Goal: Transaction & Acquisition: Purchase product/service

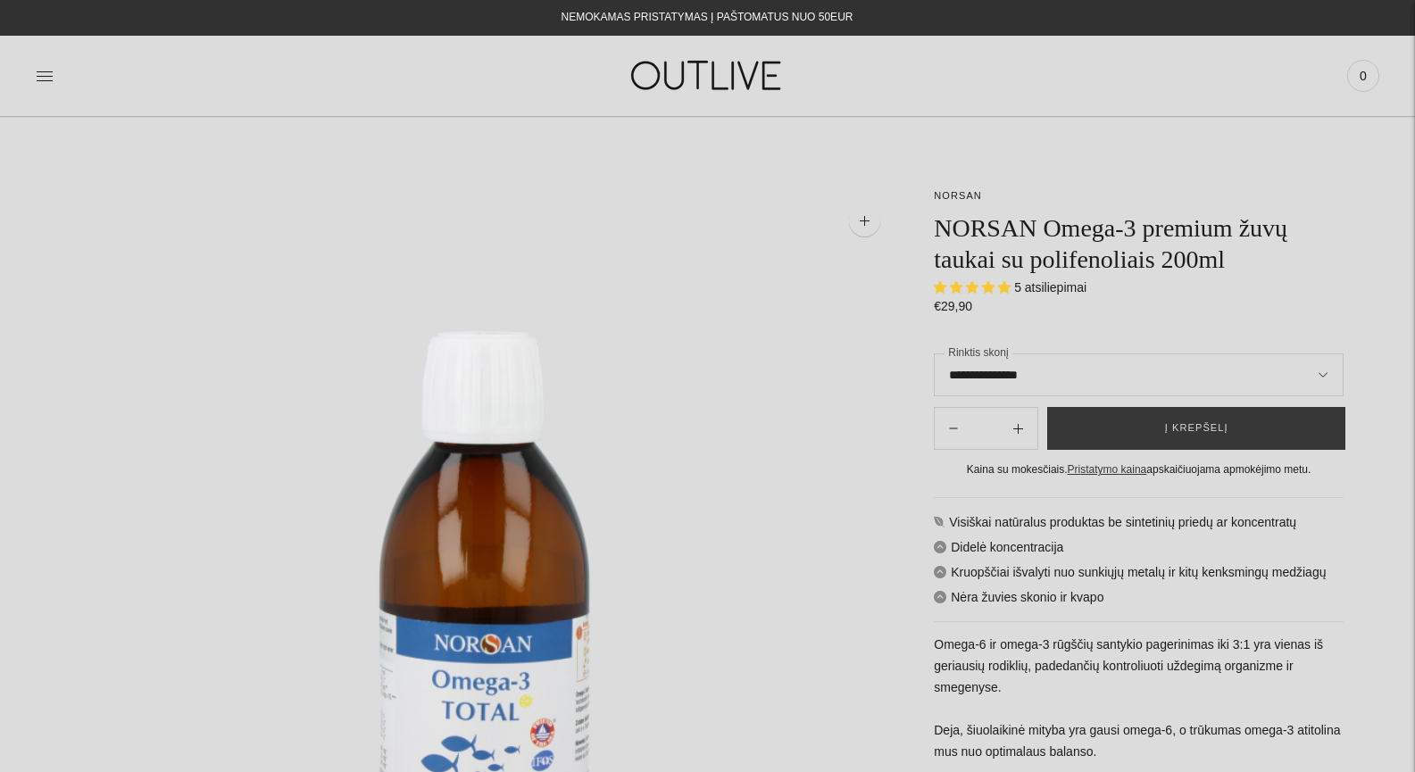
select select "**********"
click at [49, 78] on icon at bounding box center [45, 76] width 18 height 18
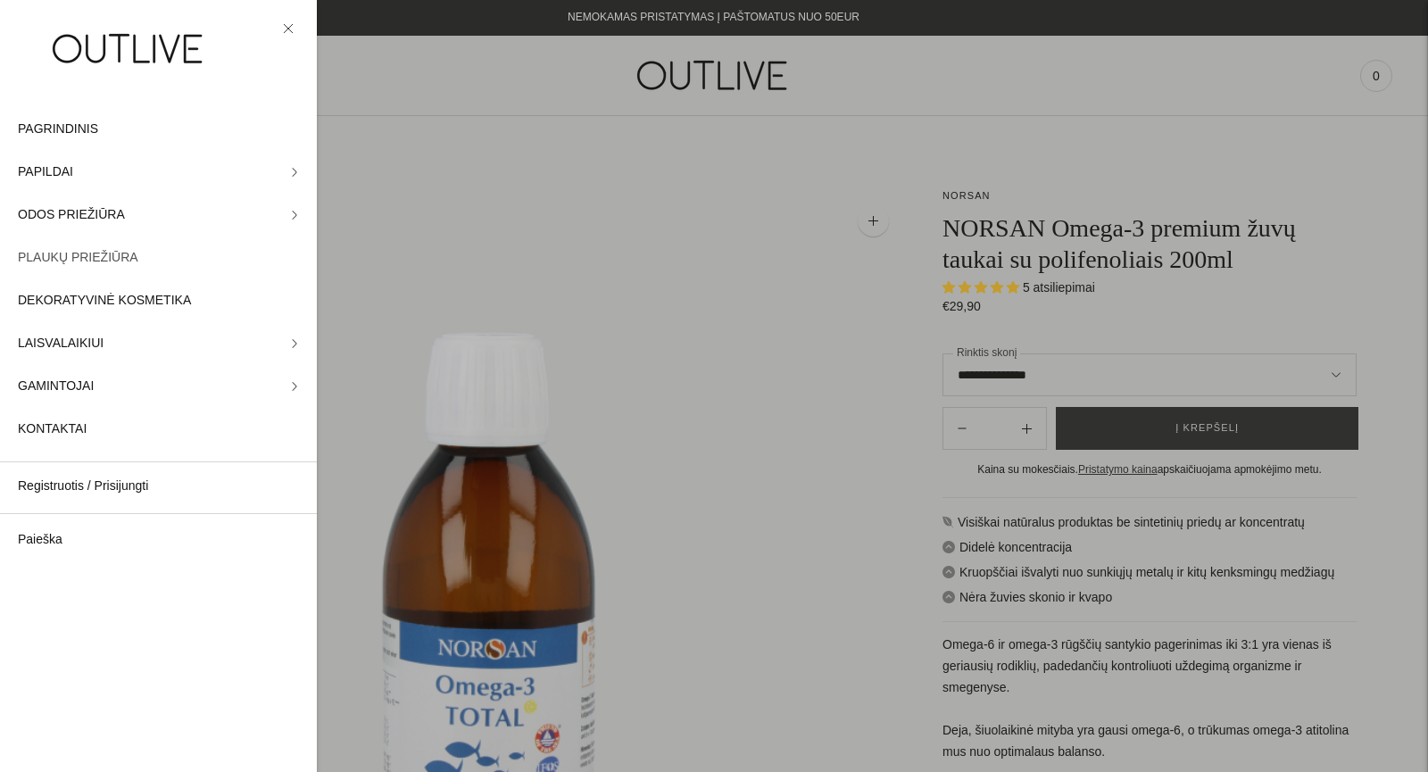
click at [96, 256] on span "PLAUKŲ PRIEŽIŪRA" at bounding box center [78, 257] width 120 height 21
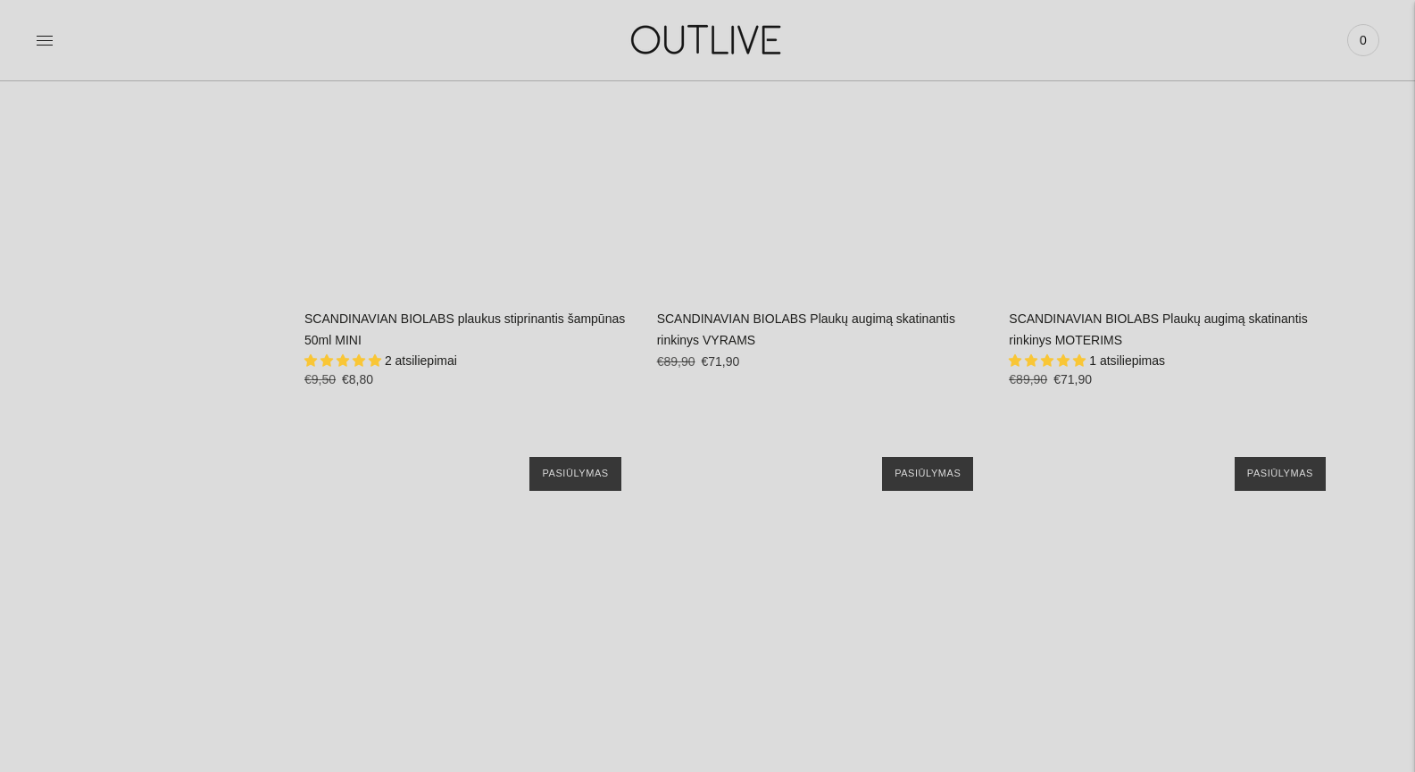
scroll to position [2379, 0]
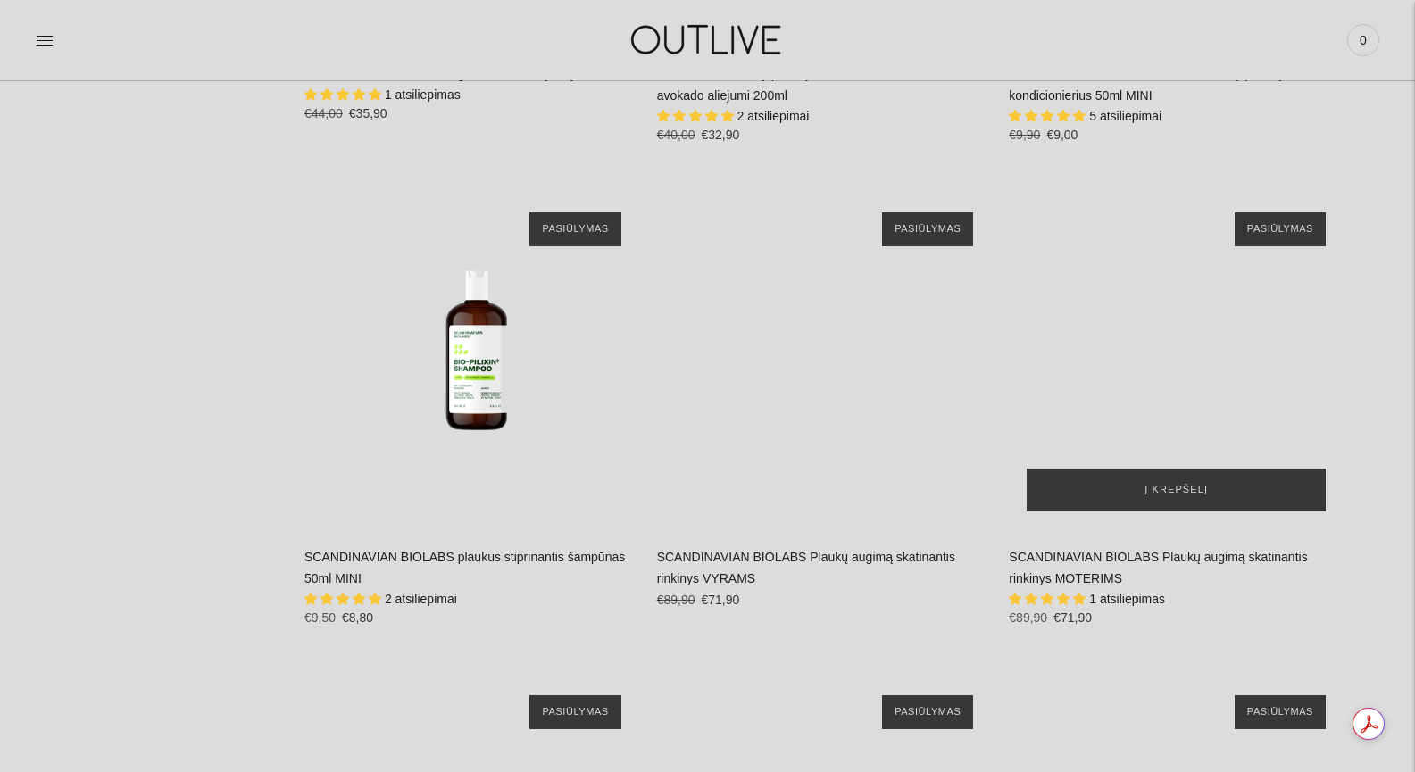
click at [1229, 338] on img "SCANDINAVIAN BIOLABS Plaukų augimą skatinantis rinkinys MOTERIMS\a" at bounding box center [1175, 362] width 335 height 335
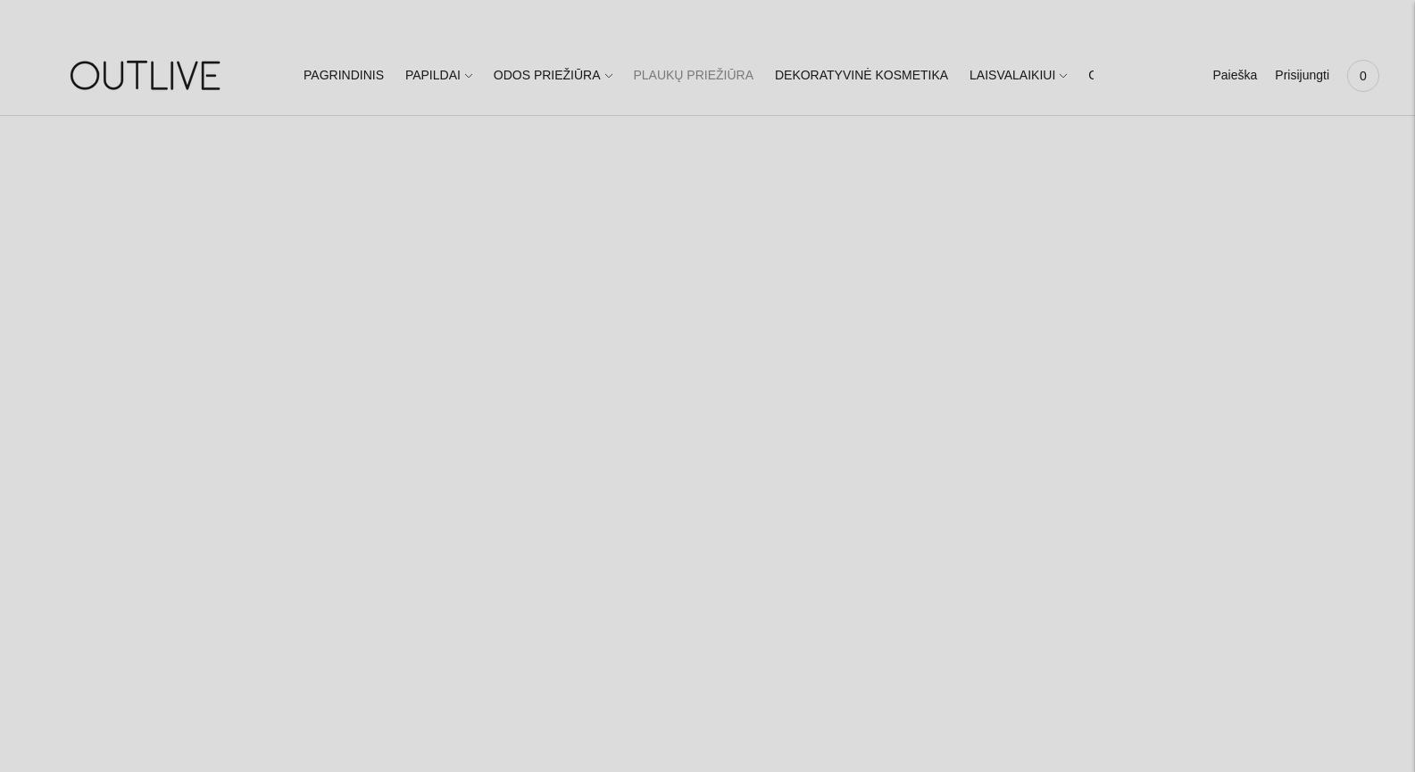
select select "**********"
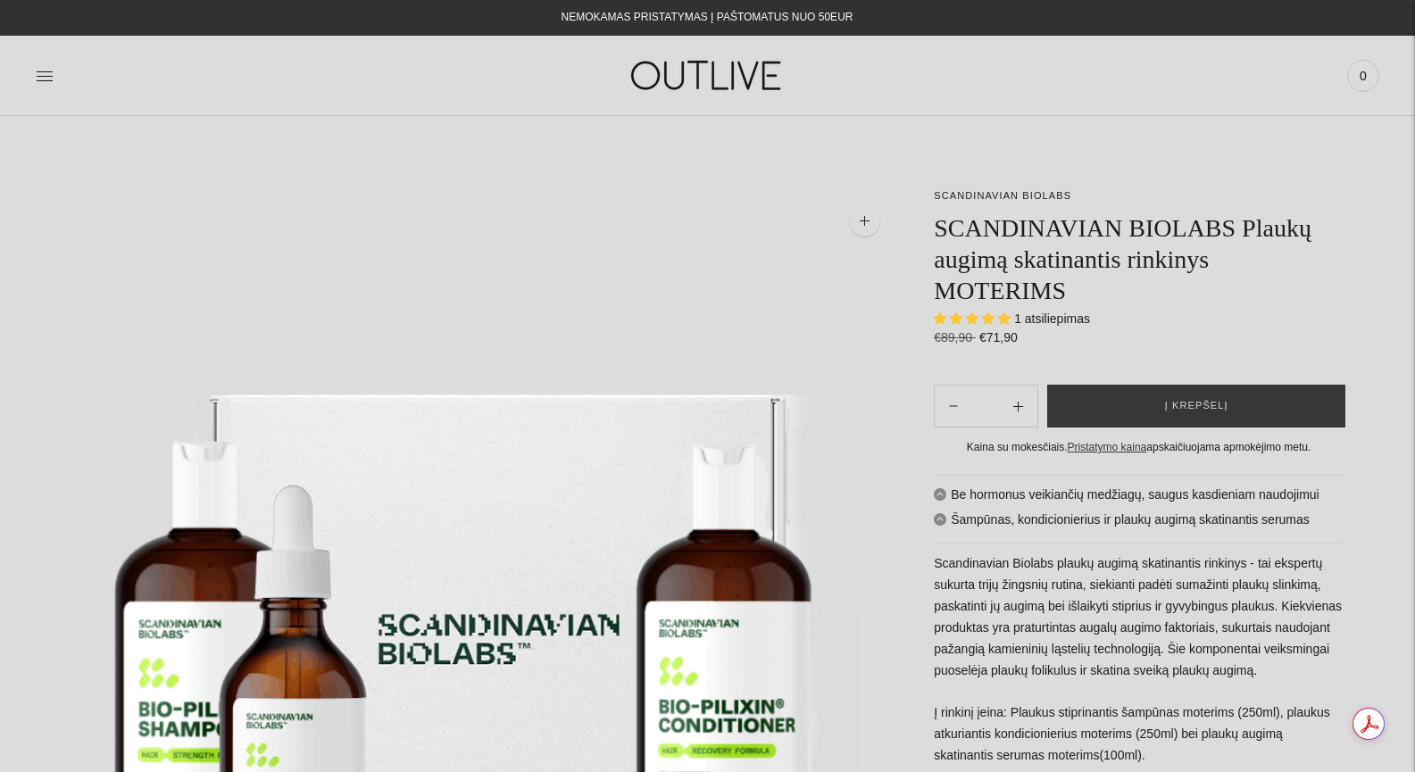
click at [34, 78] on div "PAGRINDINIS PAPILDAI Visi papildai Antioksidantai Dirbantiems ofise Ekologiška …" at bounding box center [707, 76] width 1415 height 62
click at [46, 72] on icon at bounding box center [45, 76] width 18 height 18
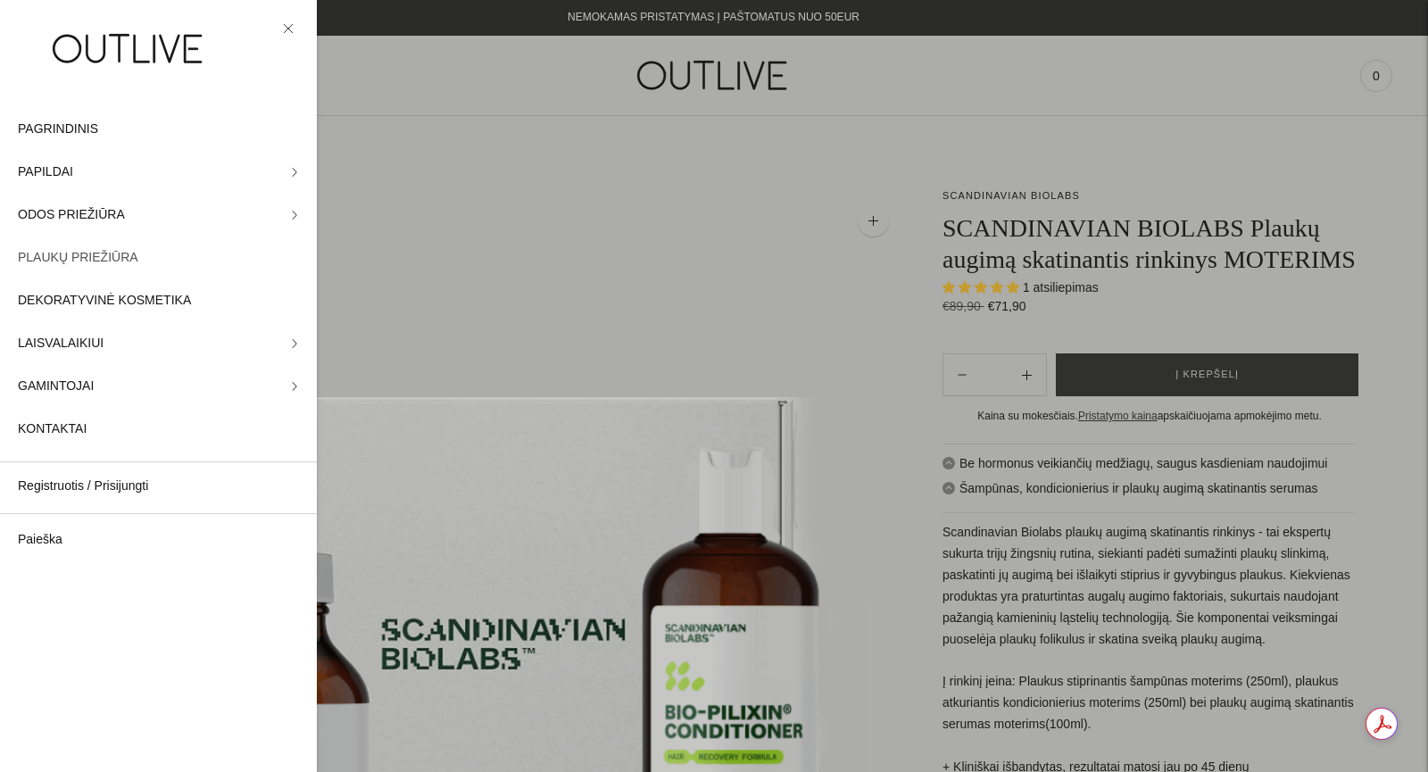
click at [84, 259] on span "PLAUKŲ PRIEŽIŪRA" at bounding box center [78, 257] width 120 height 21
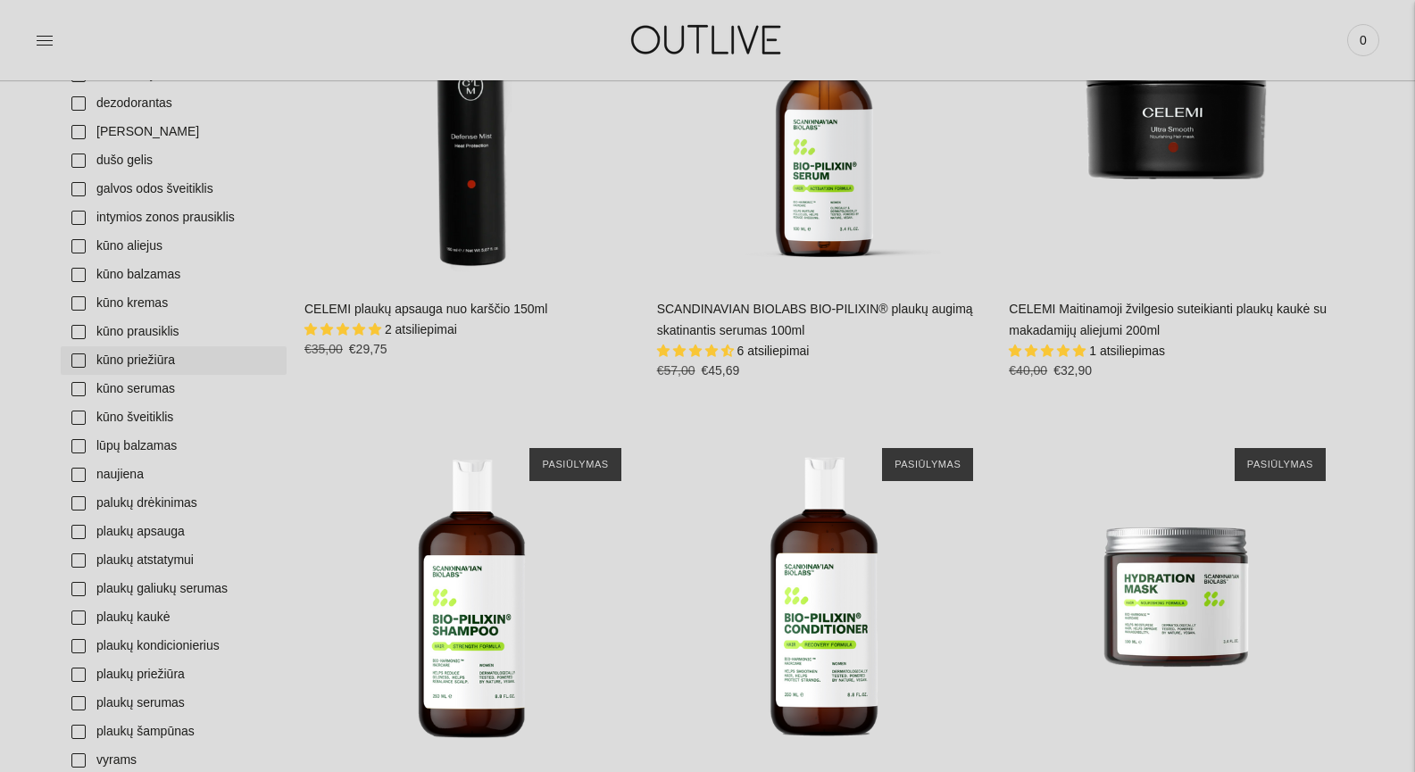
scroll to position [951, 0]
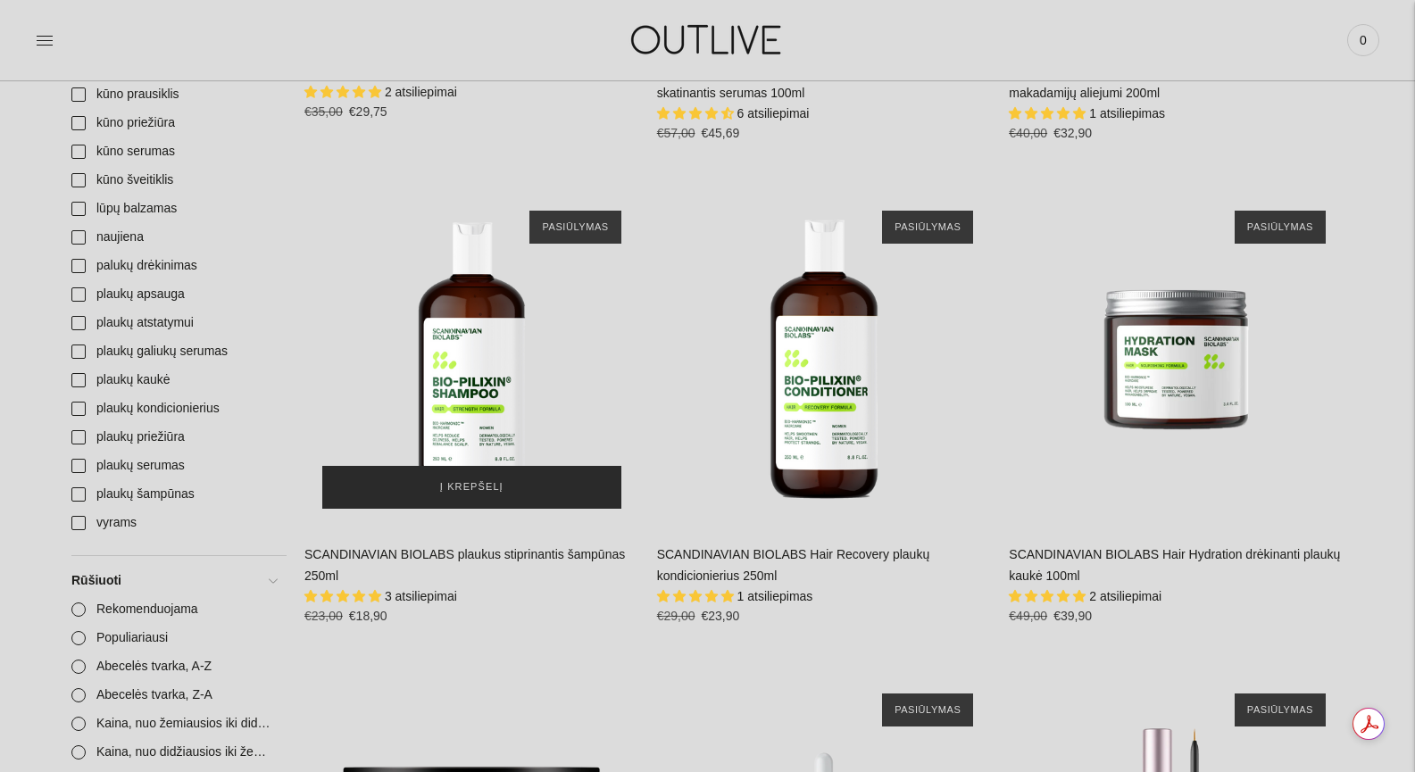
click at [513, 483] on button "Į krepšelį" at bounding box center [471, 487] width 299 height 43
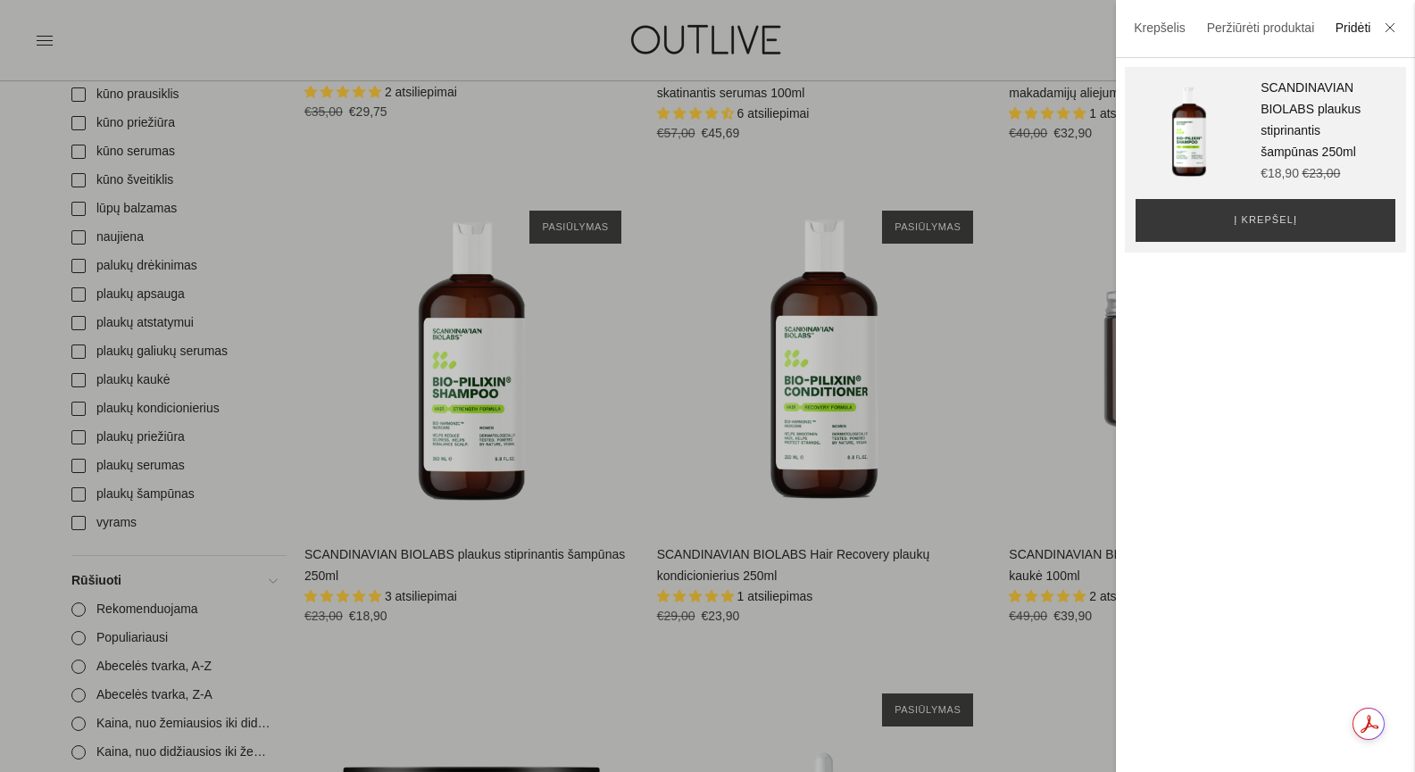
click at [1008, 418] on div at bounding box center [707, 386] width 1415 height 772
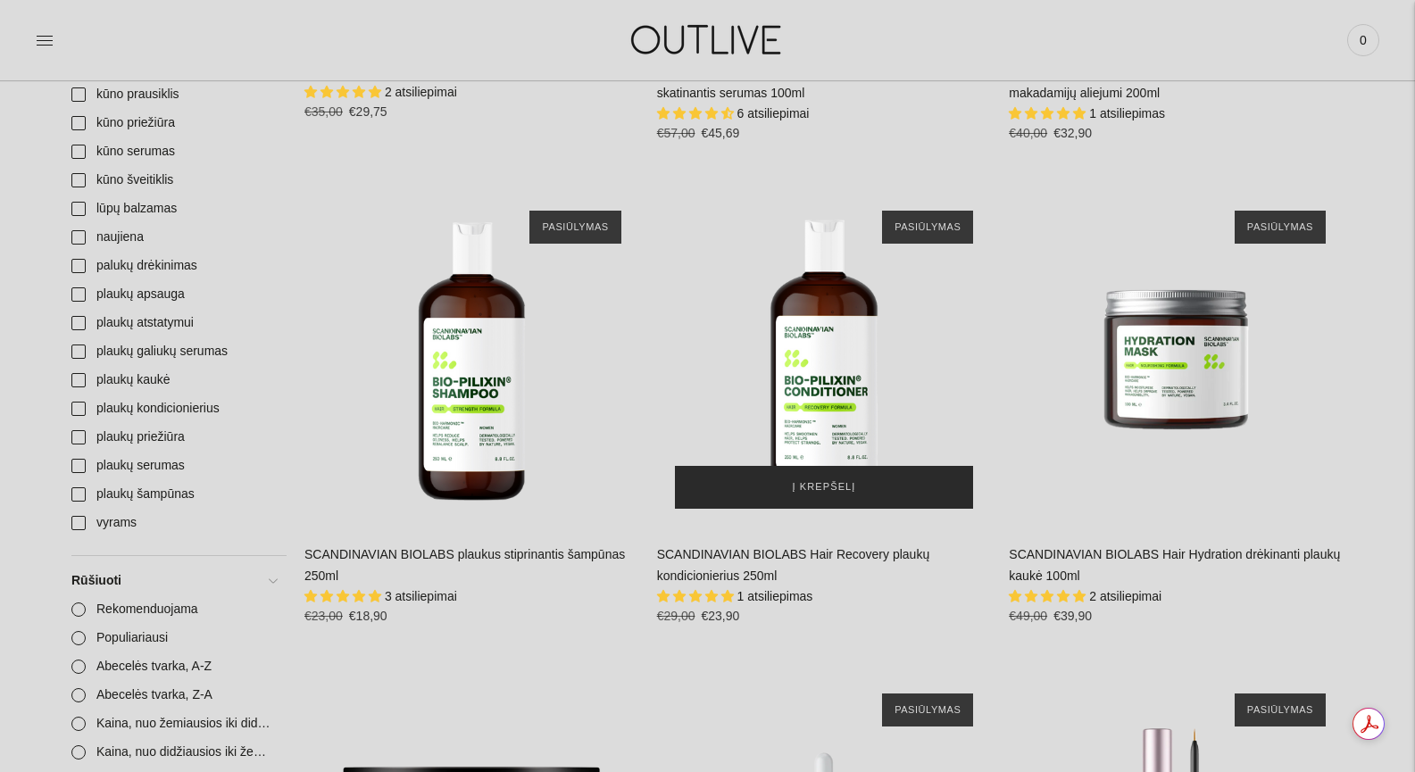
click at [826, 491] on span "Į krepšelį" at bounding box center [823, 487] width 63 height 18
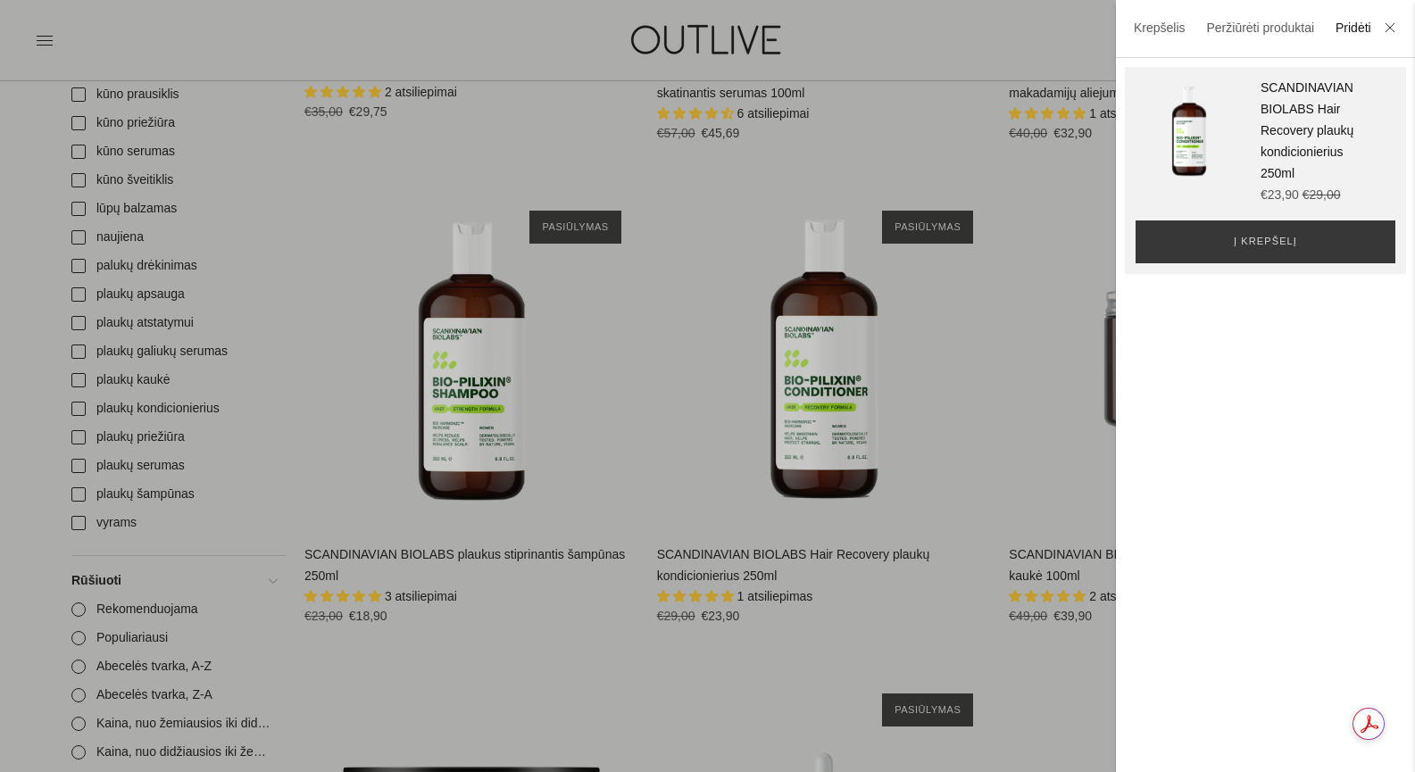
click at [839, 659] on div at bounding box center [707, 386] width 1415 height 772
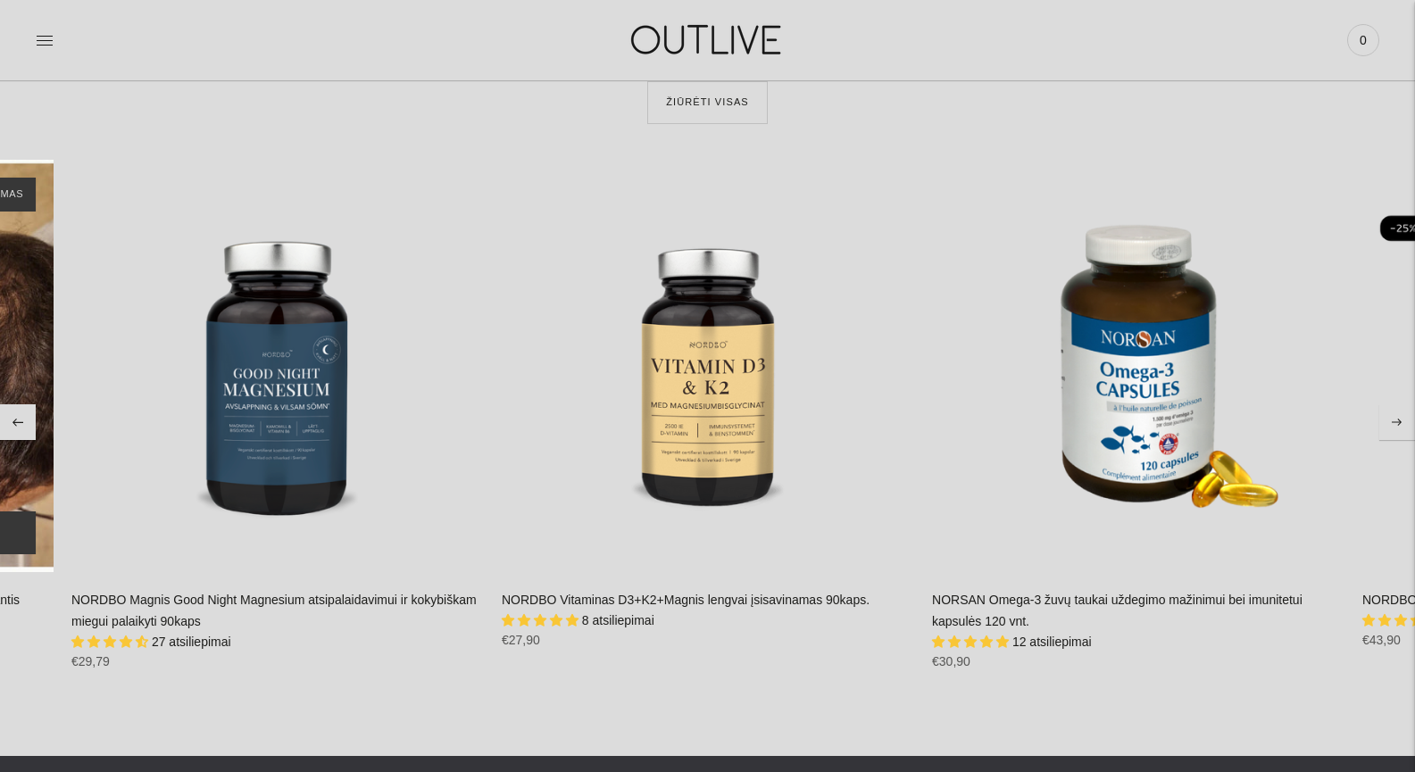
scroll to position [6187, 0]
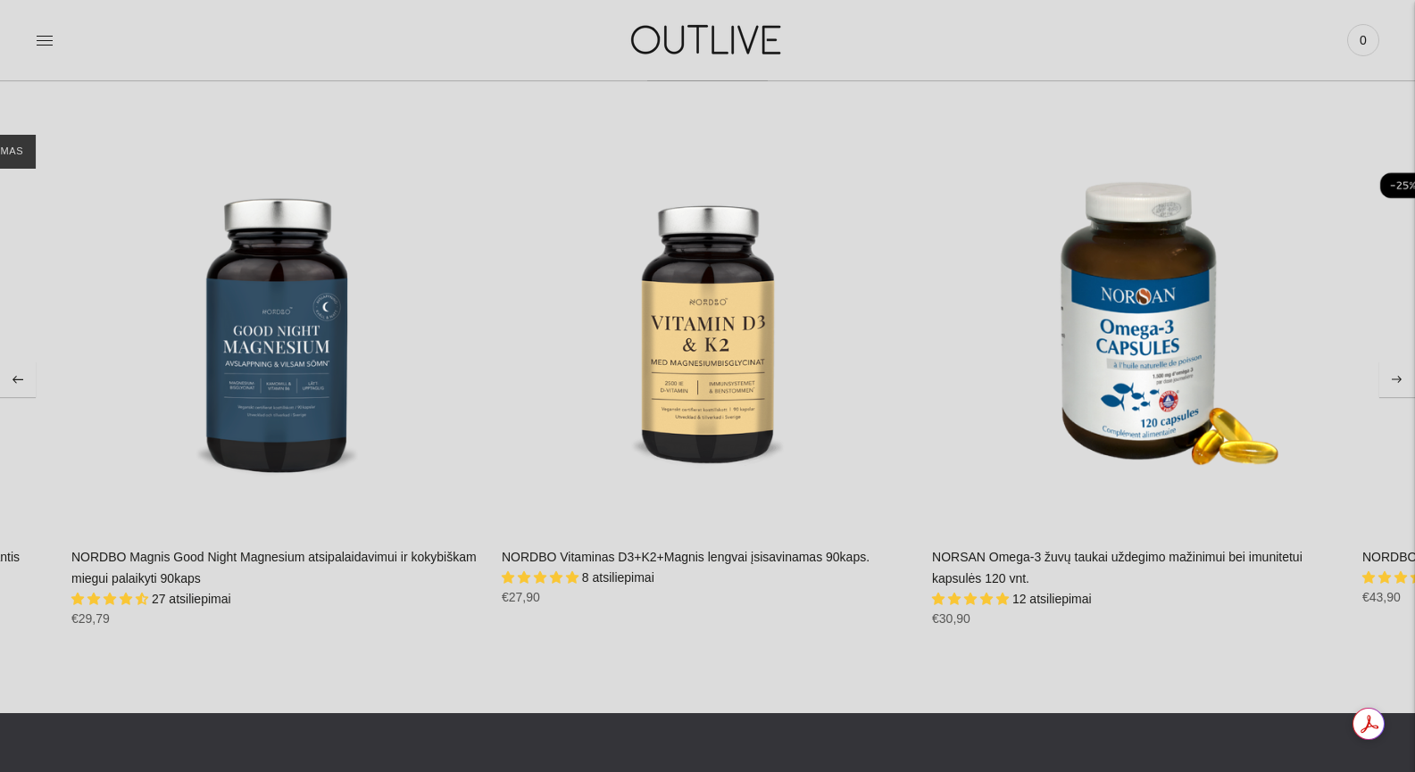
click at [1392, 361] on button "Move to next carousel slide" at bounding box center [1397, 379] width 36 height 36
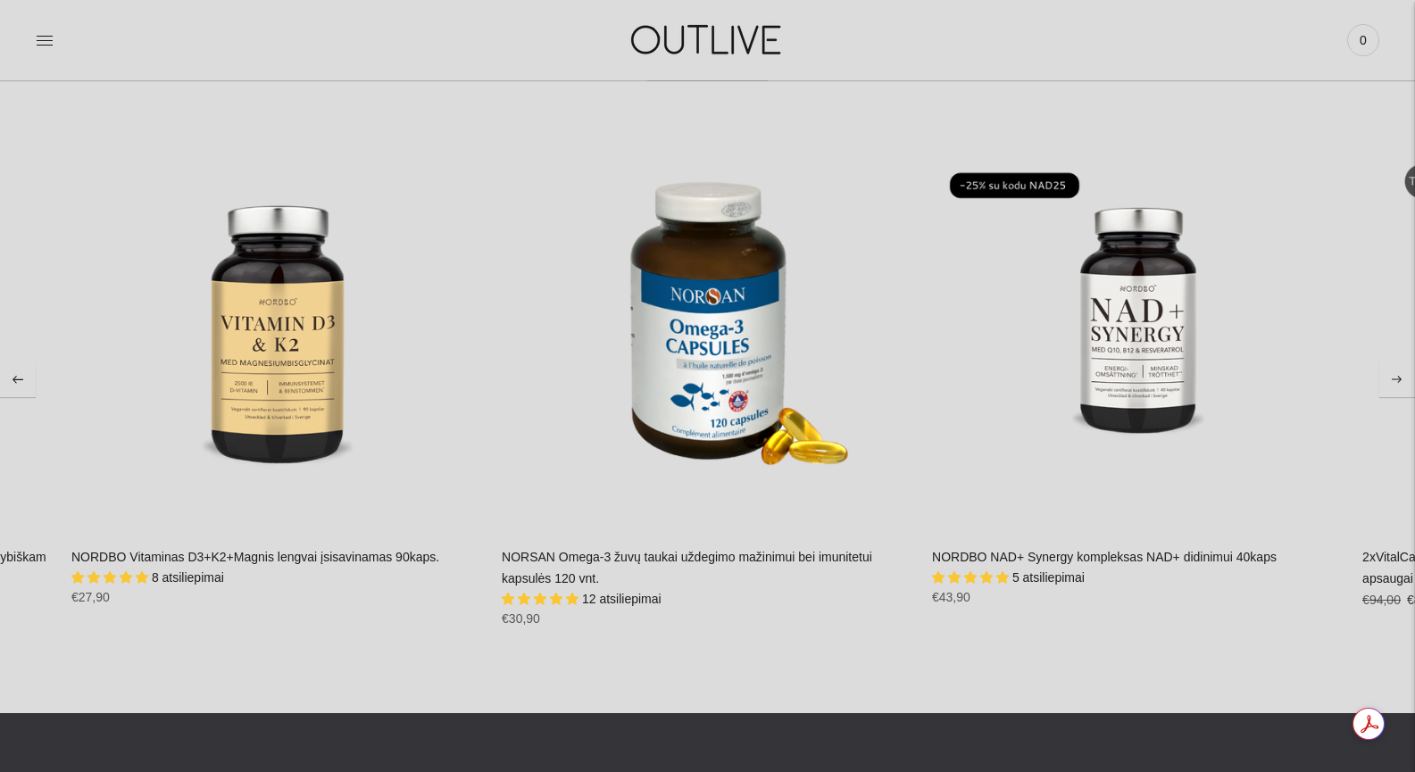
click at [1394, 361] on button "Move to next carousel slide" at bounding box center [1397, 379] width 36 height 36
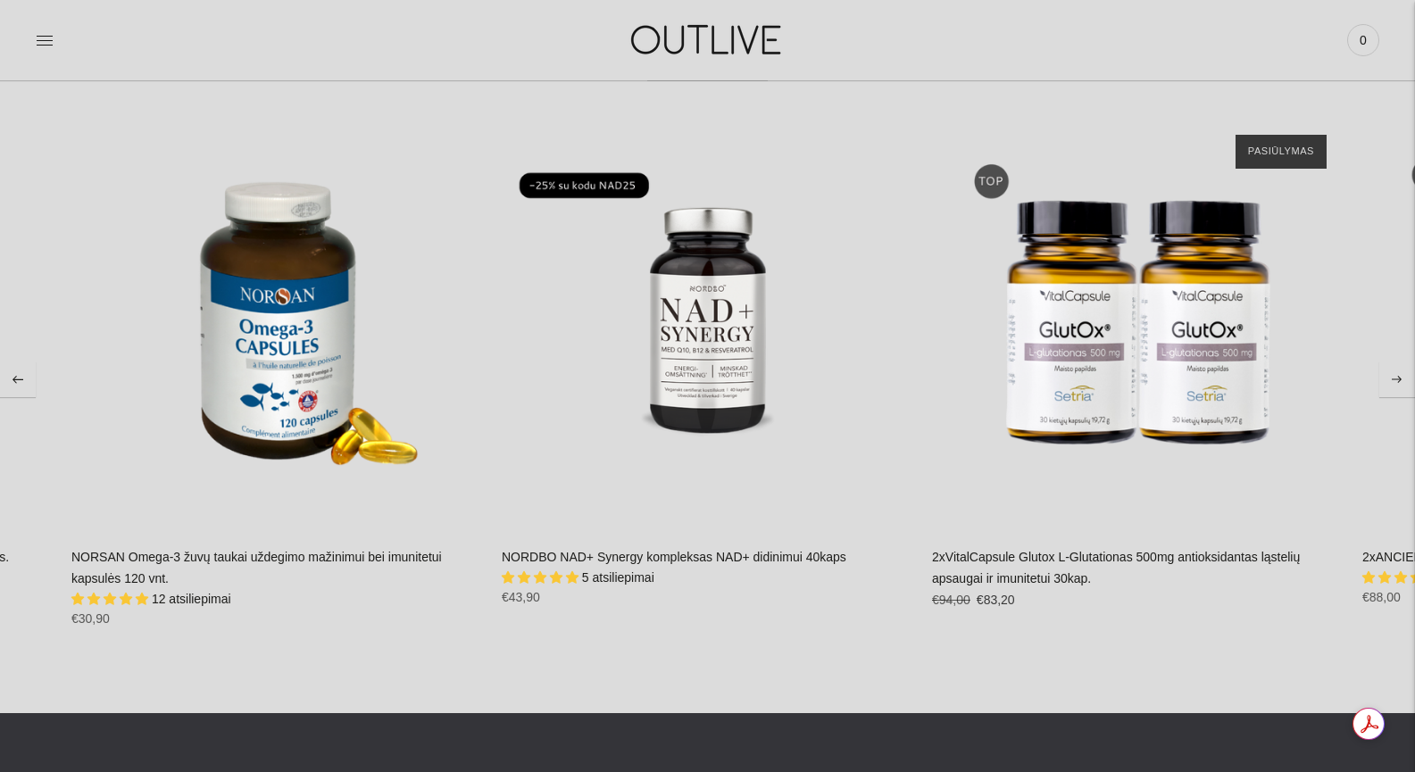
click at [1394, 361] on button "Move to next carousel slide" at bounding box center [1397, 379] width 36 height 36
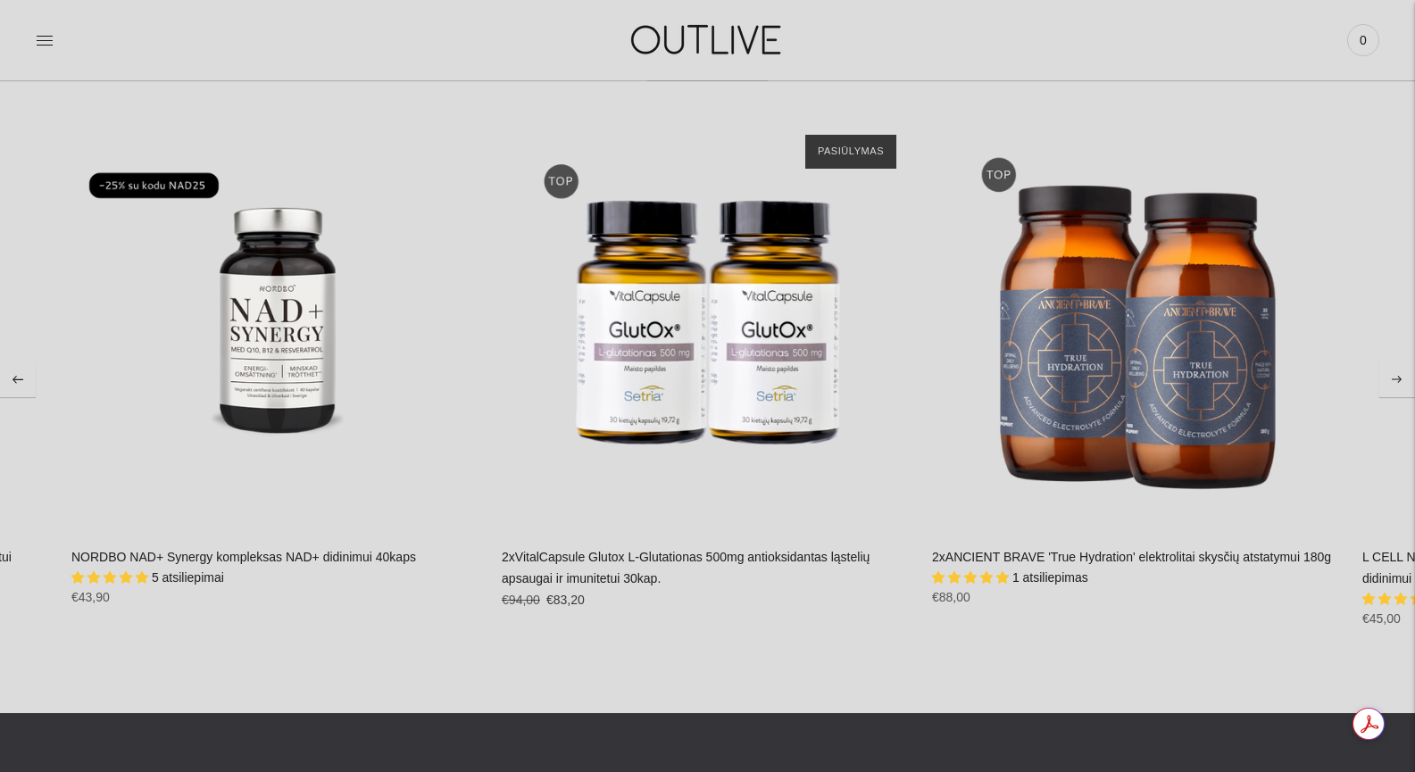
click at [1394, 361] on button "Move to next carousel slide" at bounding box center [1397, 379] width 36 height 36
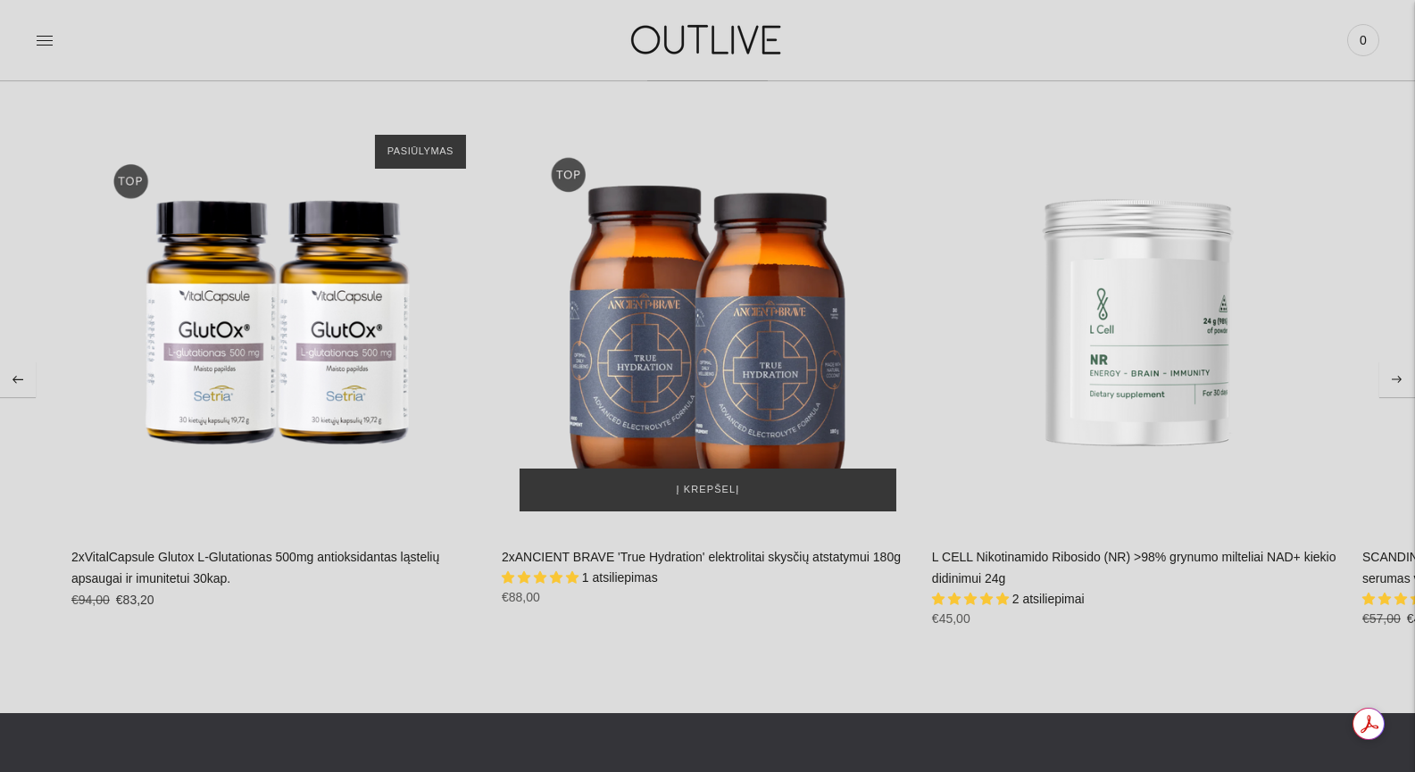
click at [705, 332] on img "2xANCIENT BRAVE 'True Hydration' elektrolitai skysčių atstatymui 180g\a" at bounding box center [708, 323] width 412 height 412
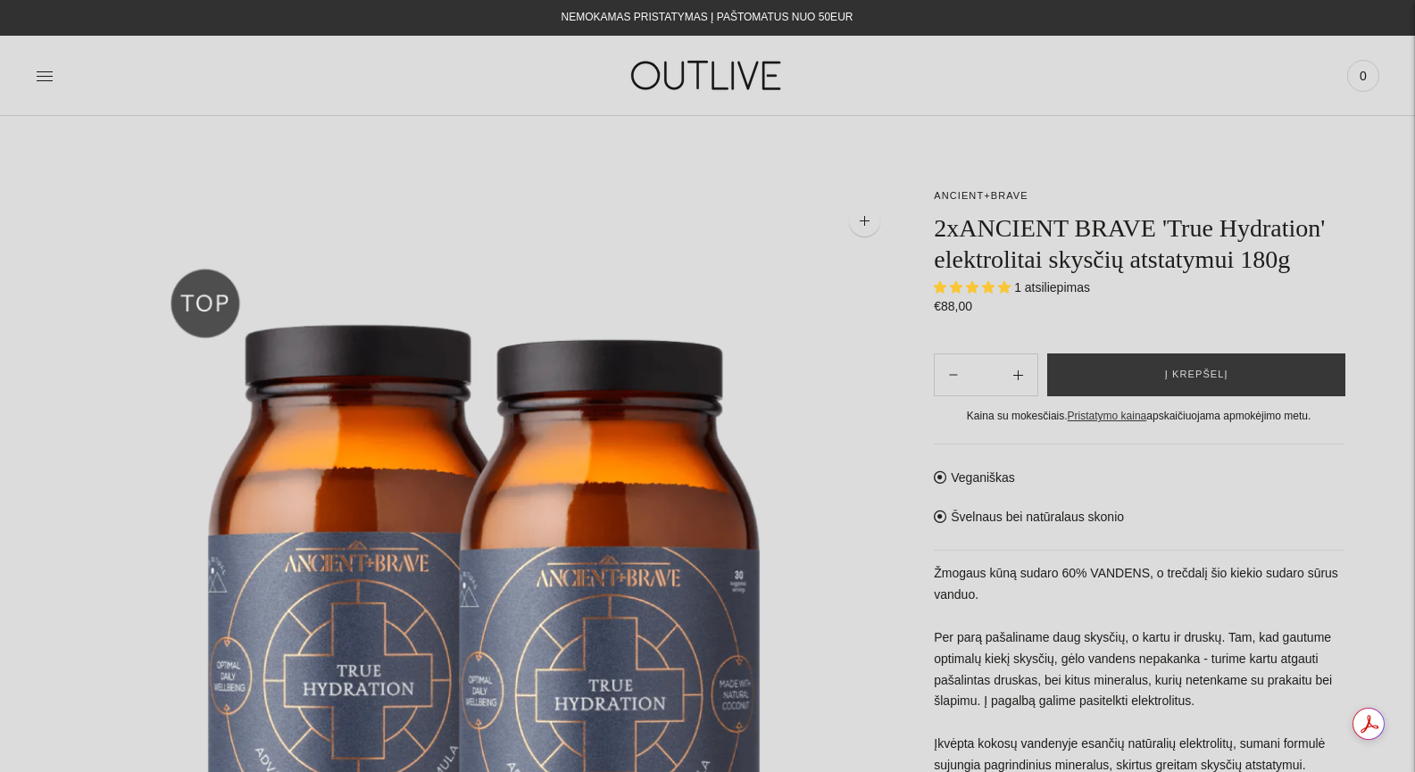
select select "**********"
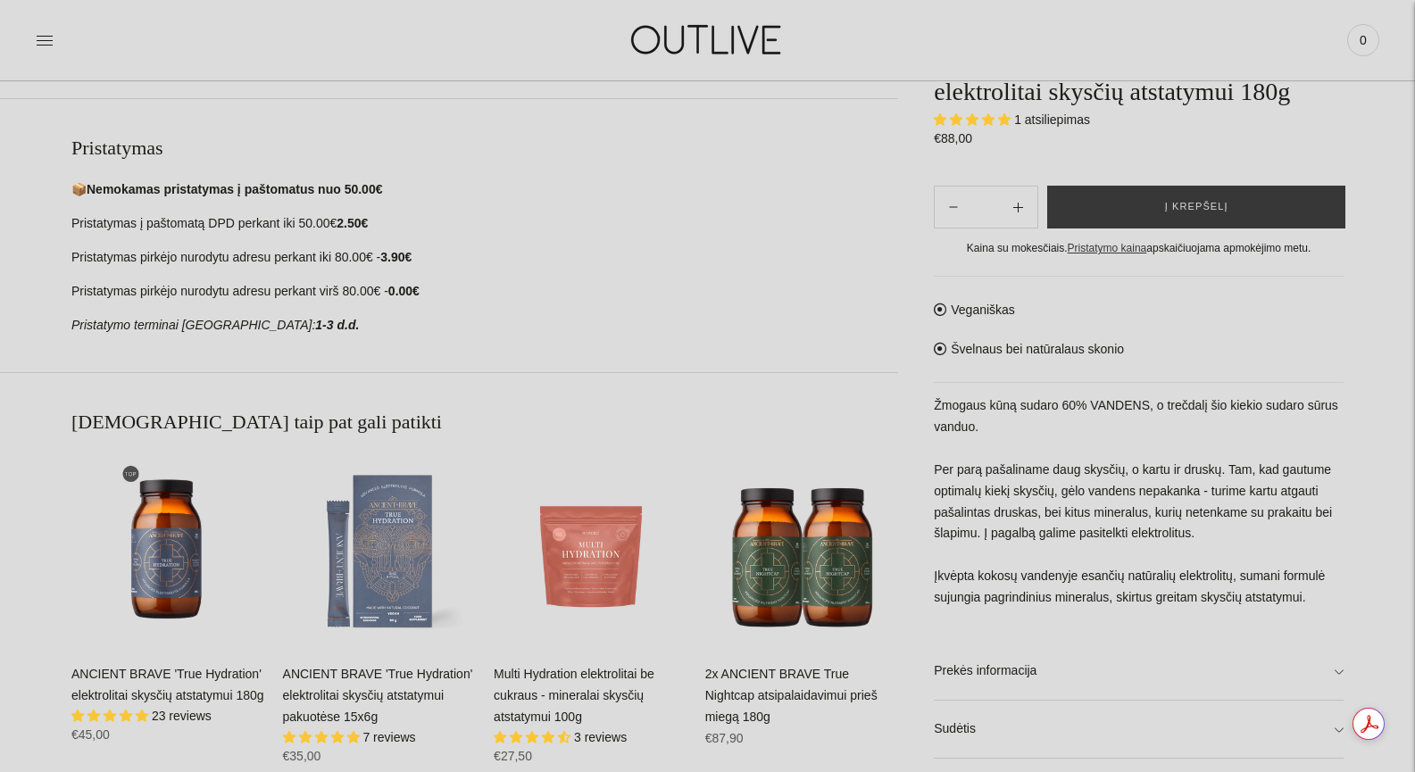
scroll to position [1190, 0]
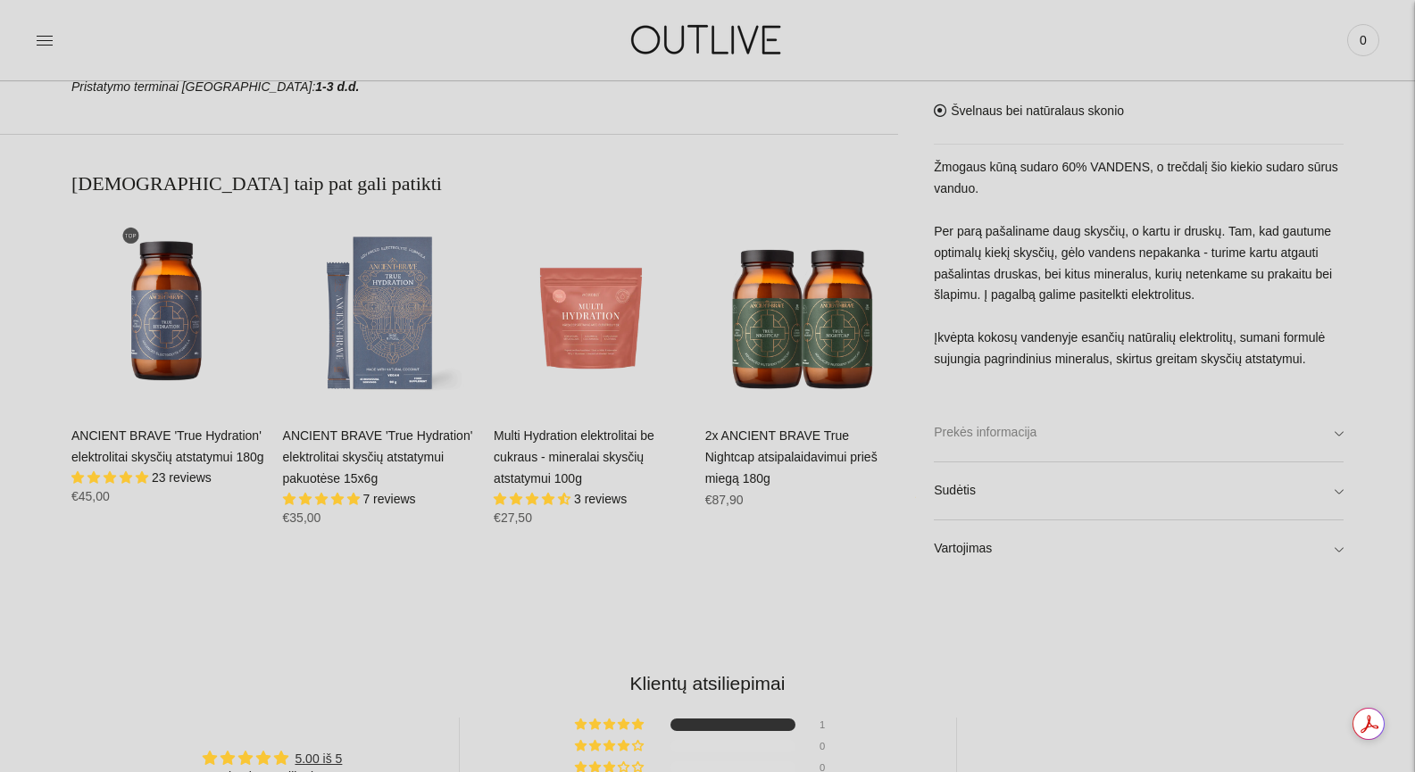
click at [1025, 431] on link "Prekės informacija" at bounding box center [1138, 432] width 410 height 57
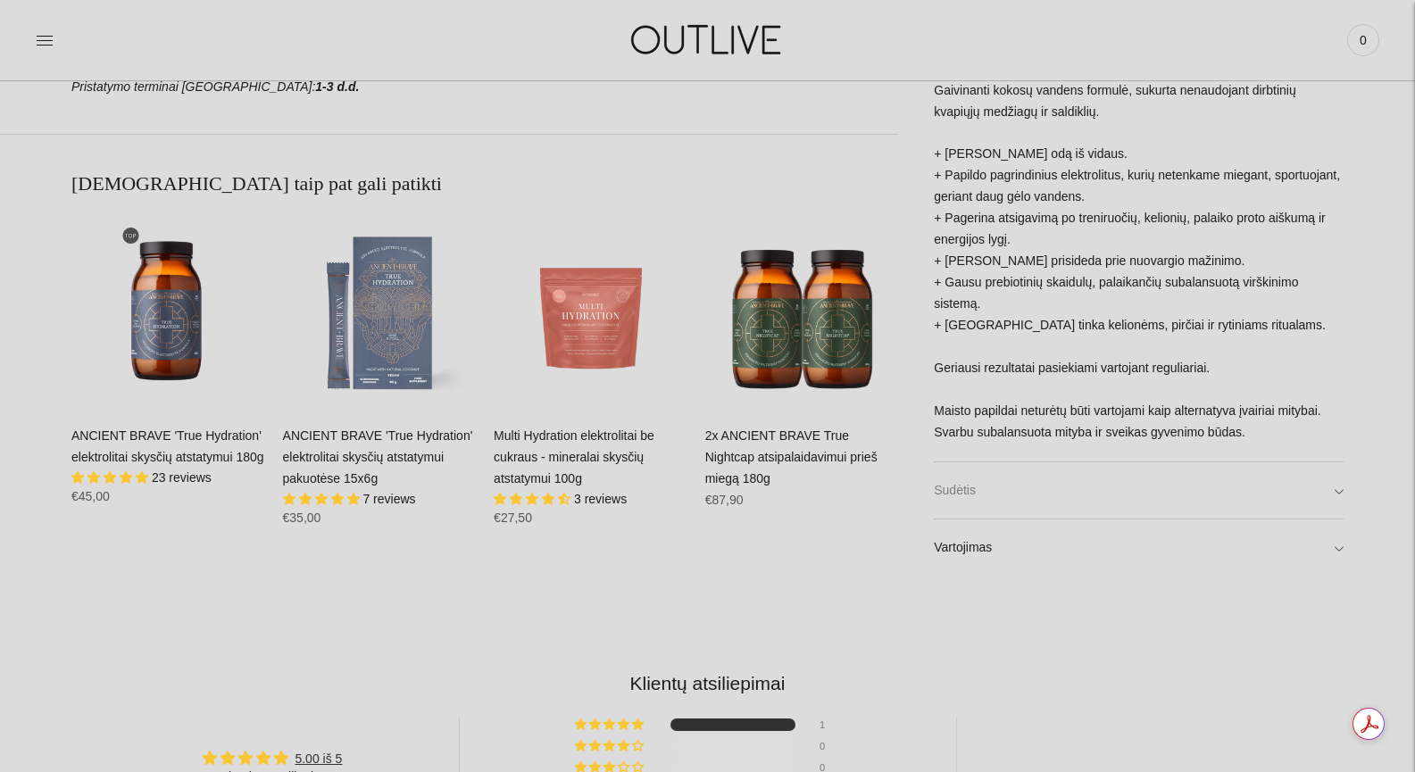
click at [1037, 503] on link "Sudėtis" at bounding box center [1138, 490] width 410 height 57
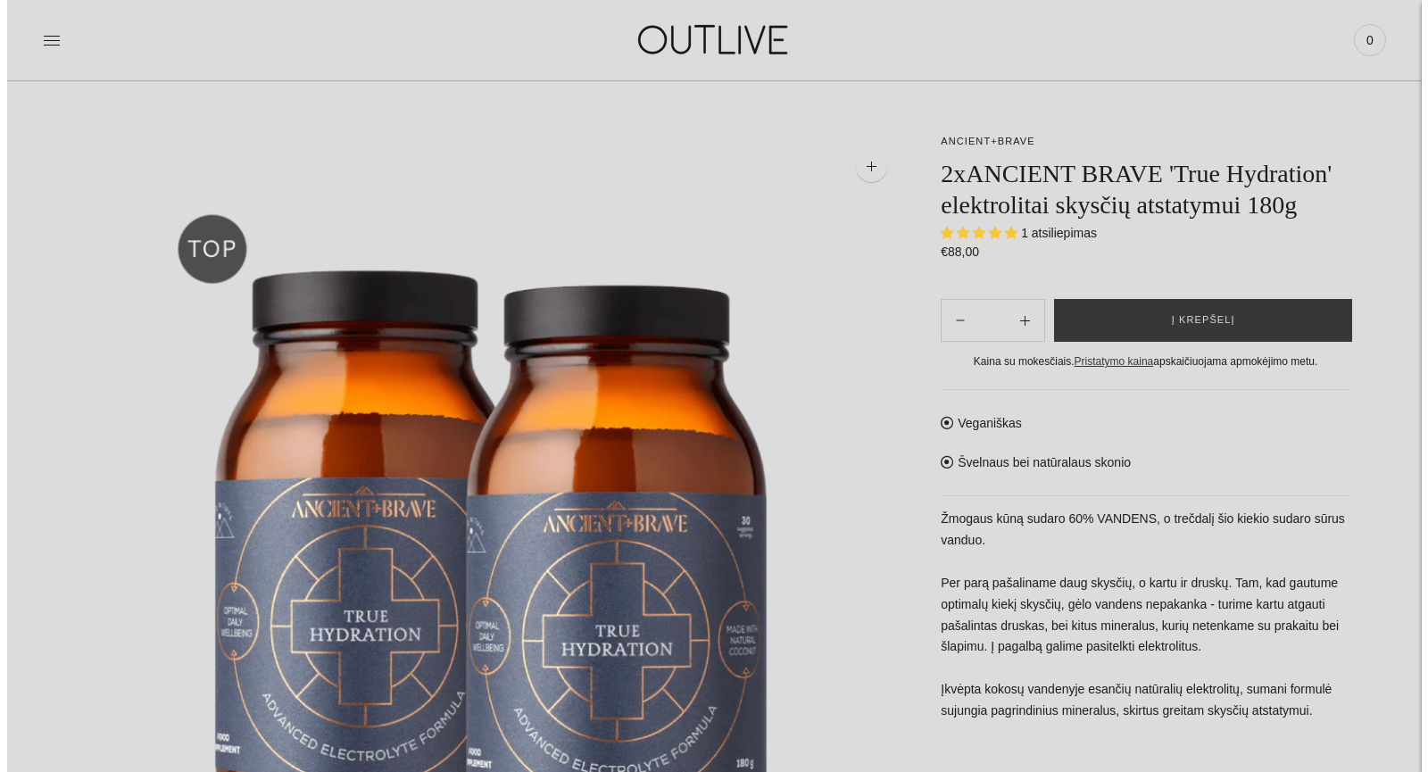
scroll to position [0, 0]
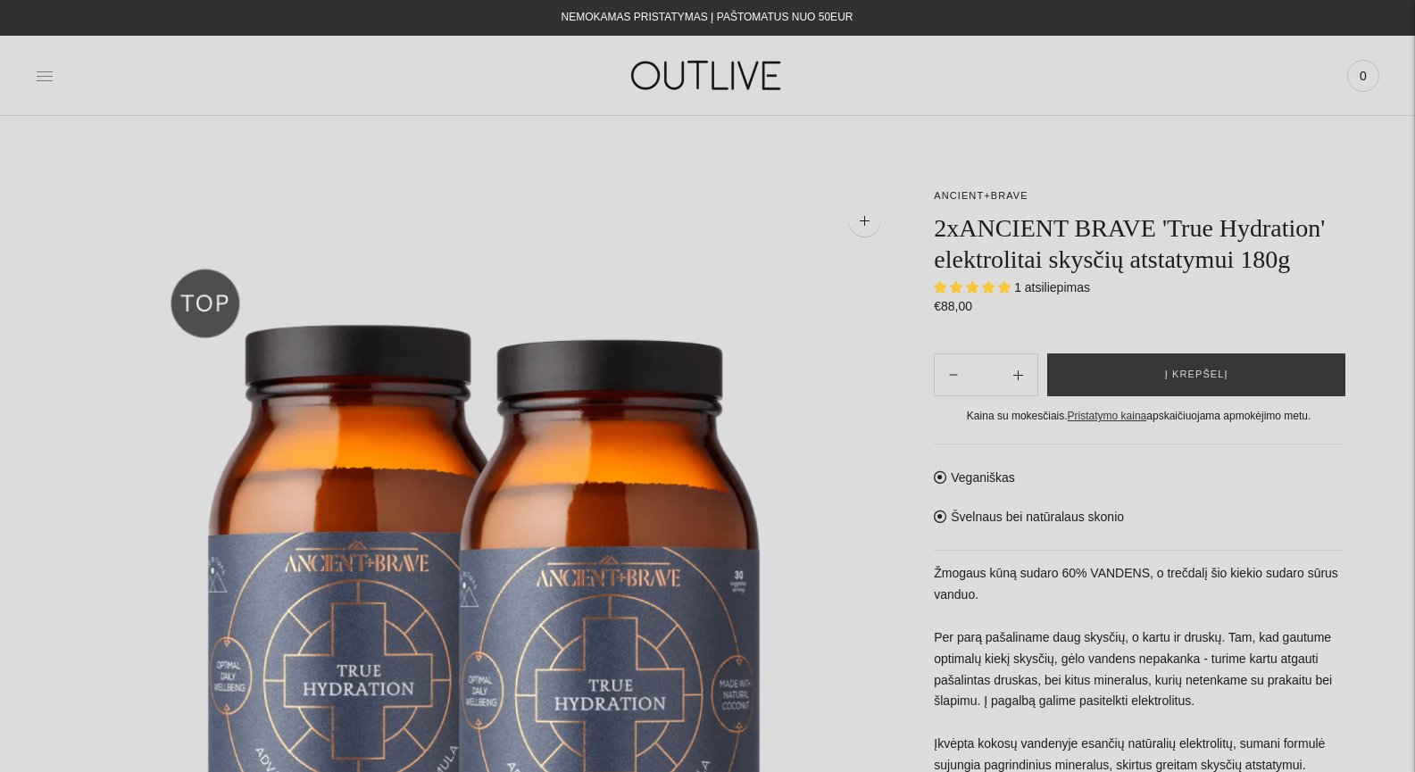
click at [45, 73] on icon at bounding box center [45, 76] width 18 height 18
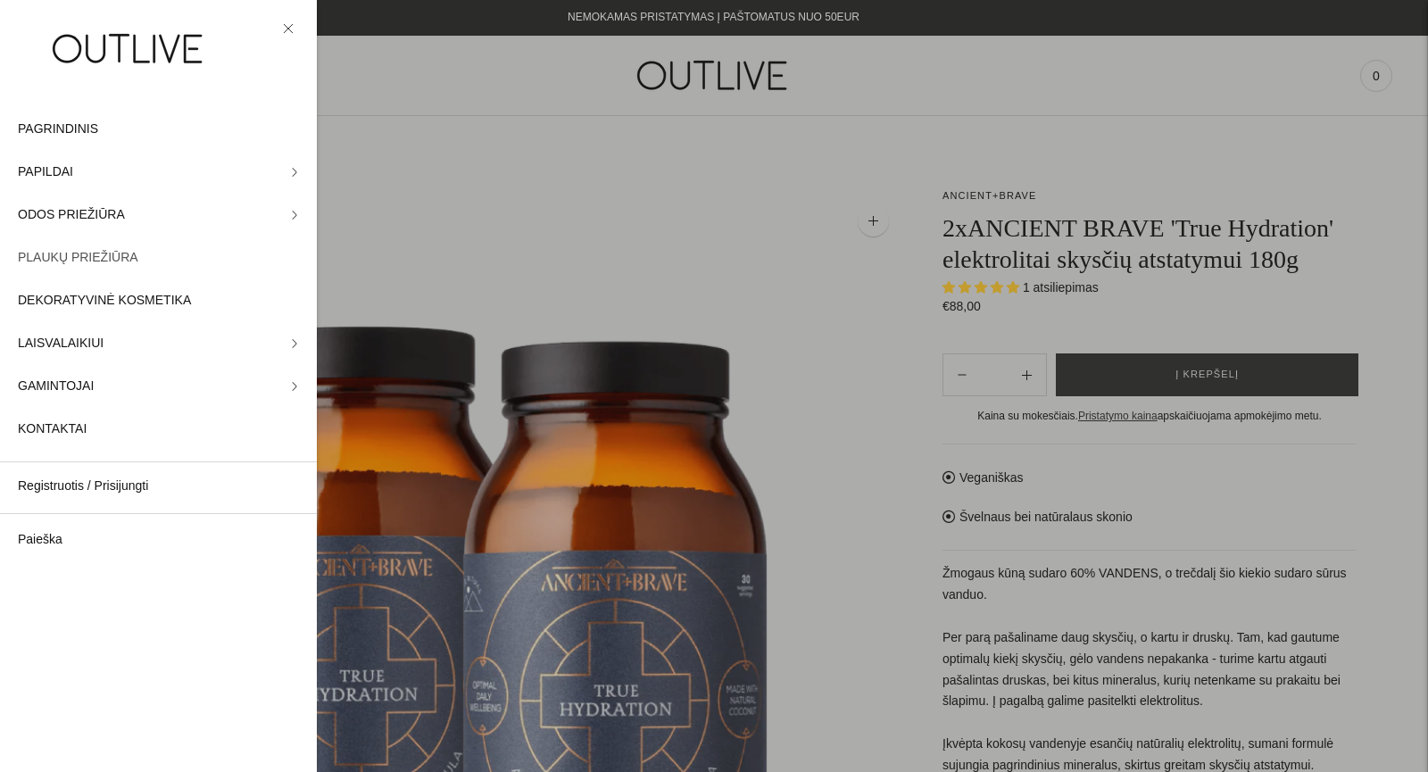
click at [78, 263] on span "PLAUKŲ PRIEŽIŪRA" at bounding box center [78, 257] width 120 height 21
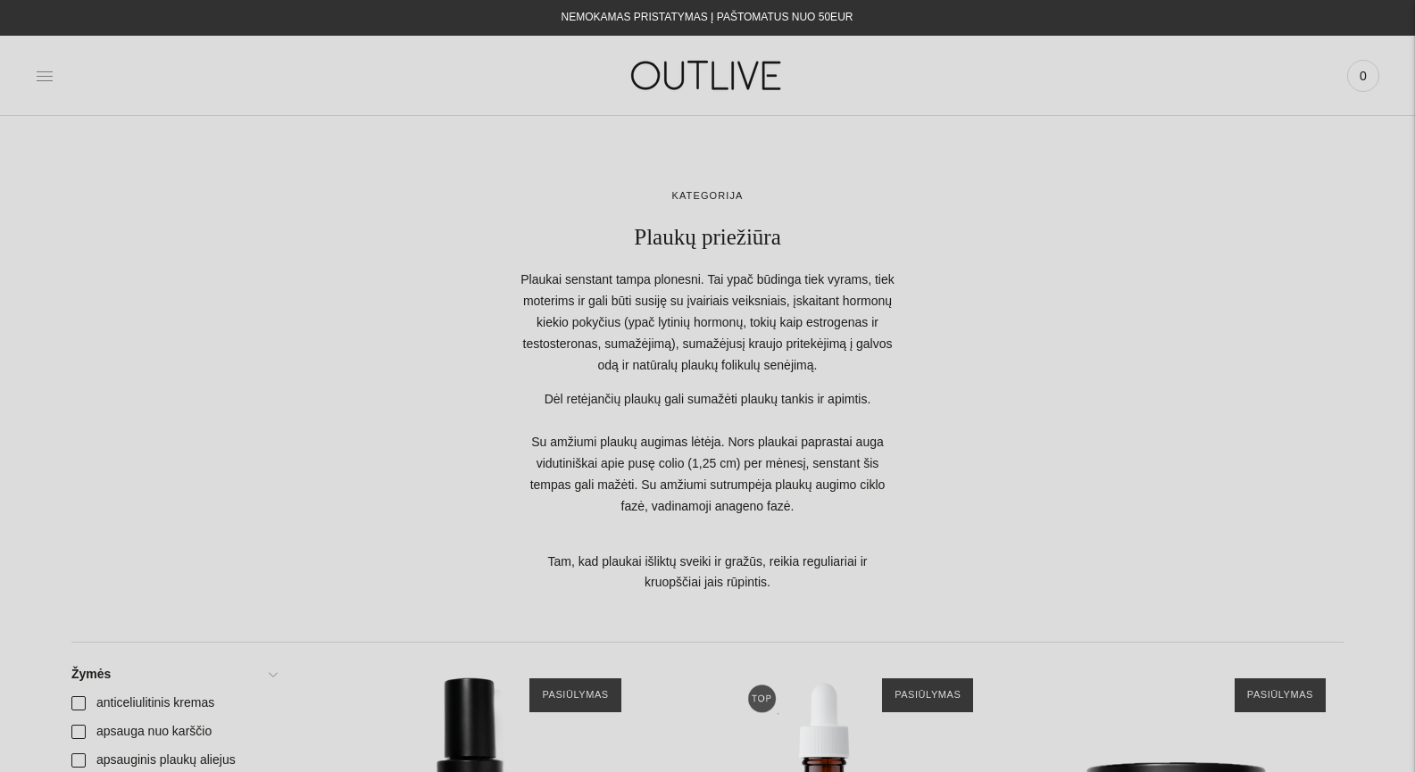
click at [42, 72] on icon at bounding box center [45, 76] width 18 height 18
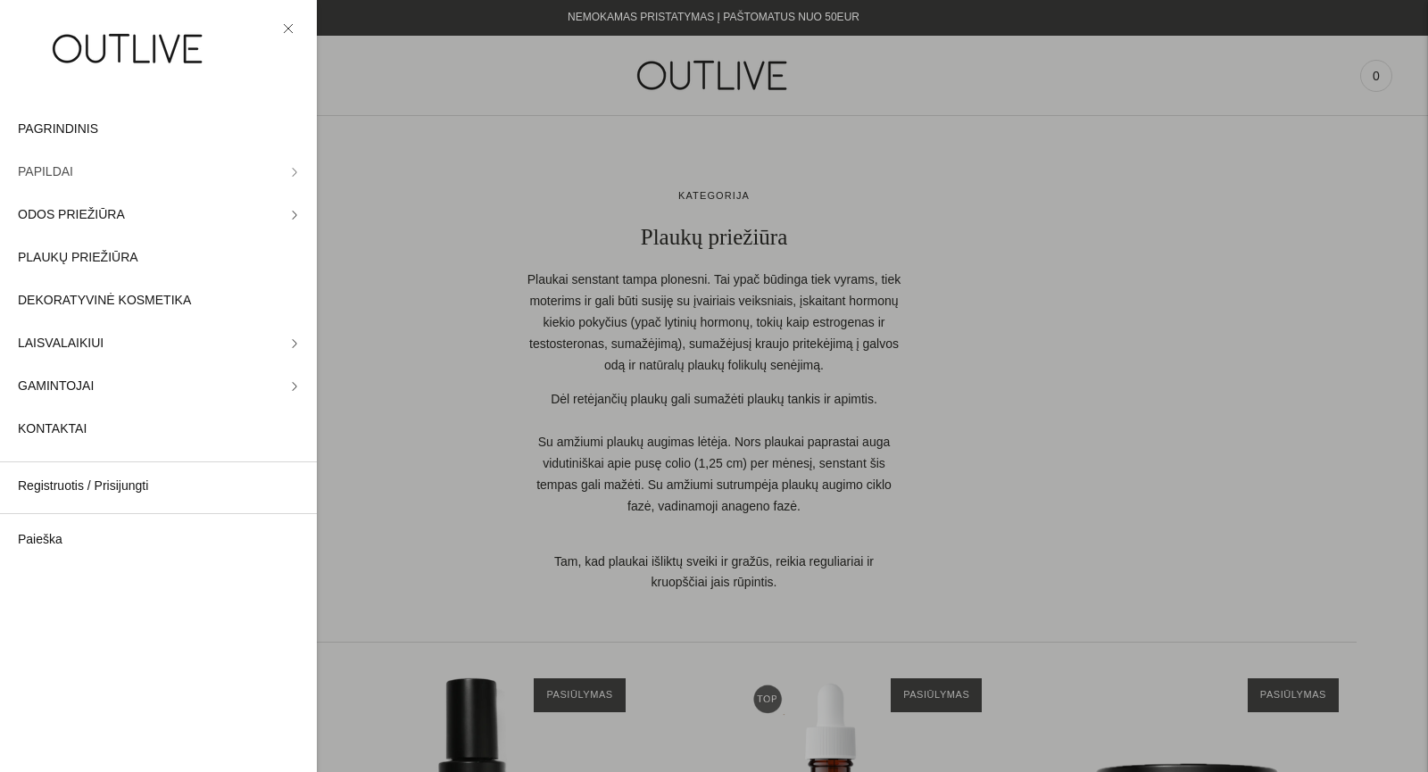
click at [256, 170] on link "PAPILDAI" at bounding box center [158, 172] width 317 height 43
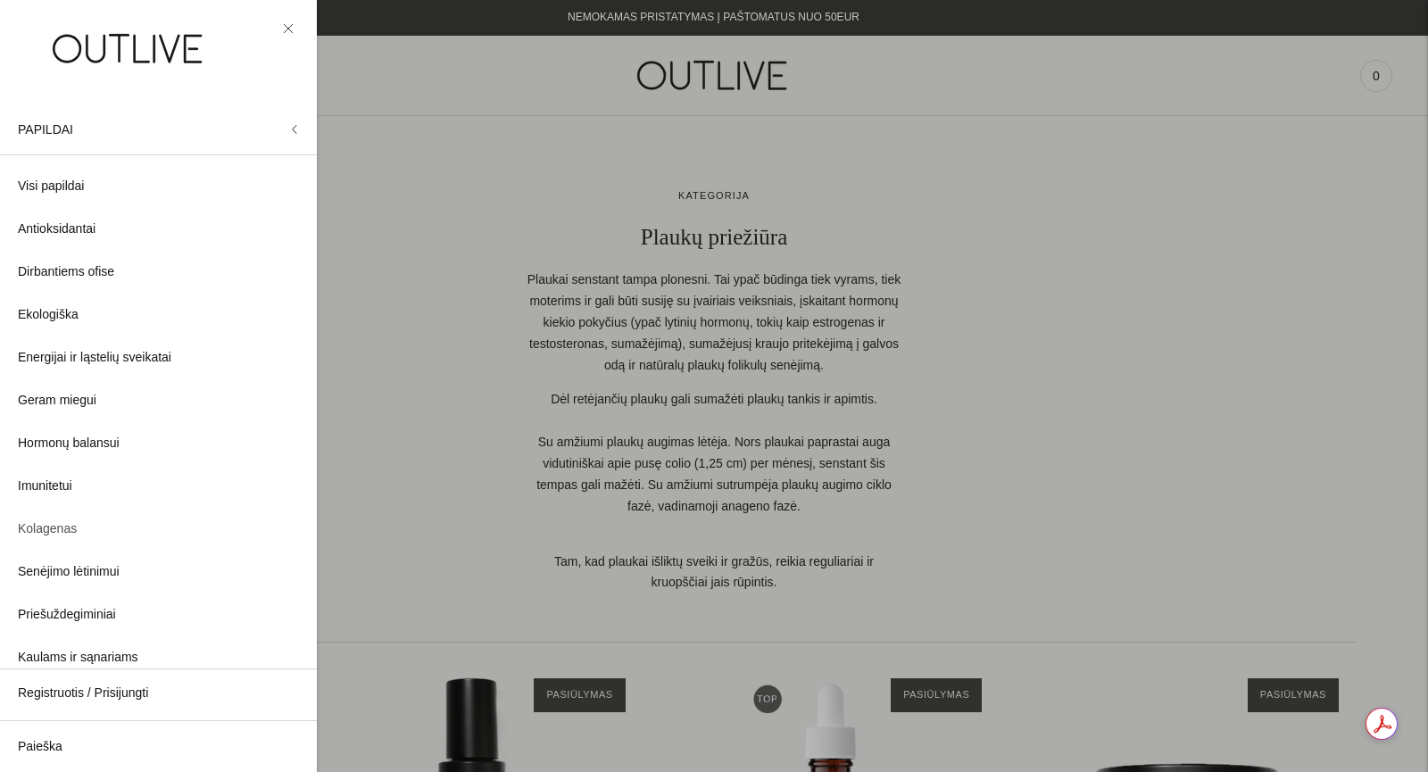
scroll to position [237, 0]
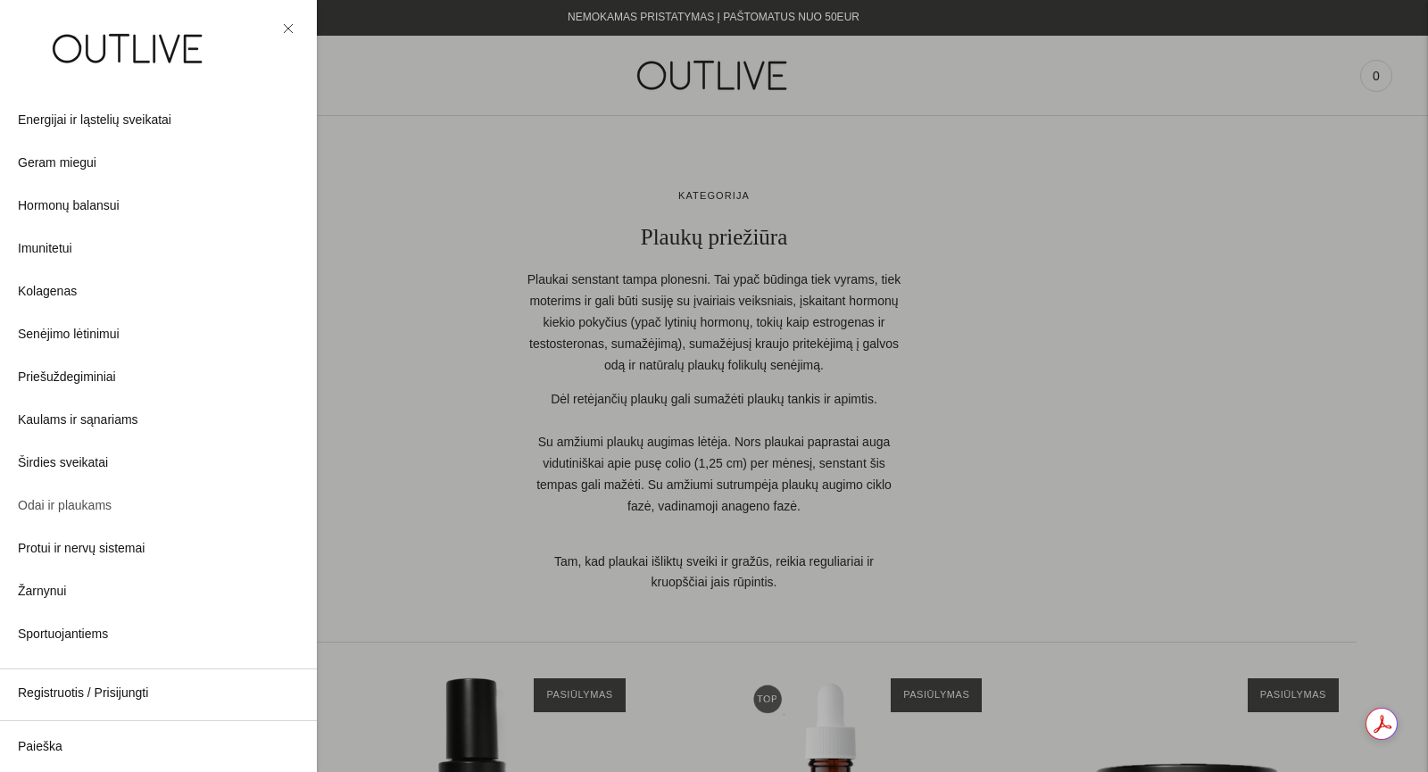
click at [88, 509] on span "Odai ir plaukams" at bounding box center [65, 505] width 94 height 21
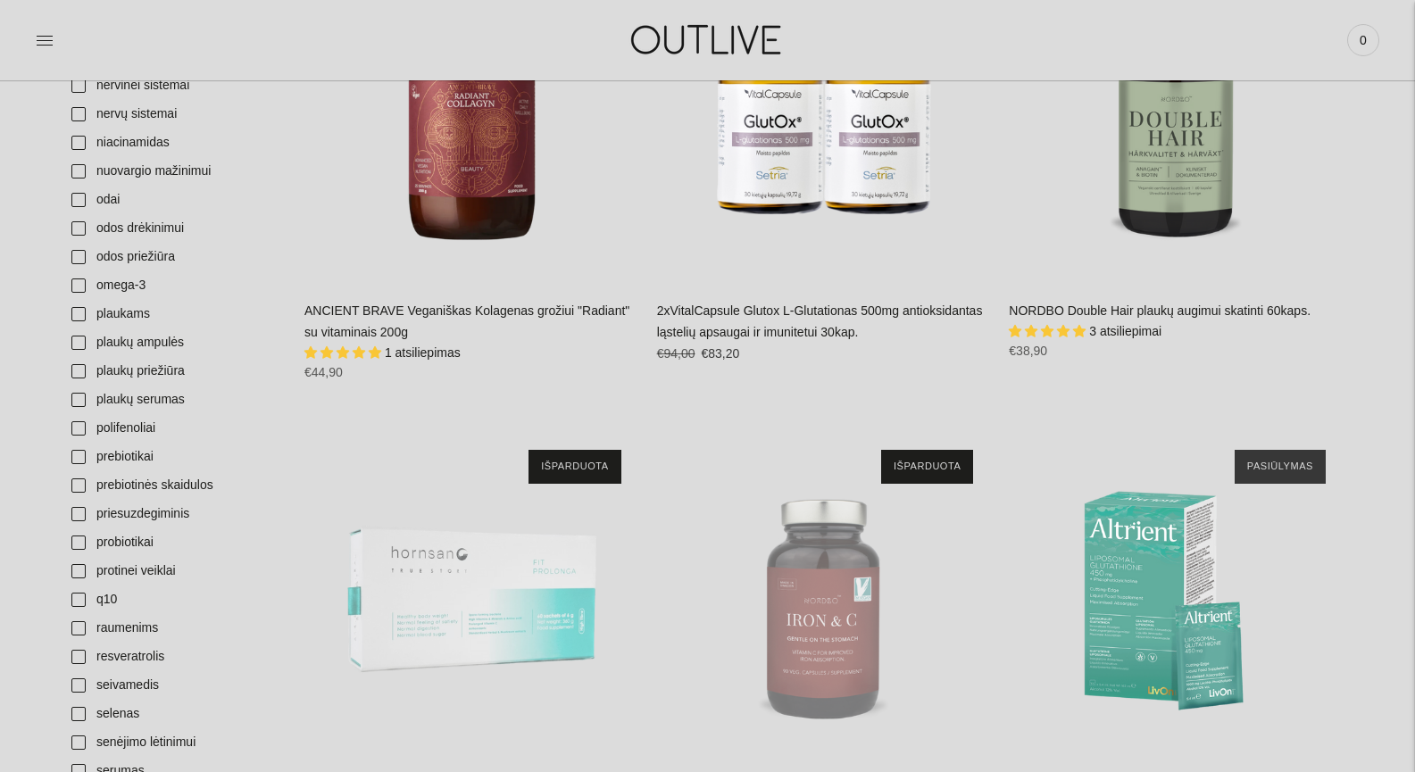
scroll to position [2142, 0]
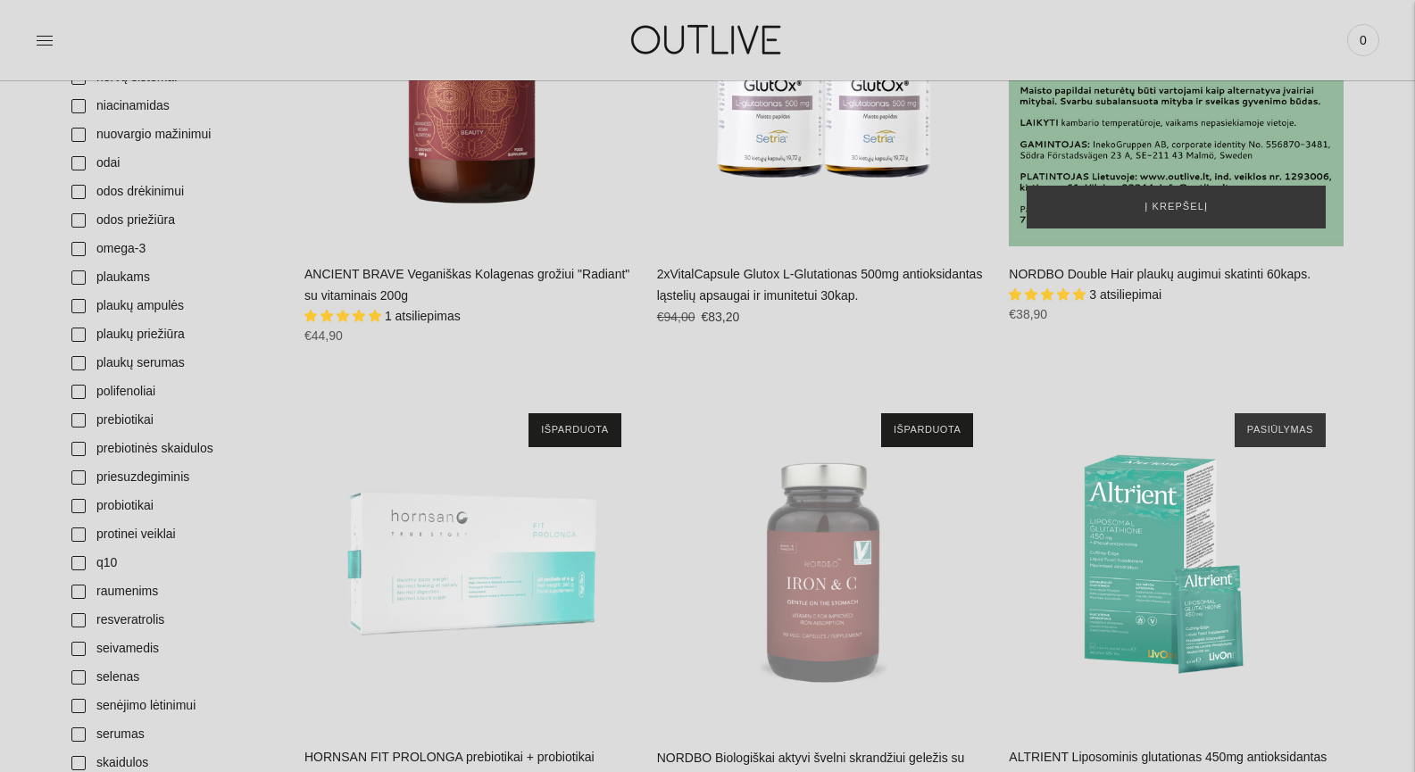
click at [1166, 134] on div "NORDBO Double Hair plaukų augimui skatinti 60kaps.\a" at bounding box center [1175, 80] width 335 height 335
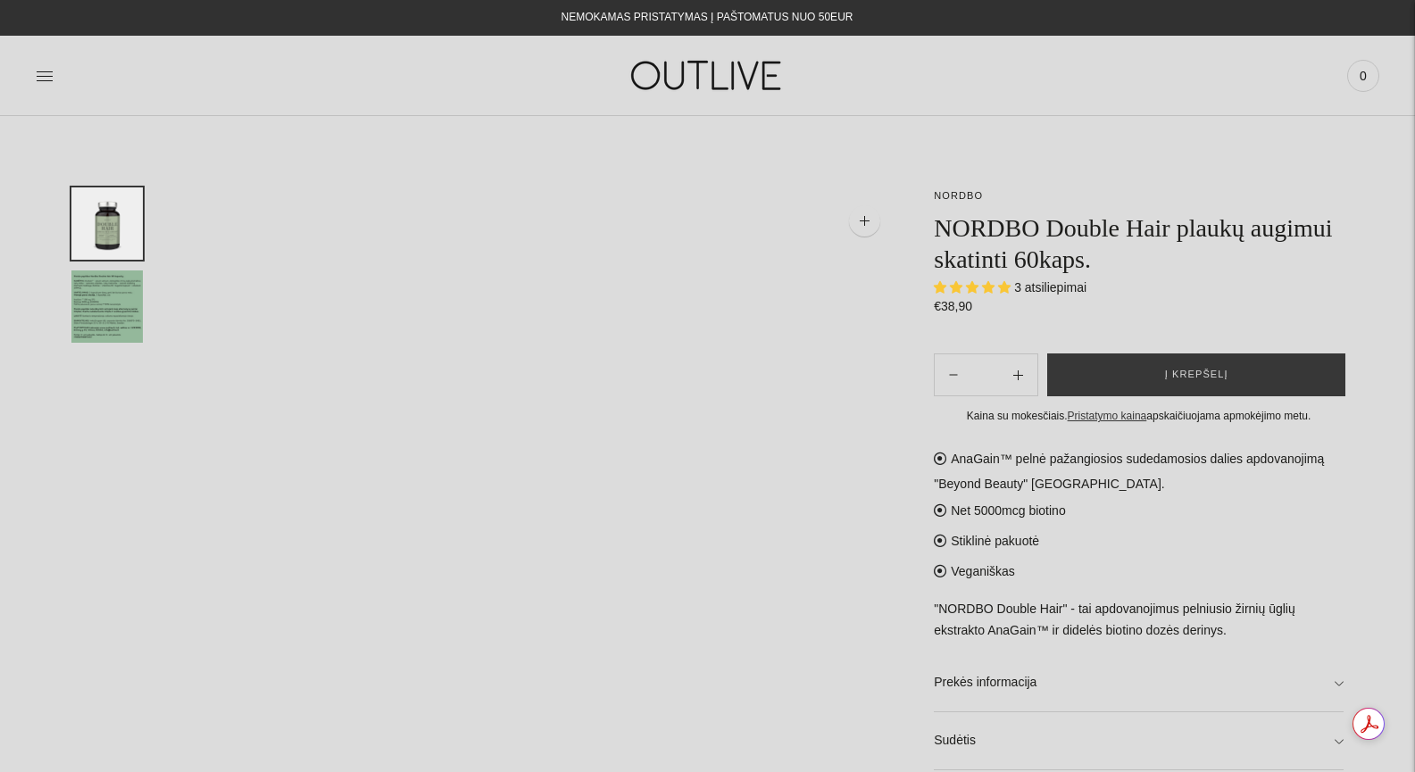
select select "**********"
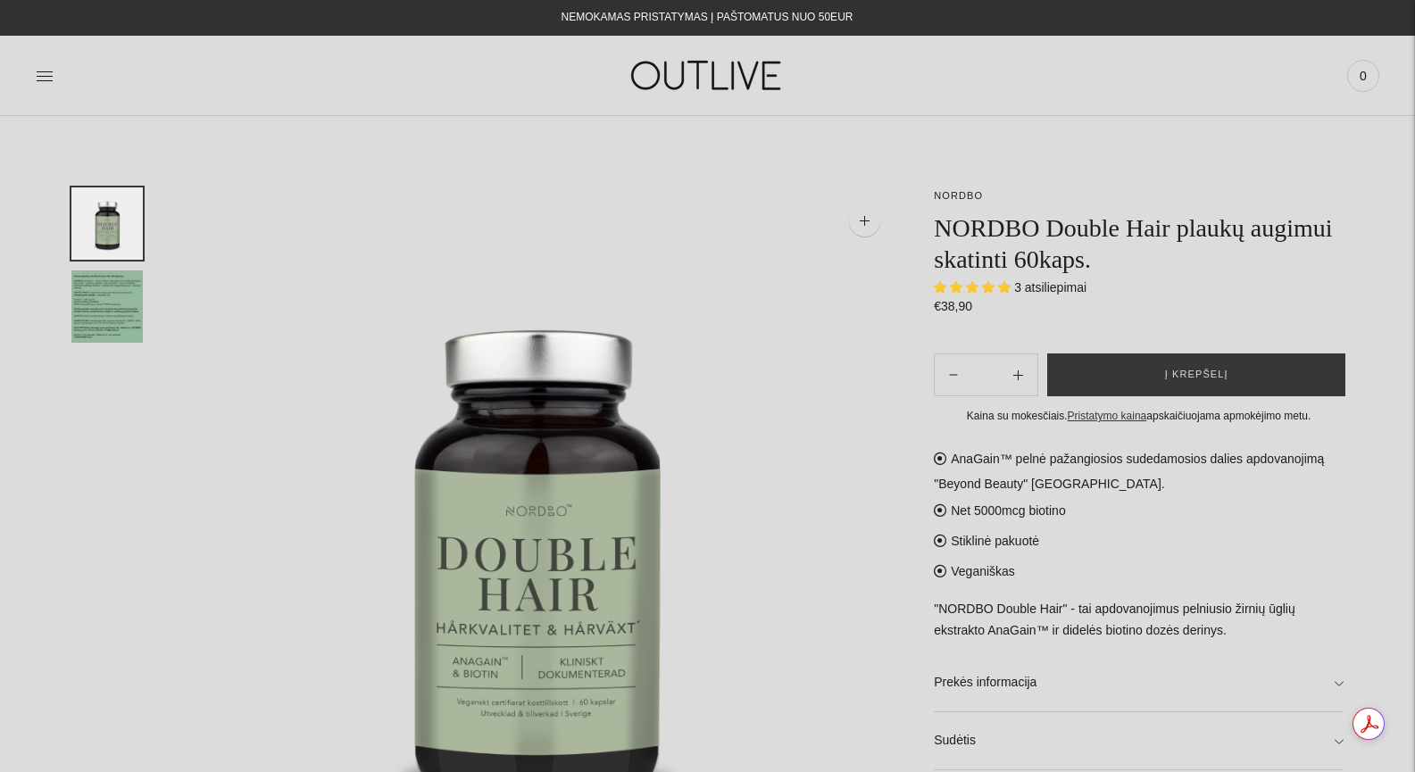
click at [83, 282] on img "Translation missing: en.general.accessibility.image_thumbail" at bounding box center [106, 306] width 71 height 72
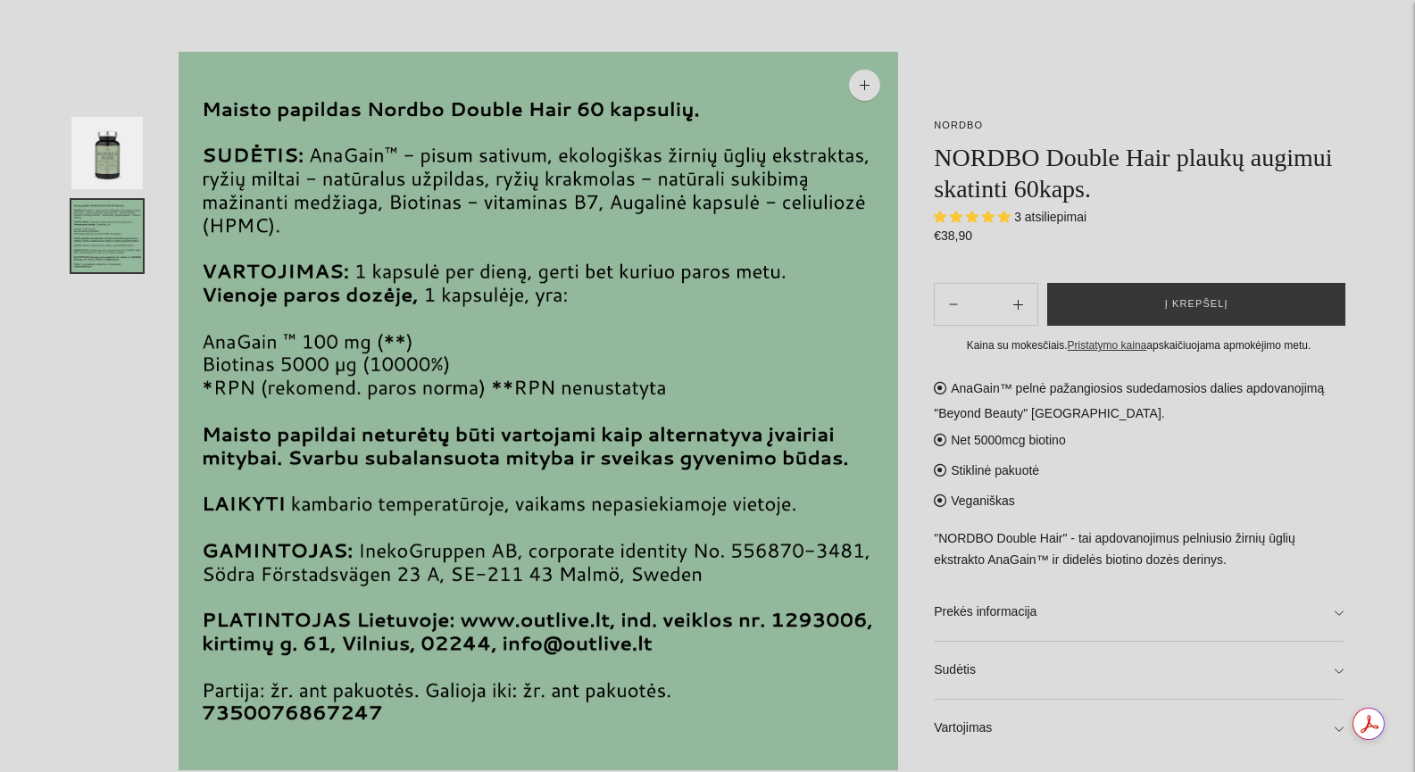
scroll to position [237, 0]
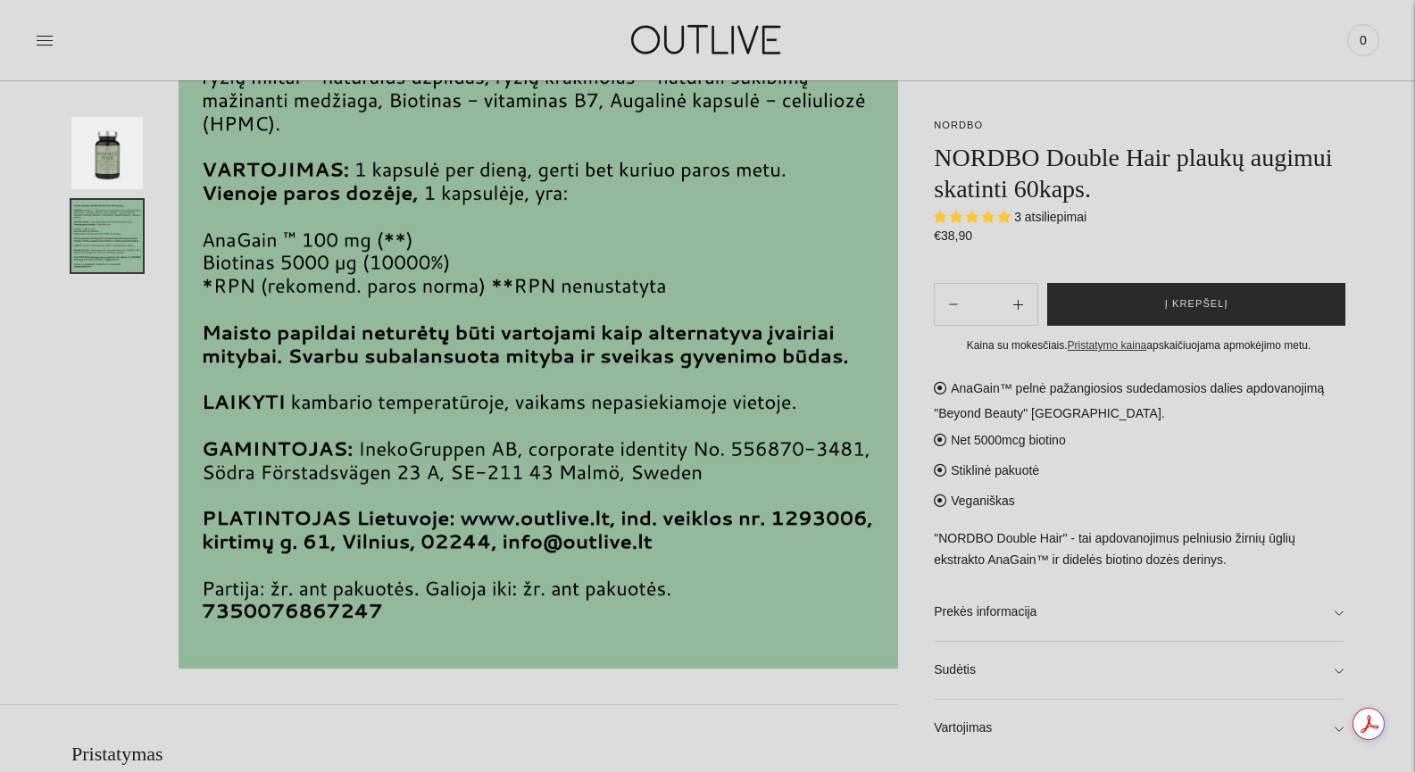
click at [1244, 309] on button "Į krepšelį" at bounding box center [1196, 304] width 298 height 43
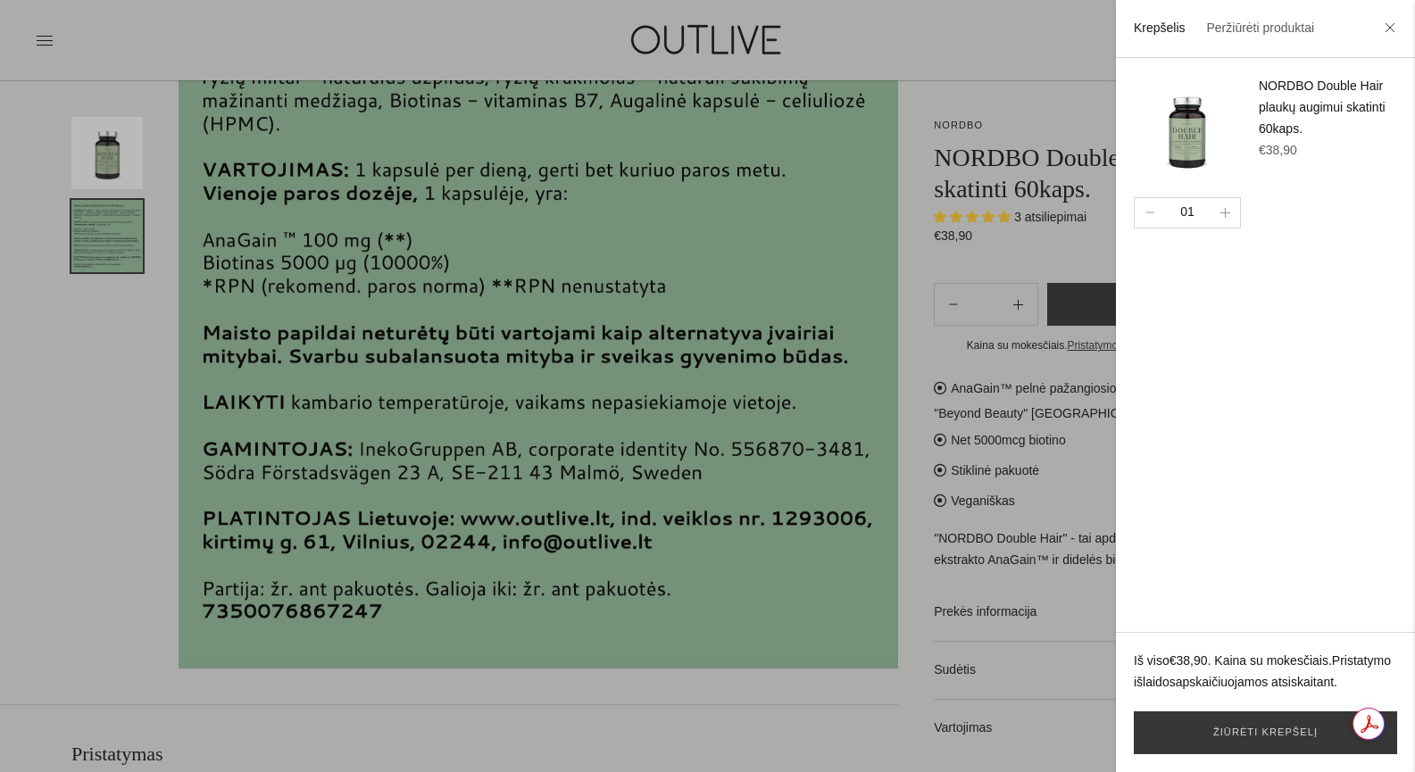
click at [1070, 491] on div at bounding box center [707, 386] width 1415 height 772
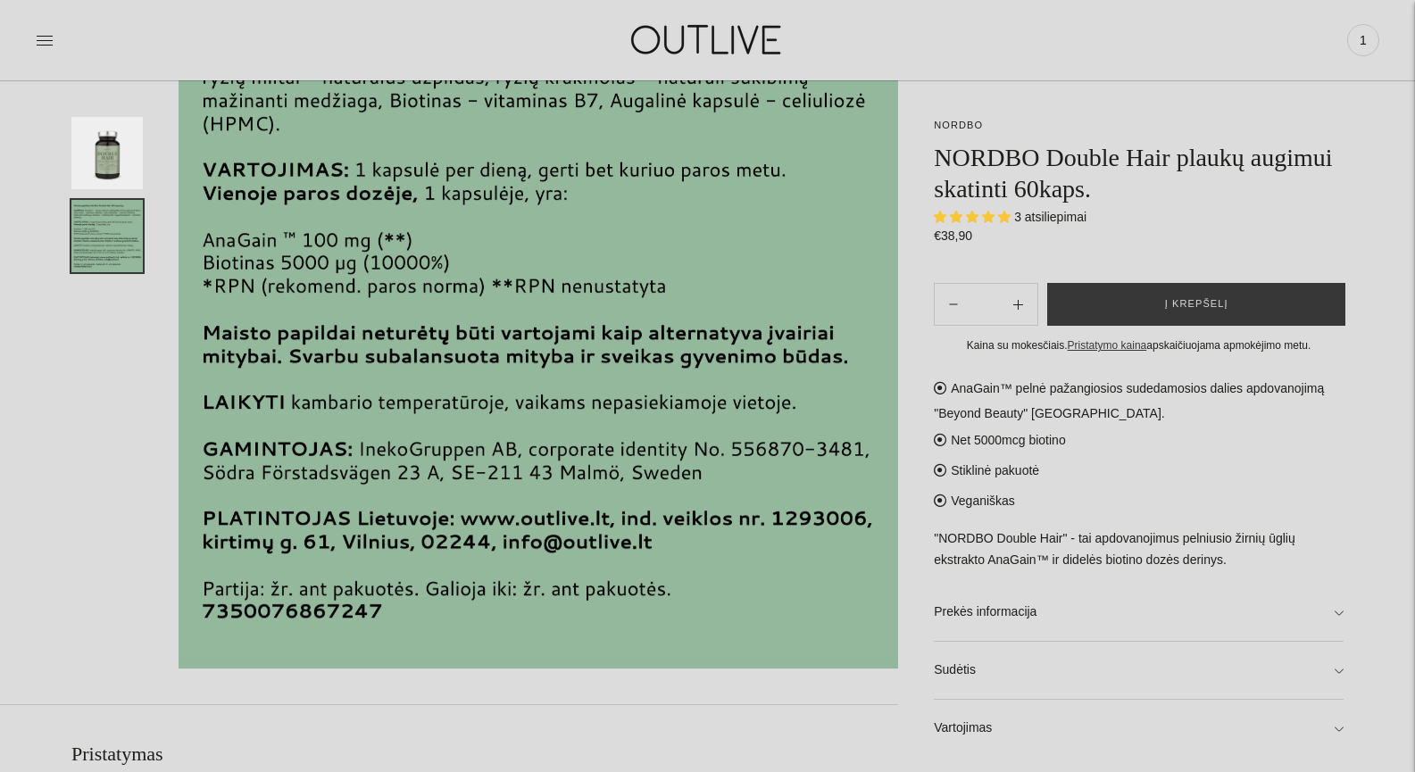
scroll to position [0, 0]
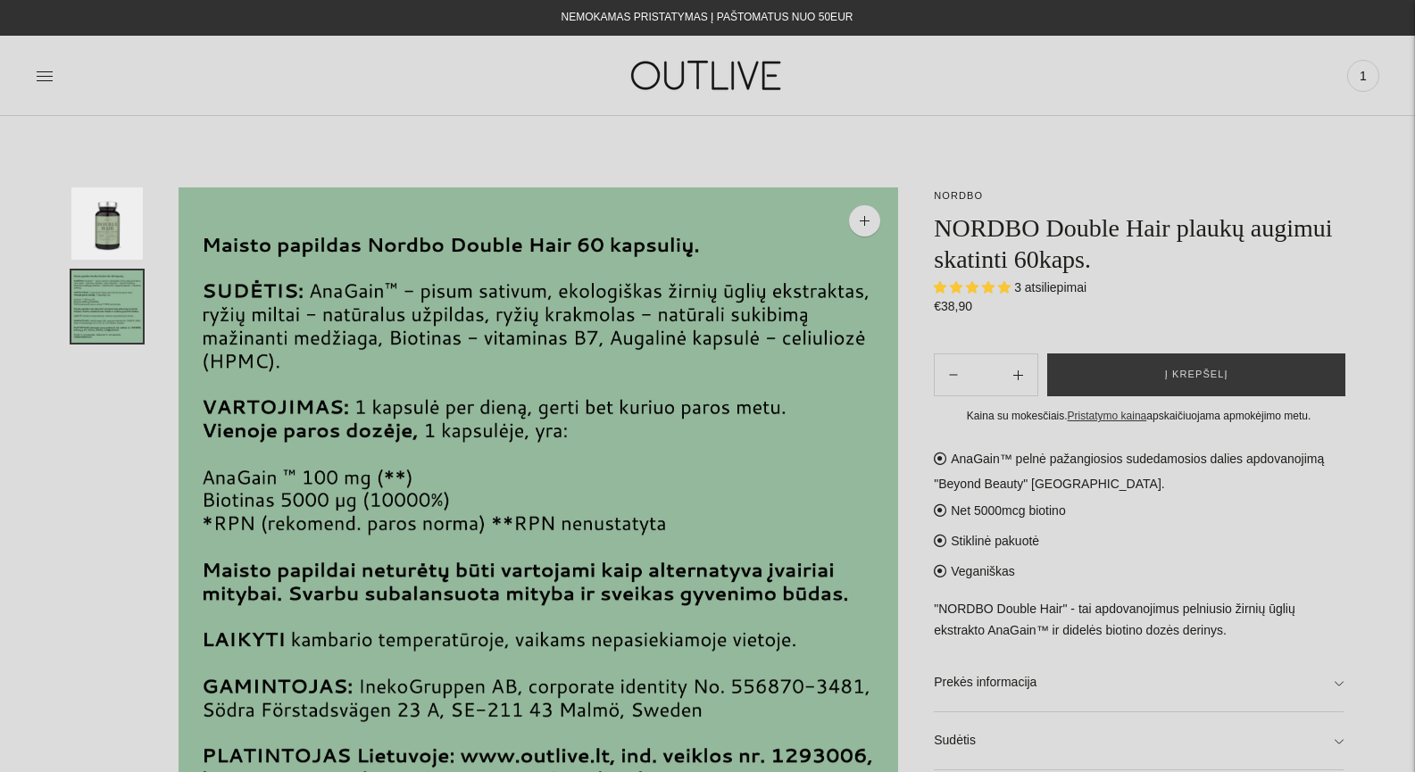
click at [701, 67] on img at bounding box center [707, 76] width 223 height 62
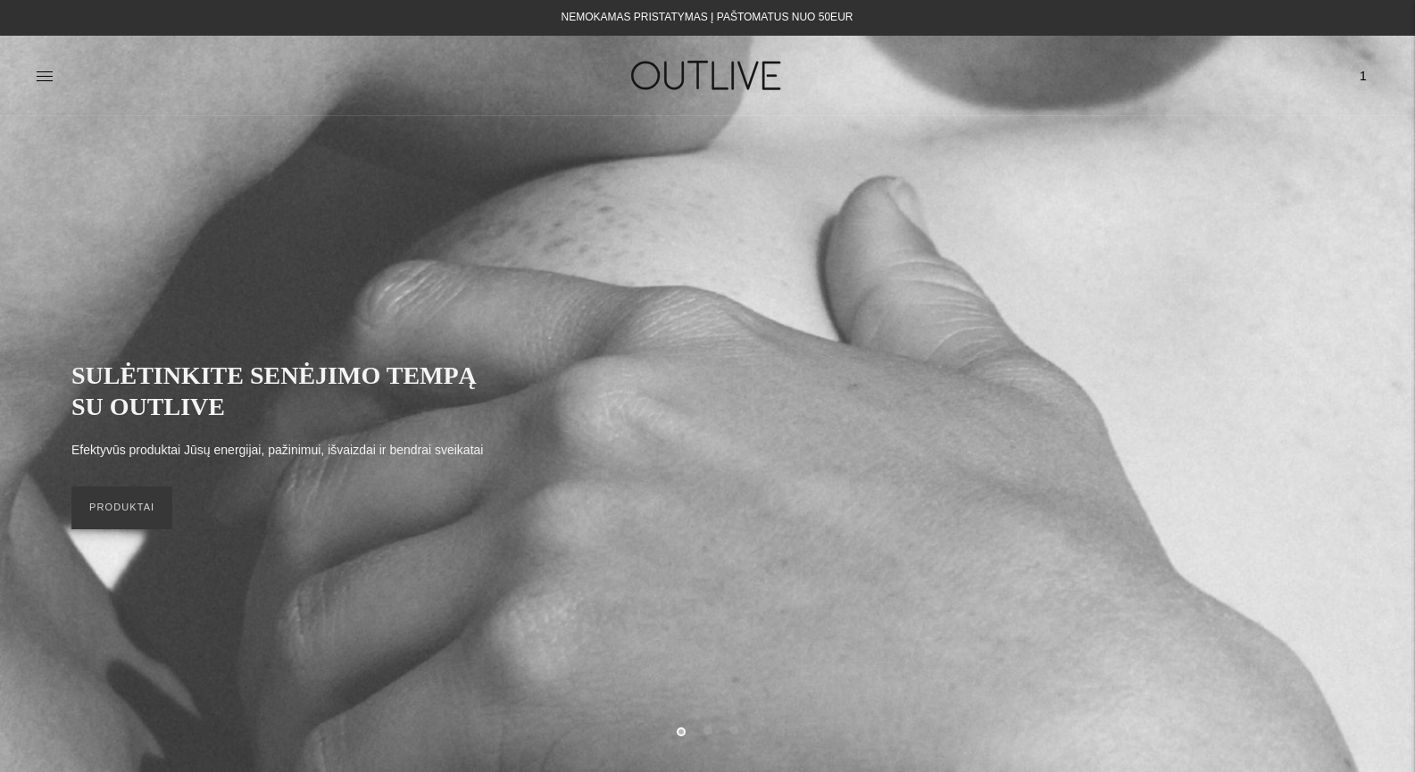
click at [713, 70] on img at bounding box center [707, 76] width 223 height 62
click at [1363, 73] on span "1" at bounding box center [1362, 75] width 25 height 25
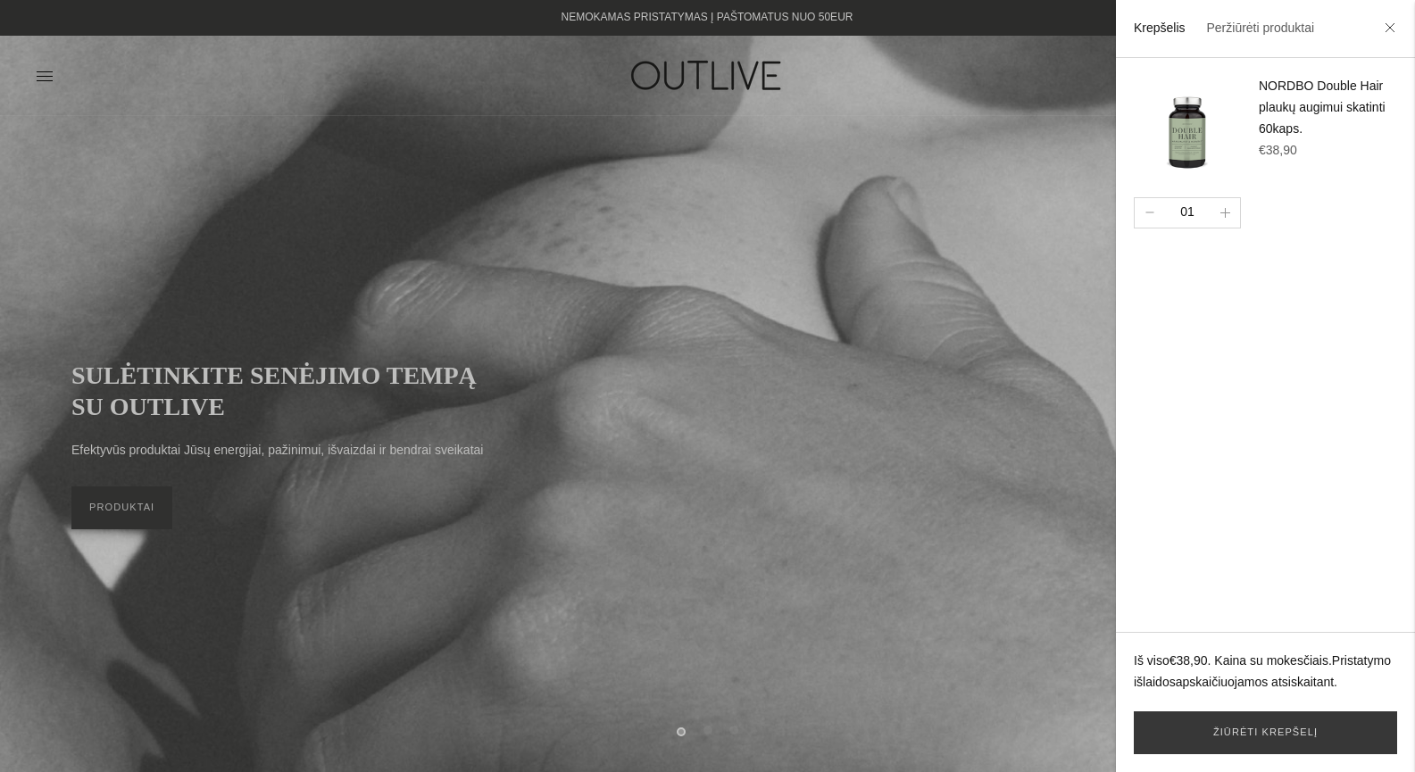
click at [589, 252] on div at bounding box center [707, 386] width 1415 height 772
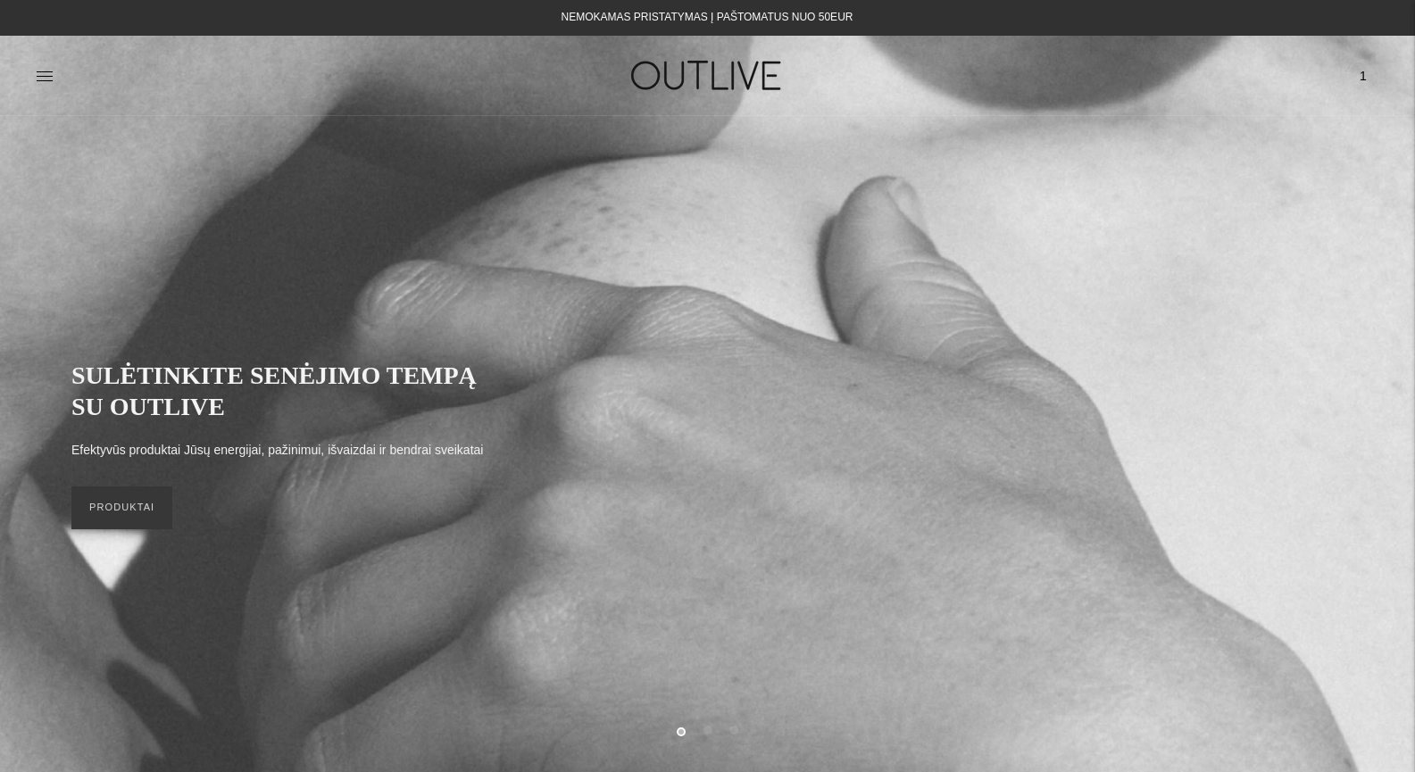
click at [36, 64] on link at bounding box center [45, 75] width 18 height 39
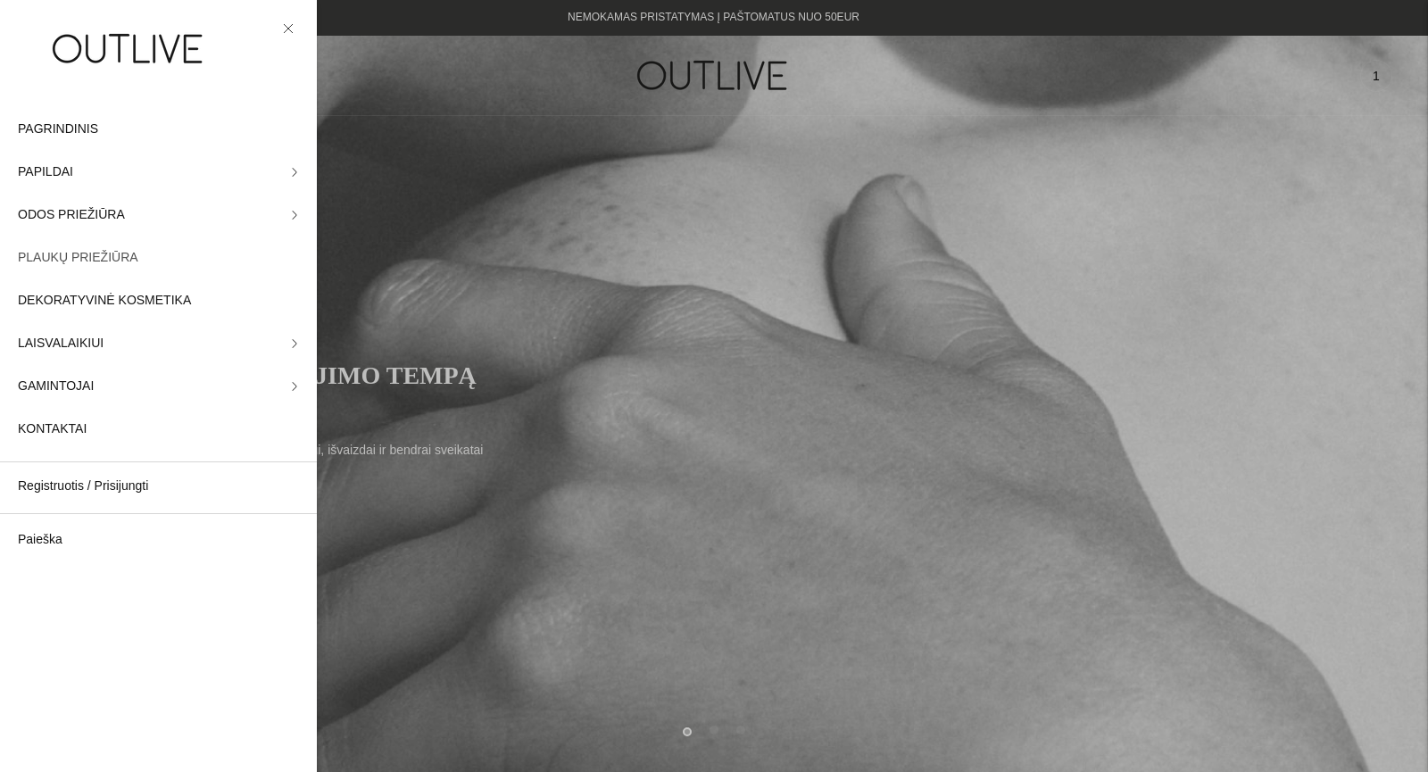
click at [70, 258] on span "PLAUKŲ PRIEŽIŪRA" at bounding box center [78, 257] width 120 height 21
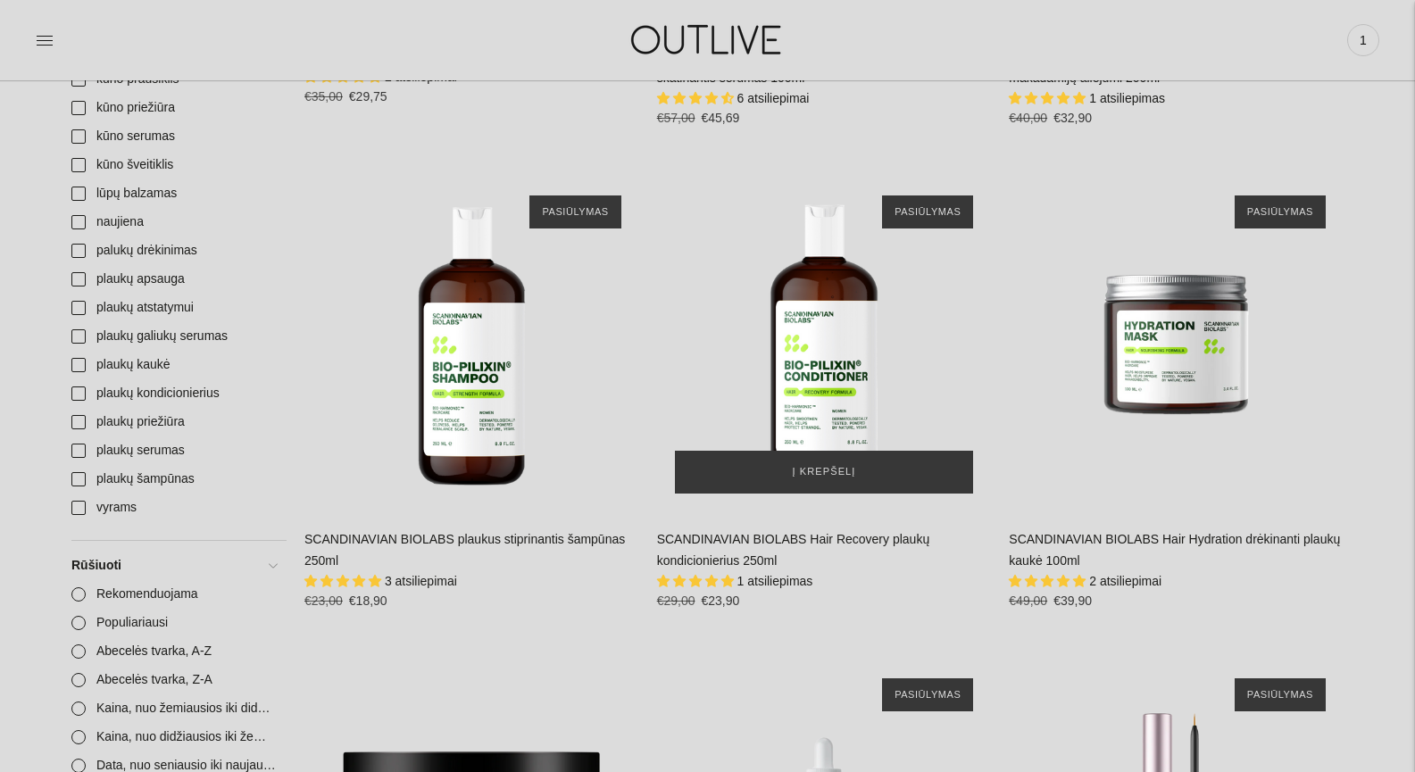
scroll to position [951, 0]
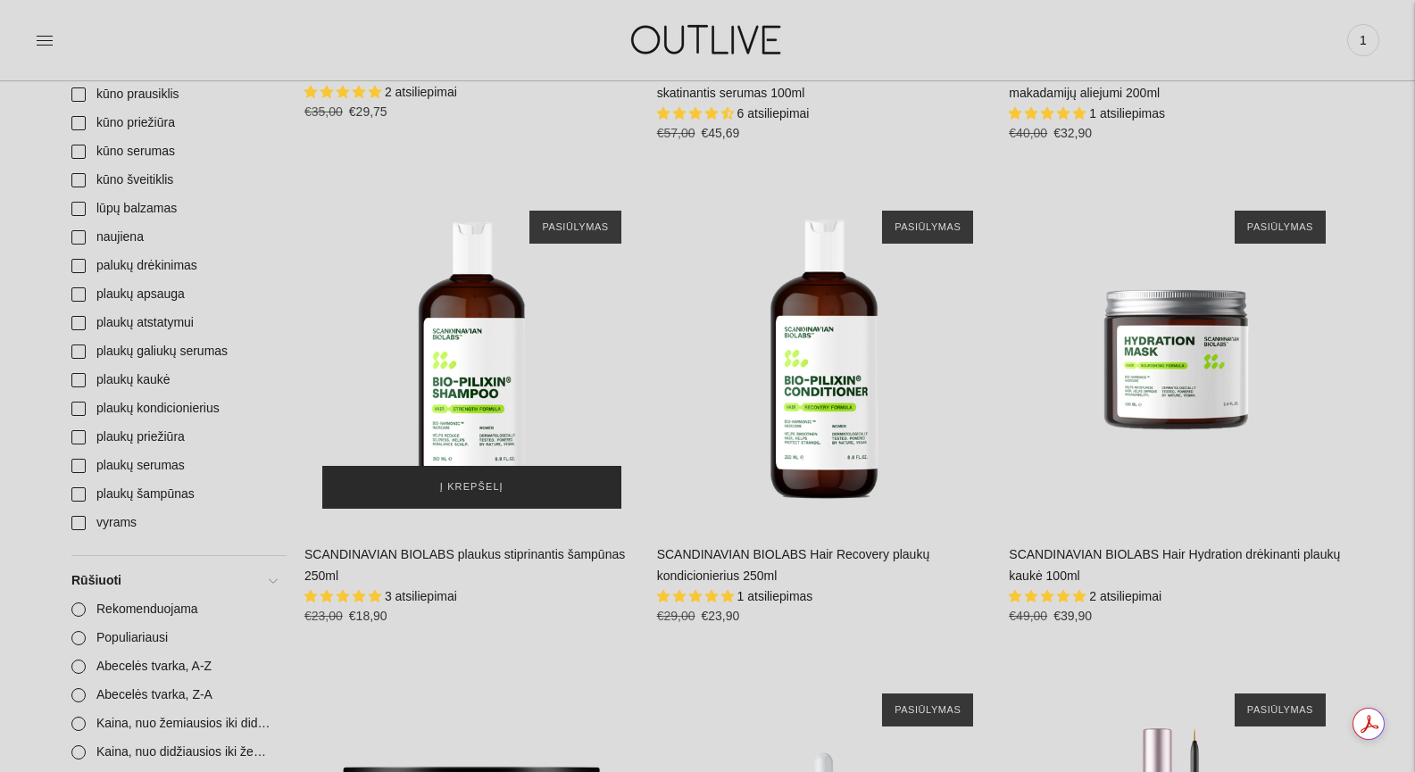
click at [509, 496] on button "Į krepšelį" at bounding box center [471, 487] width 299 height 43
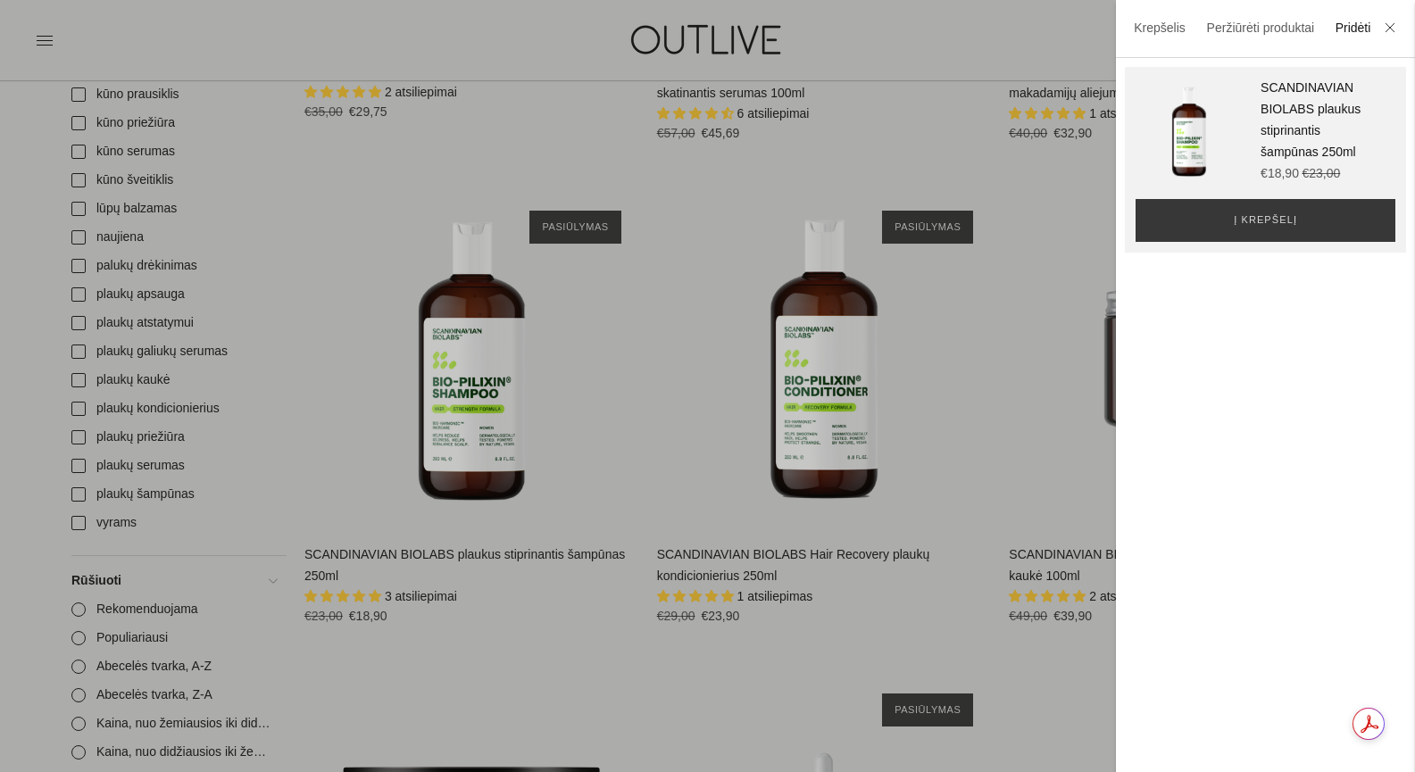
click at [808, 417] on div at bounding box center [707, 386] width 1415 height 772
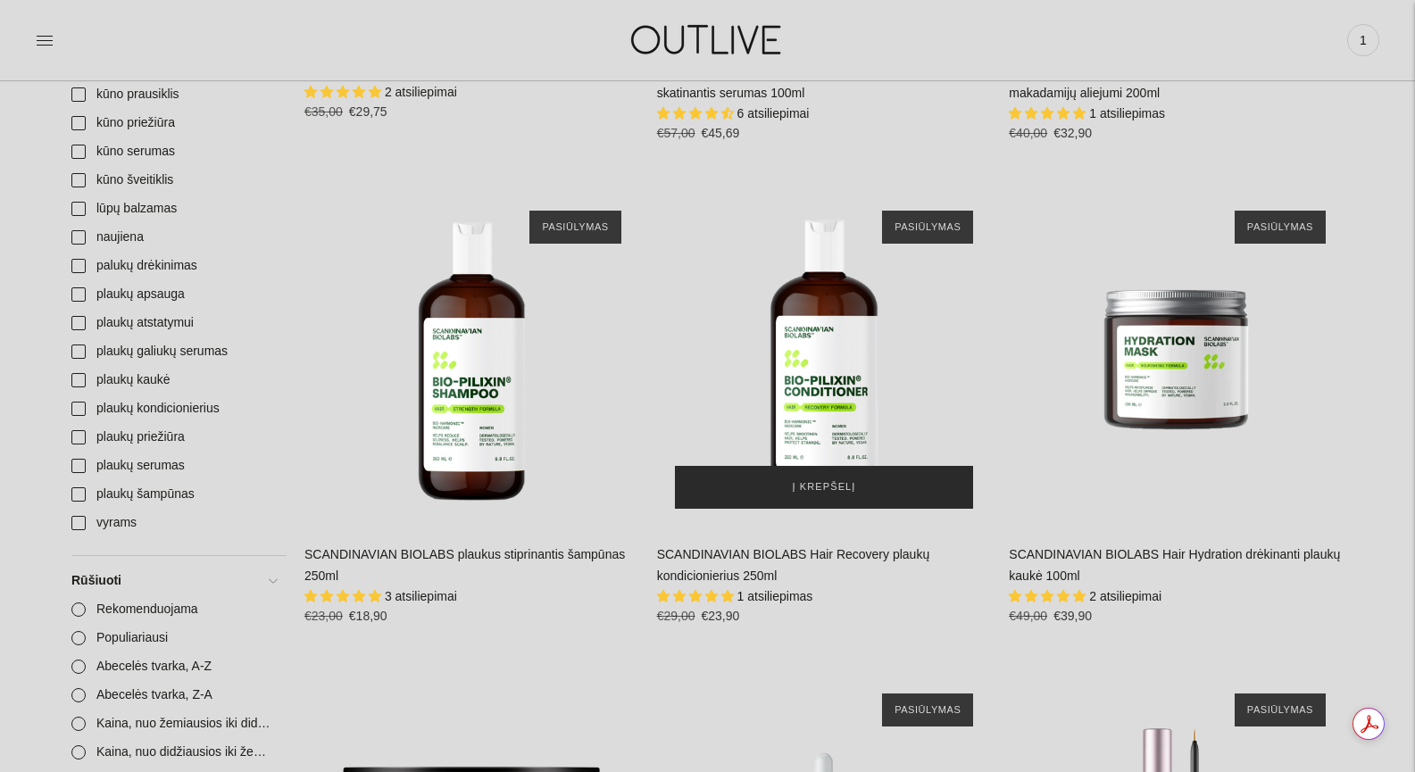
click at [841, 486] on span "Į krepšelį" at bounding box center [823, 487] width 63 height 18
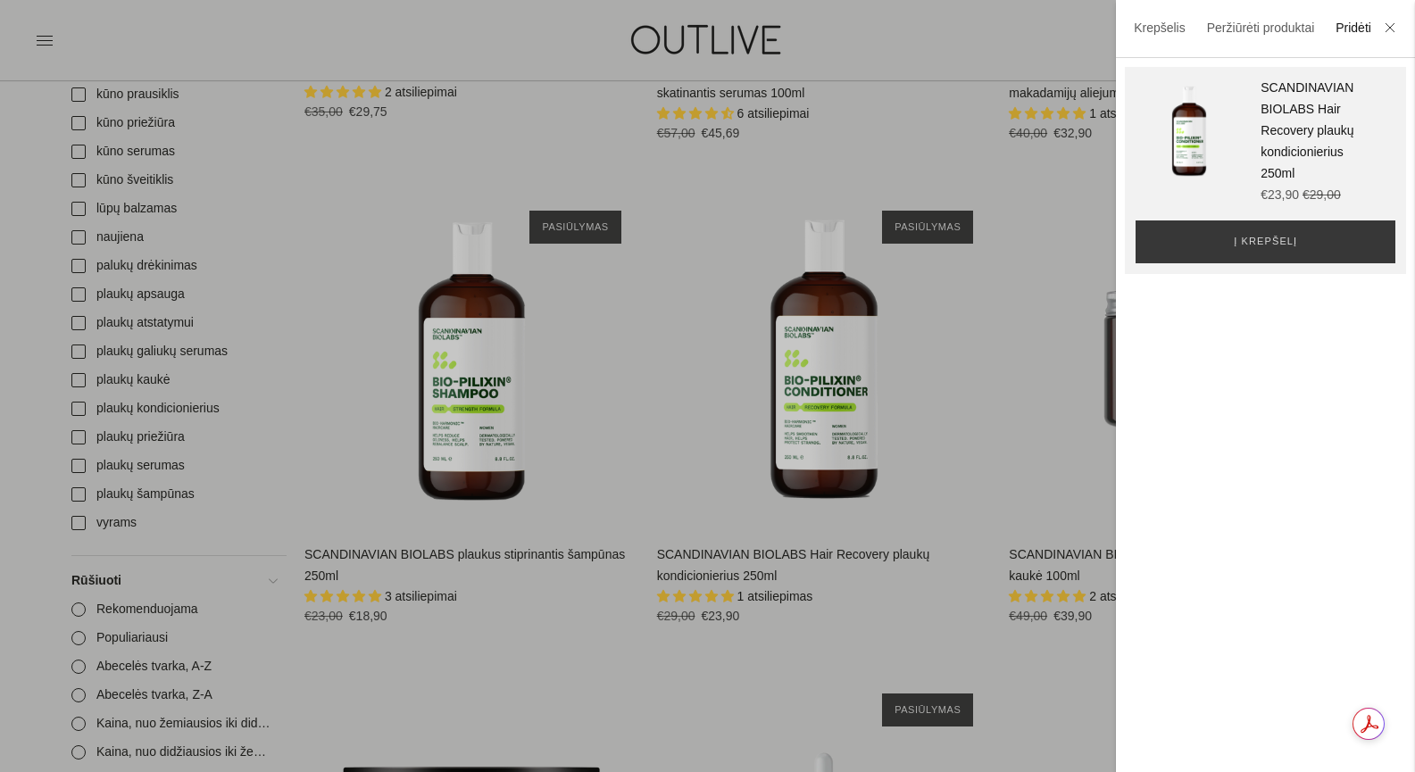
click at [450, 392] on div at bounding box center [707, 386] width 1415 height 772
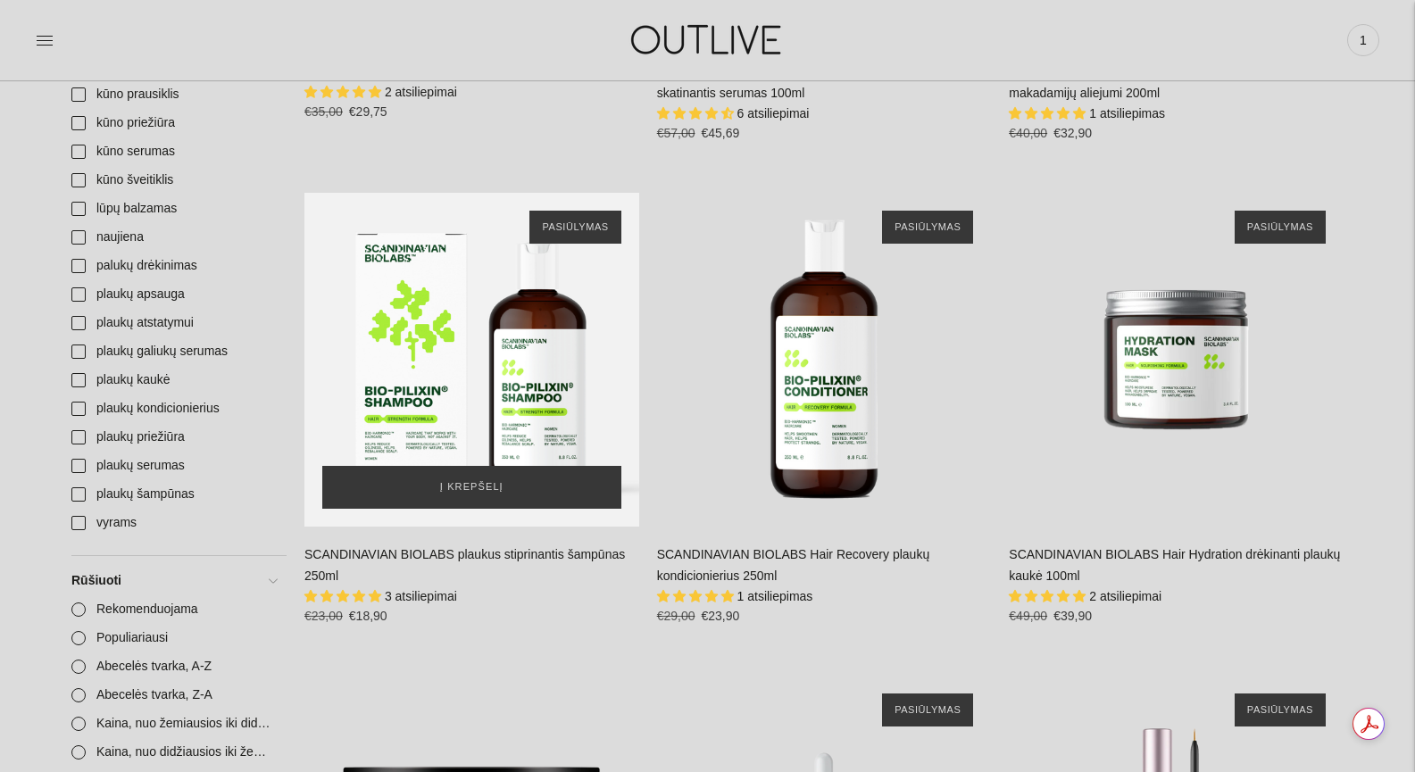
click at [462, 389] on div "SCANDINAVIAN BIOLABS plaukus stiprinantis šampūnas 250ml\a" at bounding box center [471, 360] width 335 height 335
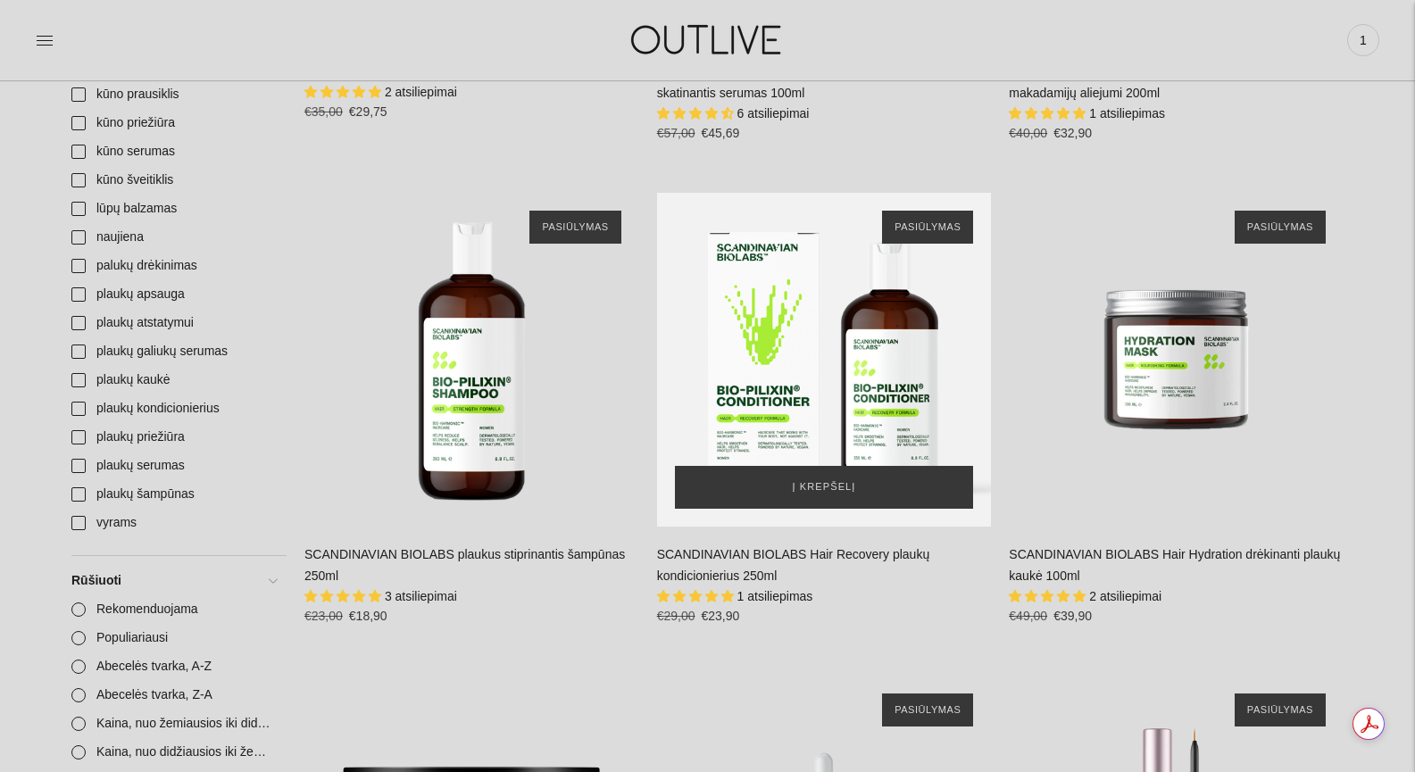
click at [840, 328] on div "SCANDINAVIAN BIOLABS Hair Recovery plaukų kondicionierius 250ml\a" at bounding box center [824, 360] width 335 height 335
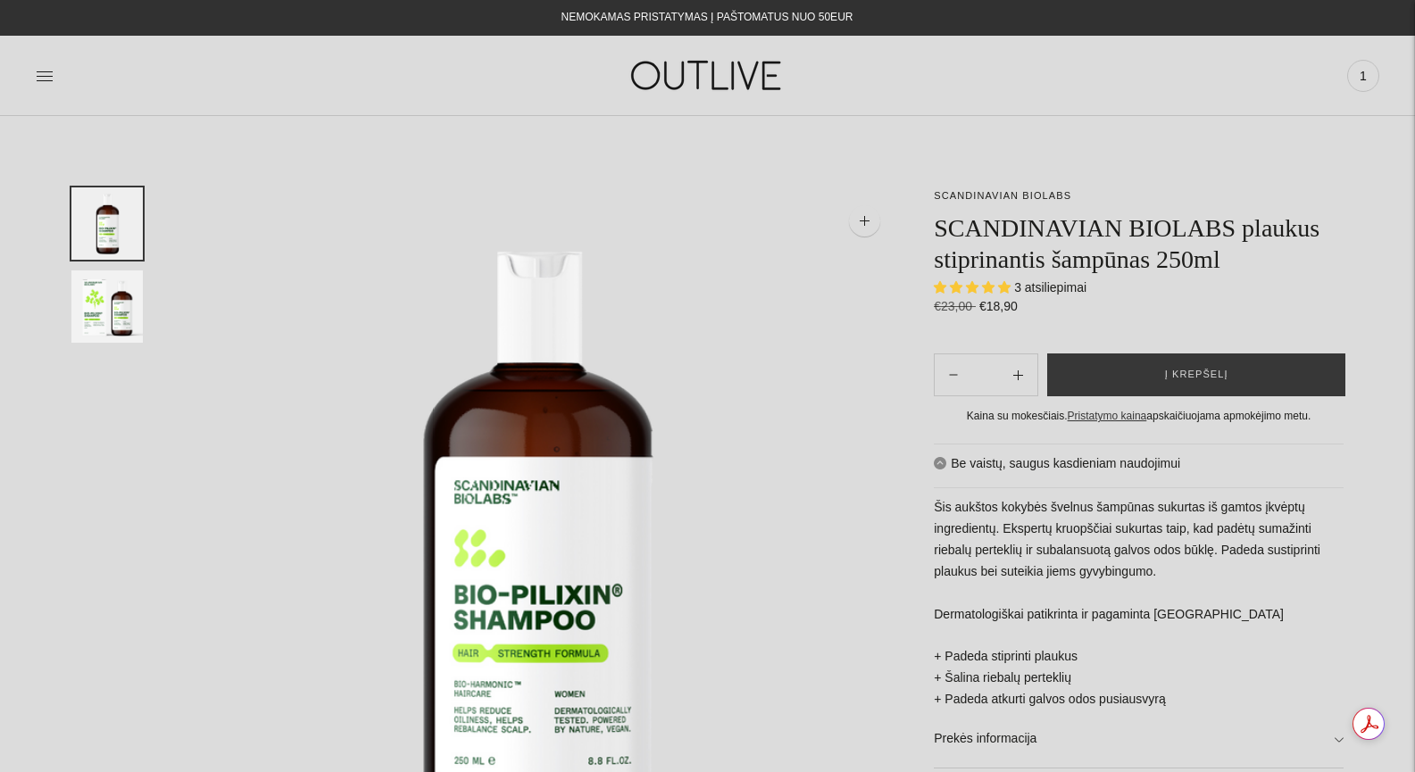
select select "**********"
click at [1288, 383] on button "Į krepšelį" at bounding box center [1196, 374] width 298 height 43
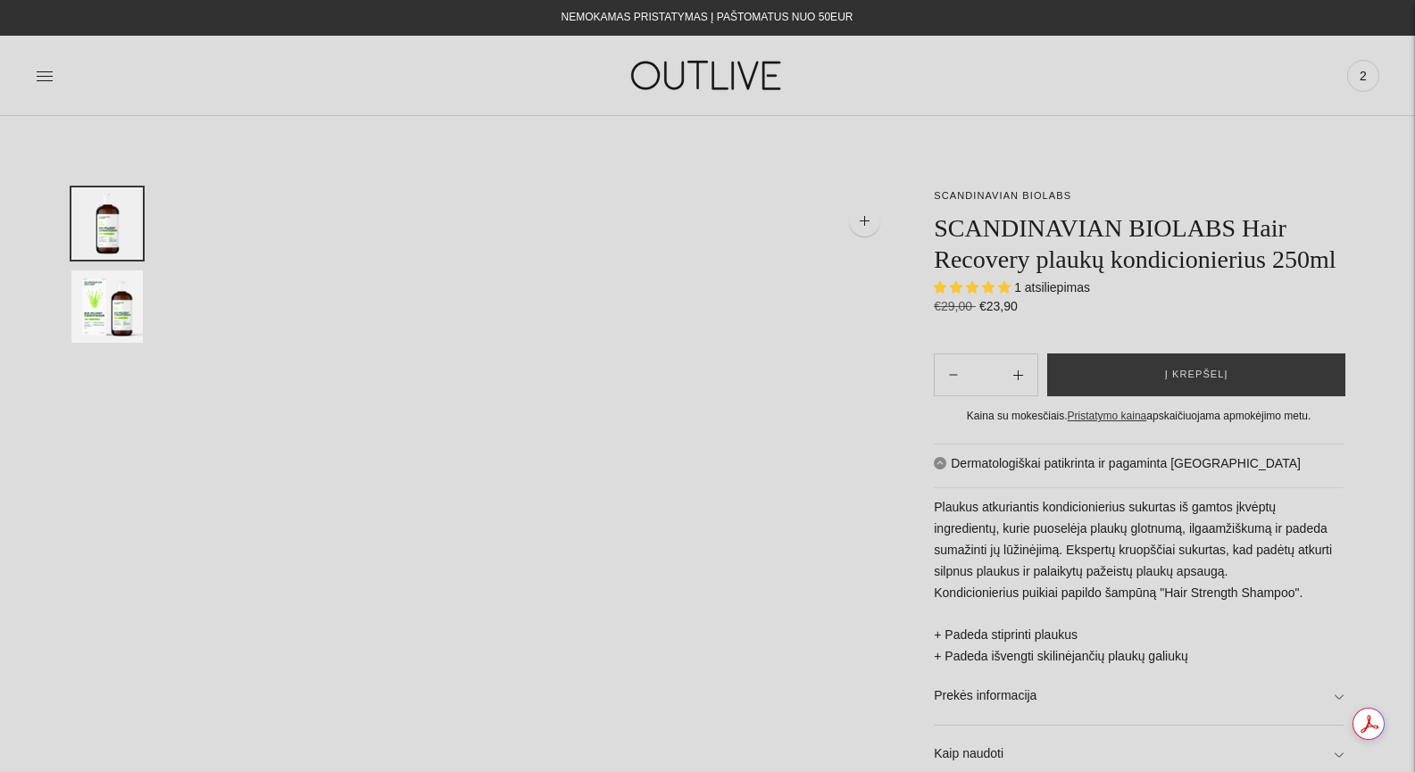
select select "**********"
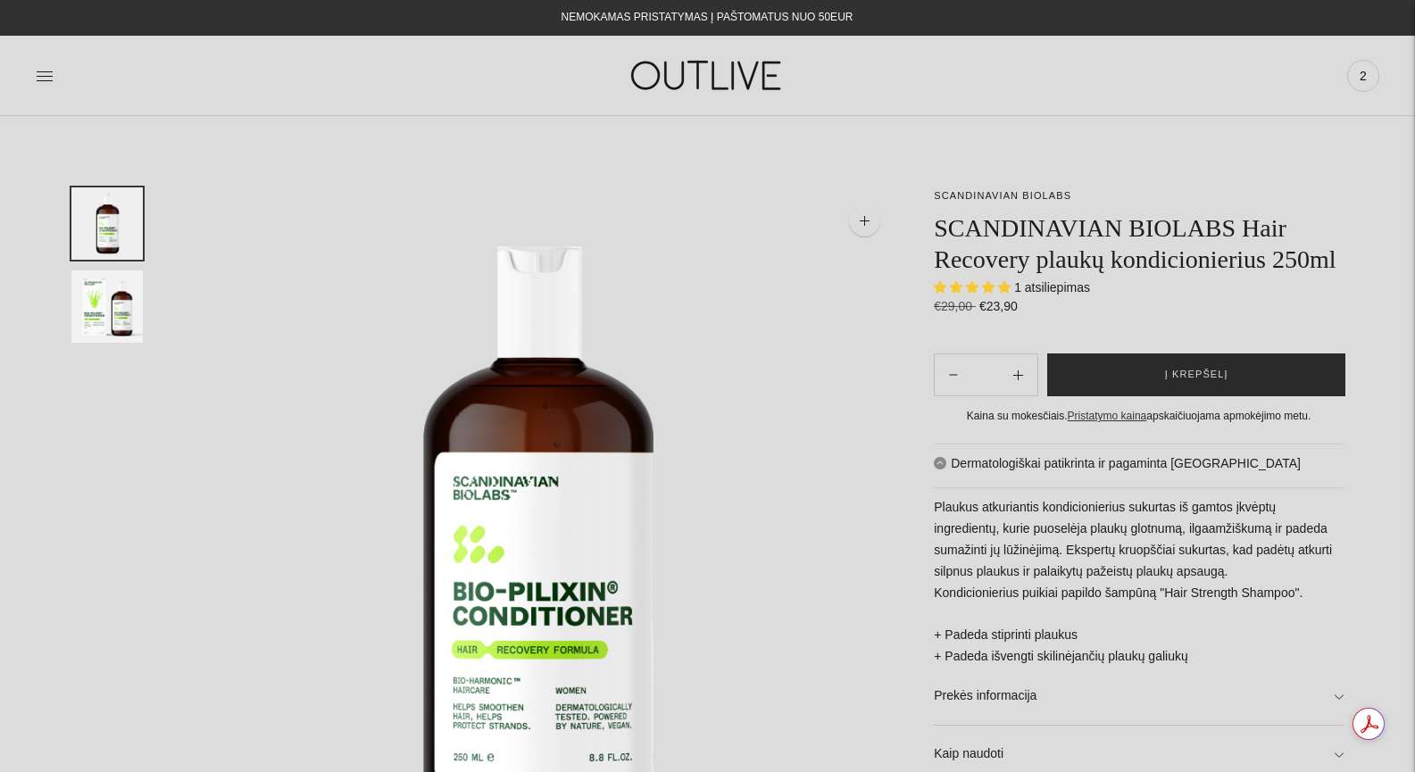
click at [1224, 376] on button "Į krepšelį" at bounding box center [1196, 374] width 298 height 43
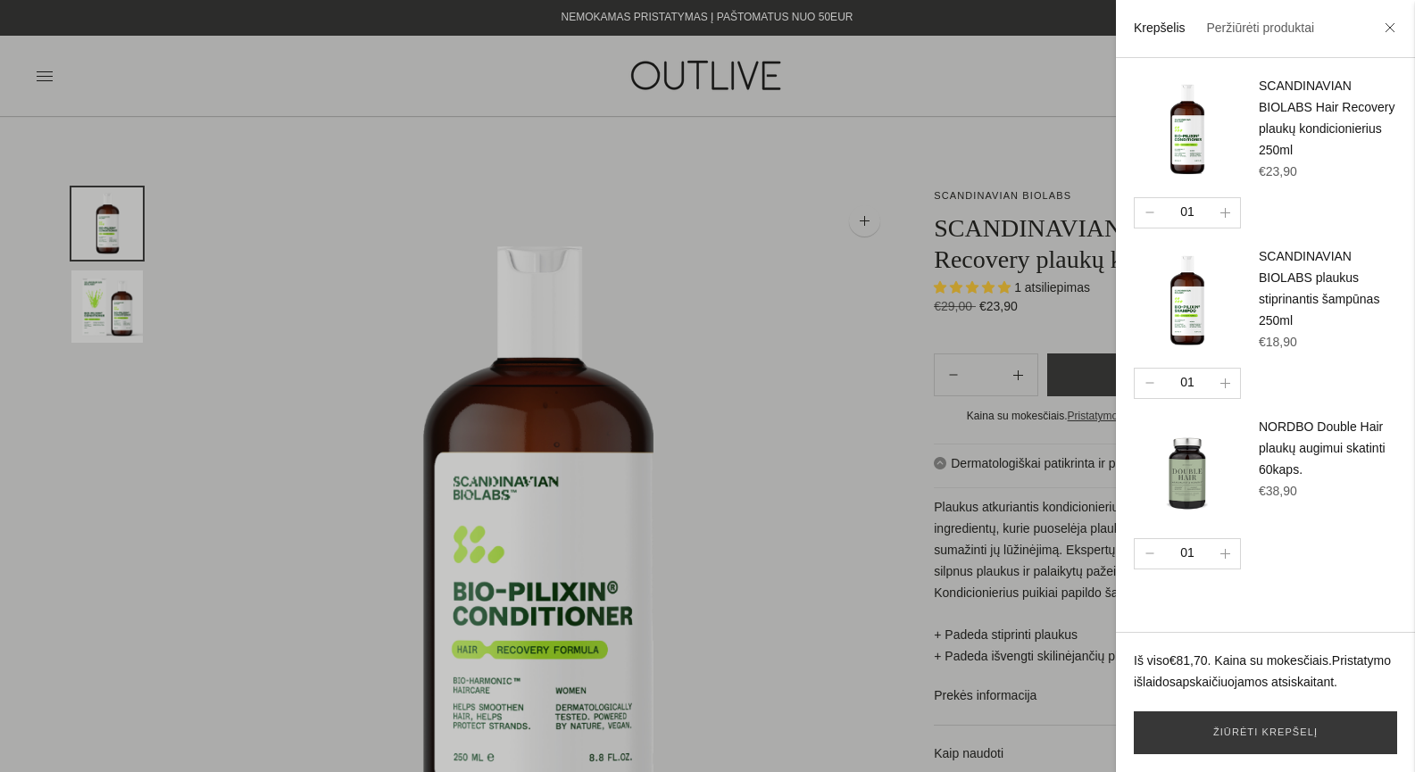
scroll to position [476, 0]
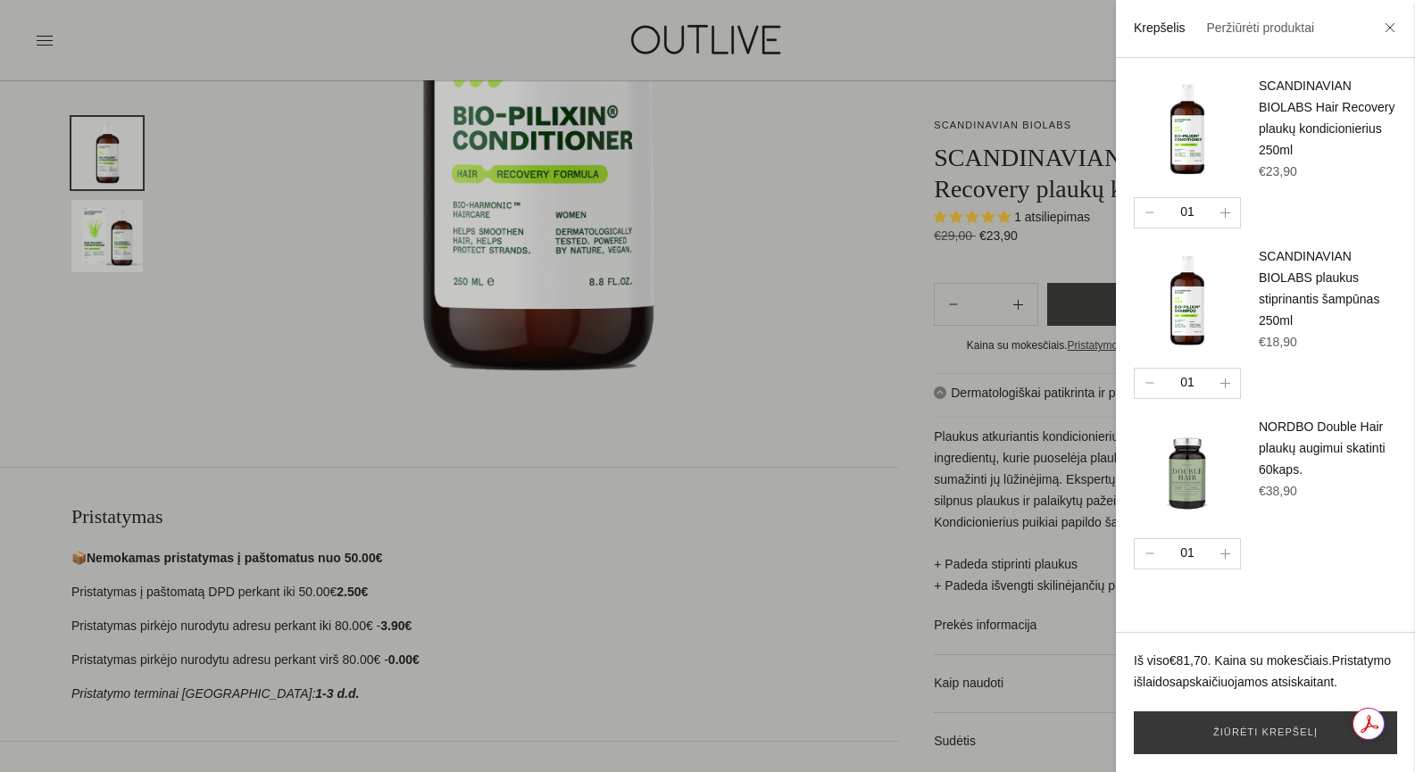
click at [732, 601] on div at bounding box center [707, 386] width 1415 height 772
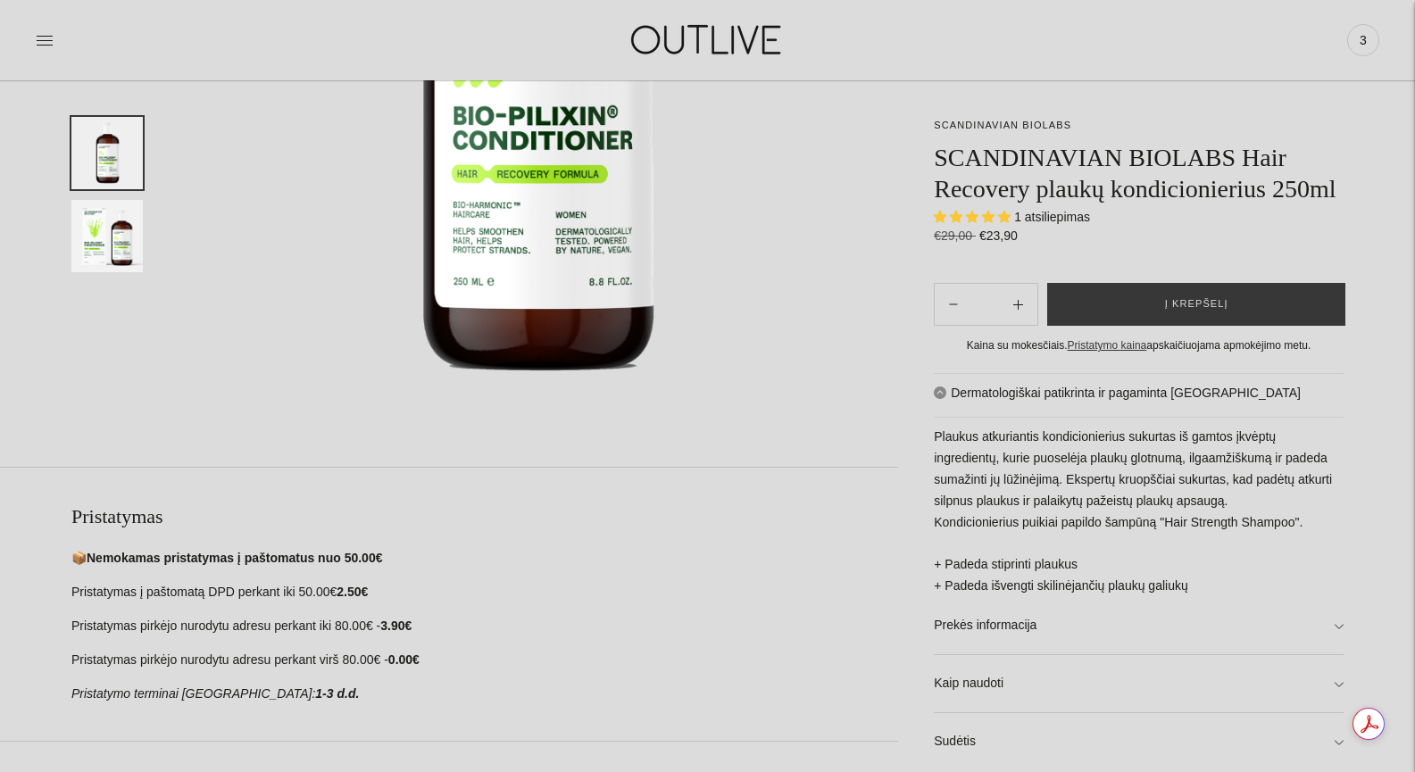
scroll to position [0, 0]
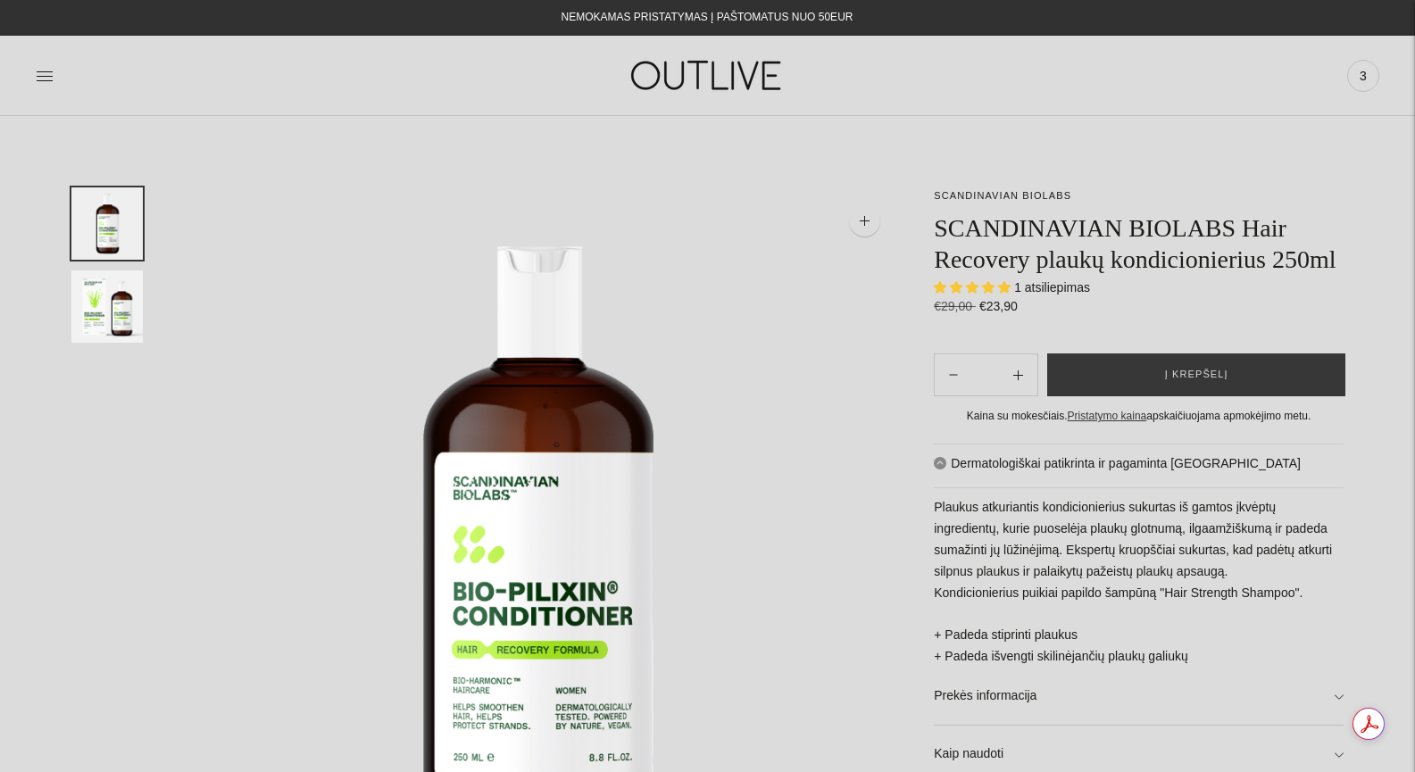
click at [734, 63] on img at bounding box center [707, 76] width 223 height 62
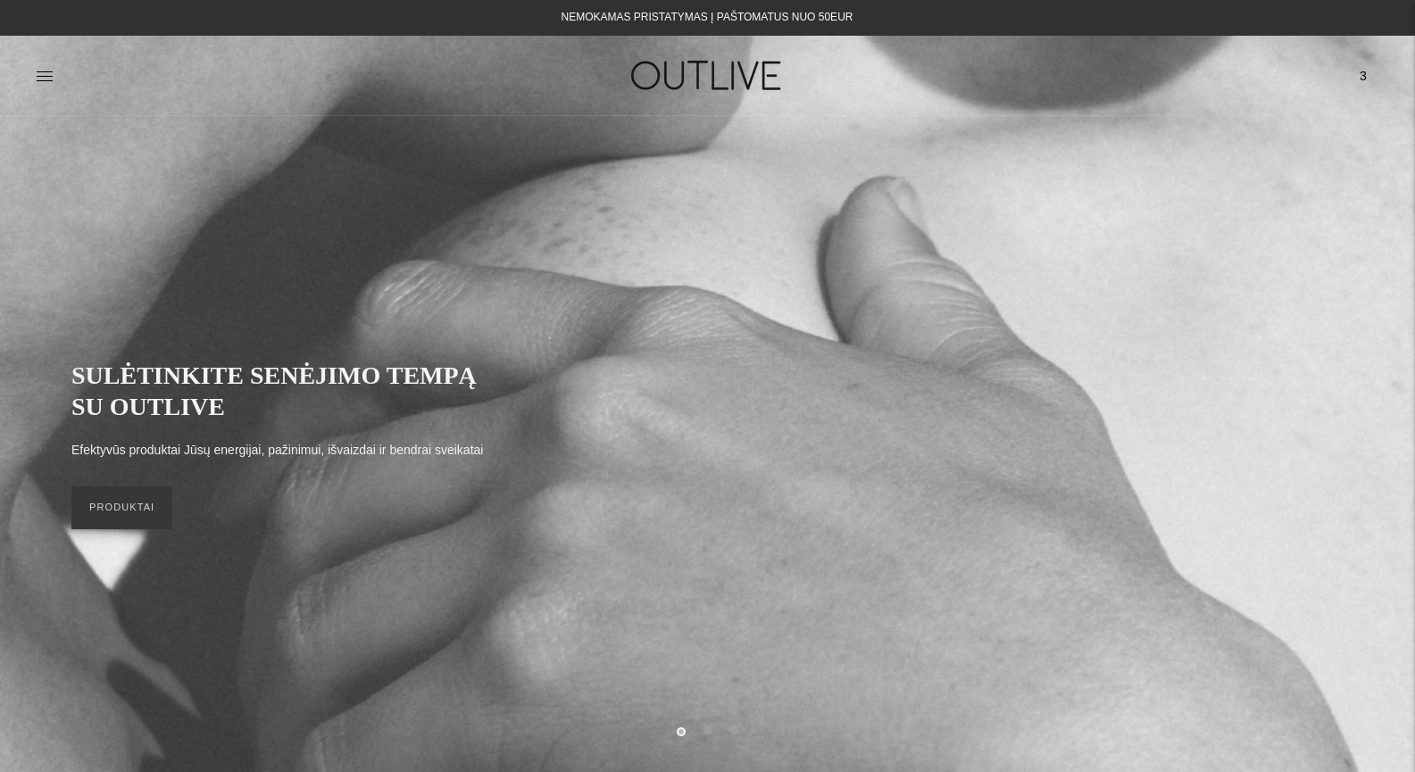
click at [1364, 70] on span "3" at bounding box center [1362, 75] width 25 height 25
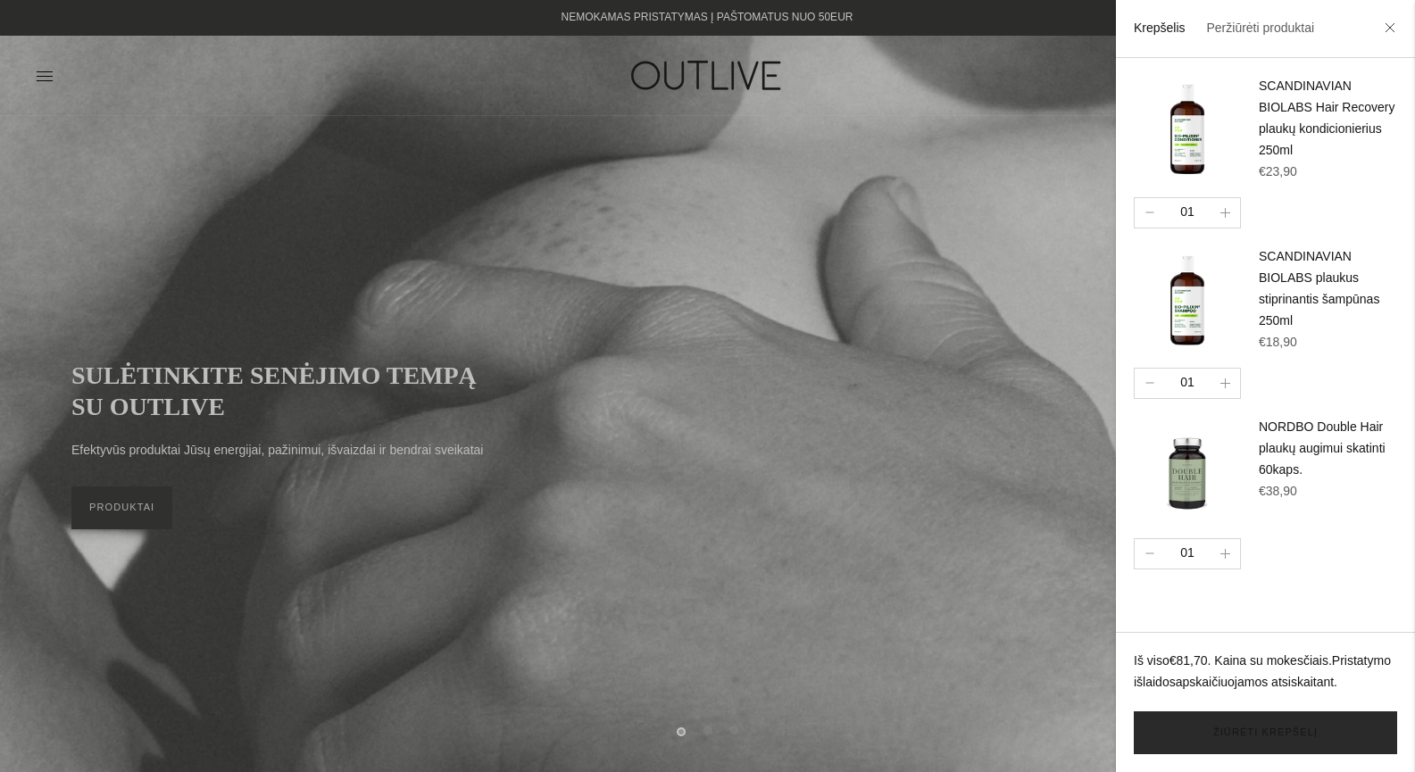
click at [1315, 727] on link "Žiūrėti krepšelį" at bounding box center [1264, 732] width 263 height 43
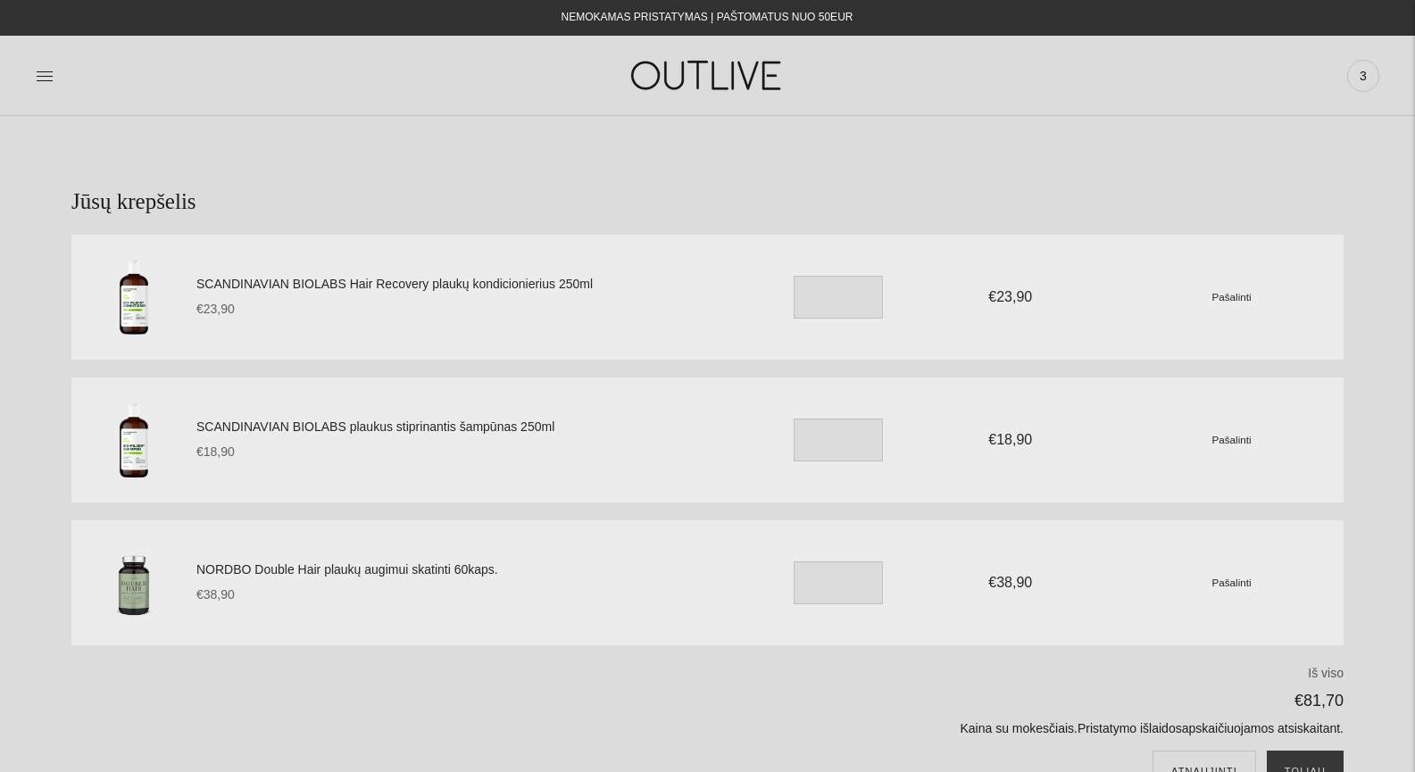
click at [722, 67] on img at bounding box center [707, 76] width 223 height 62
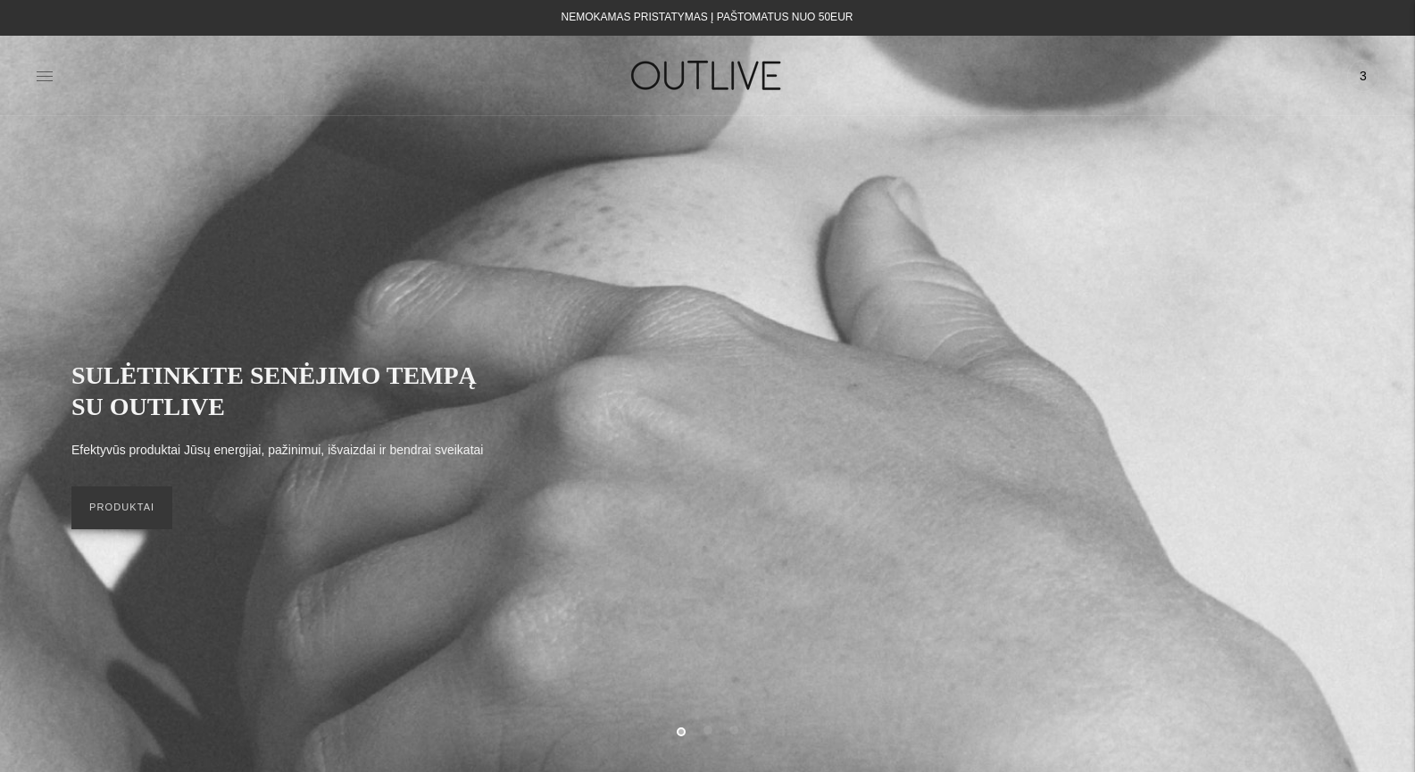
click at [46, 71] on icon at bounding box center [45, 75] width 16 height 9
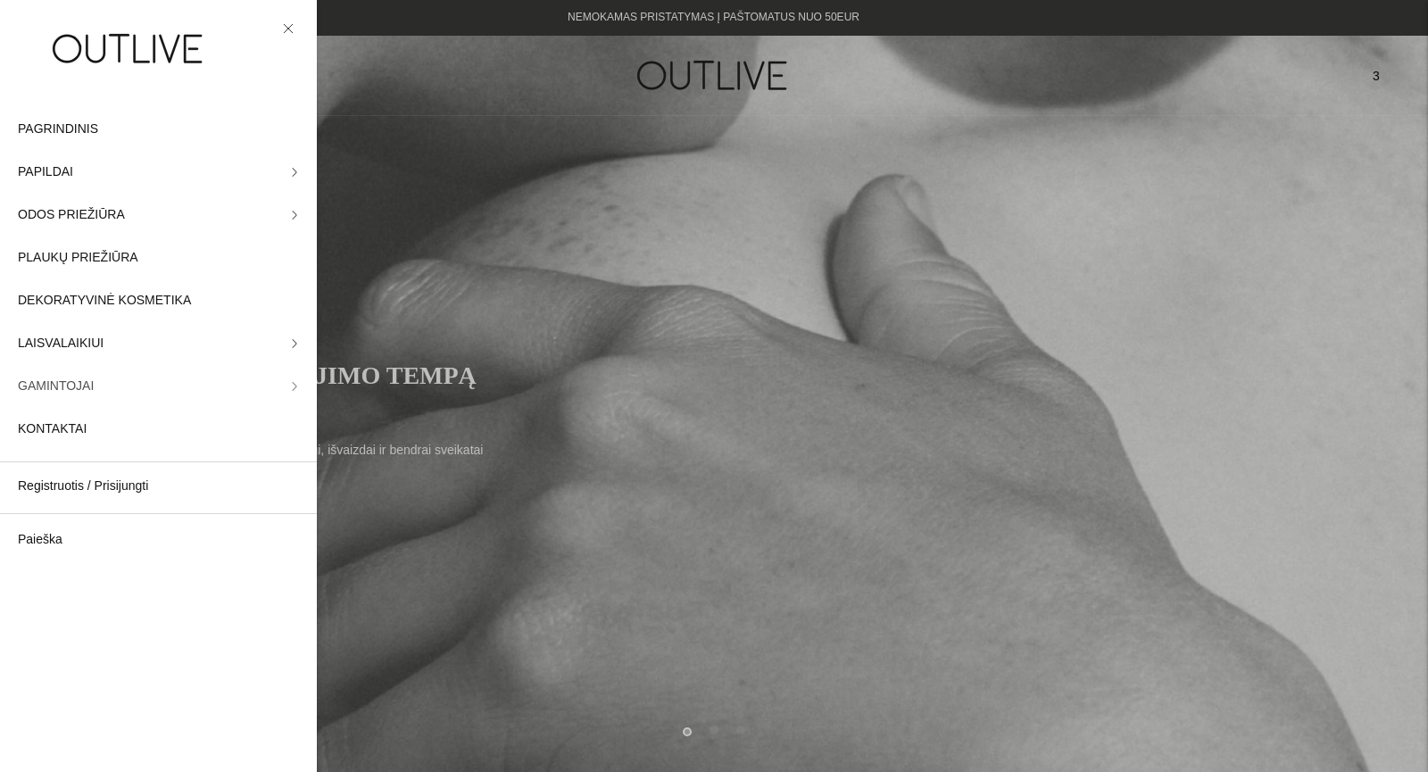
click at [111, 380] on link "GAMINTOJAI" at bounding box center [158, 386] width 317 height 43
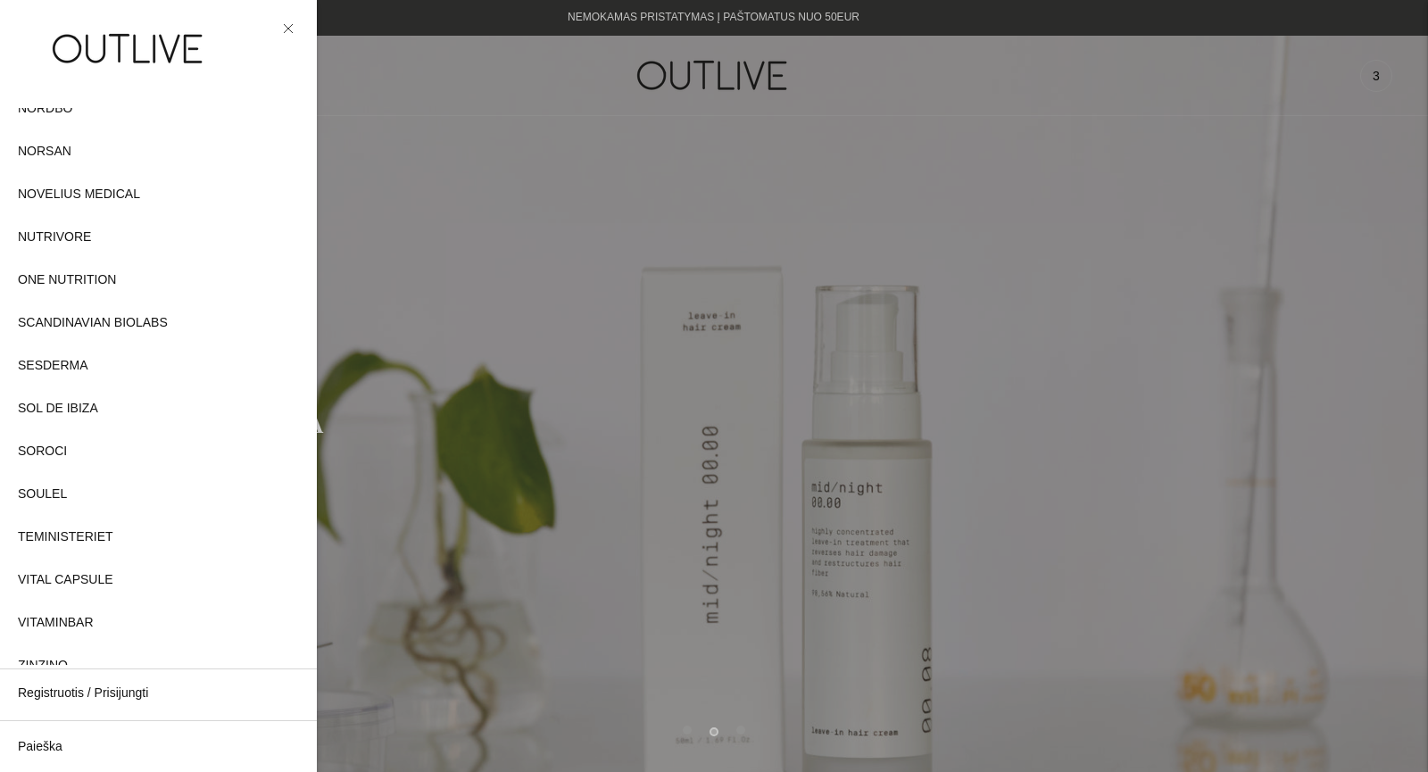
scroll to position [792, 0]
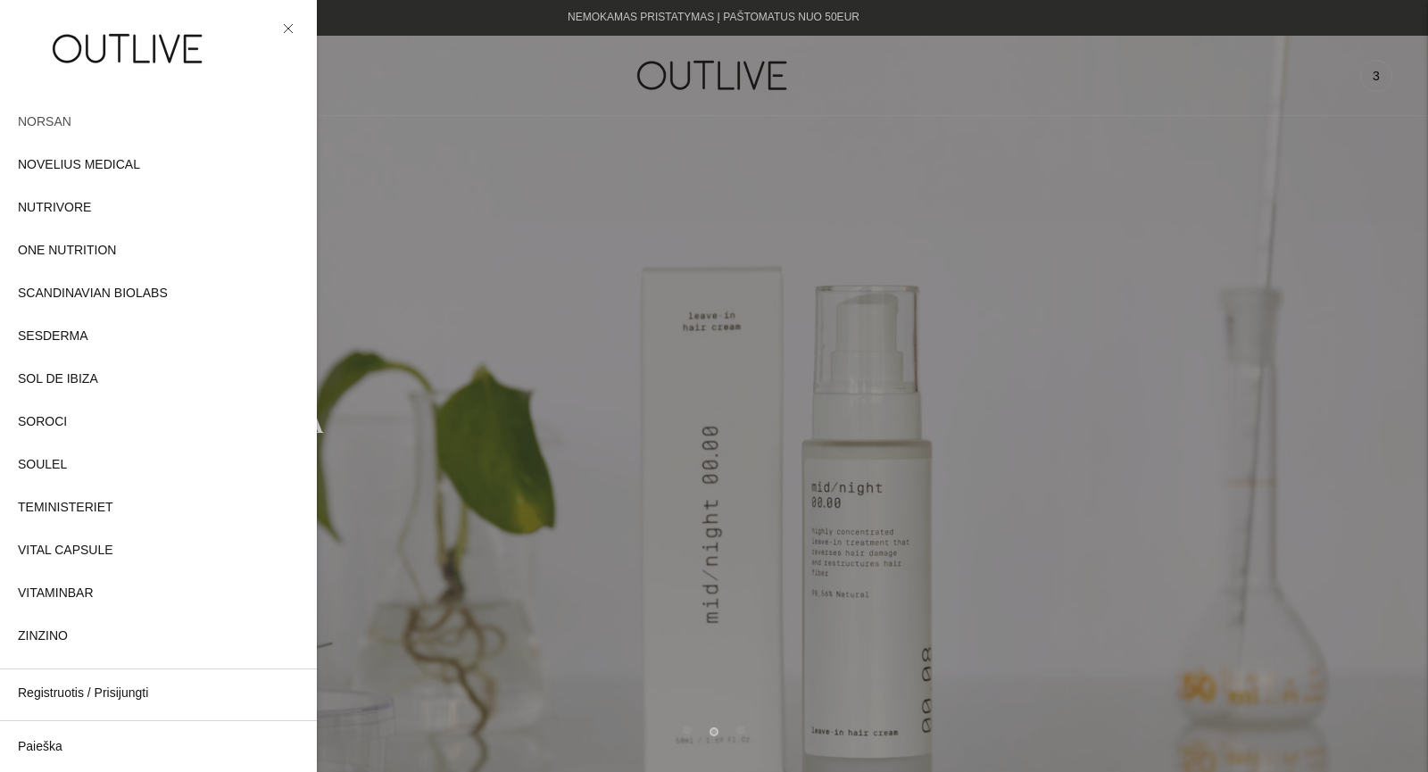
click at [59, 118] on span "NORSAN" at bounding box center [45, 122] width 54 height 21
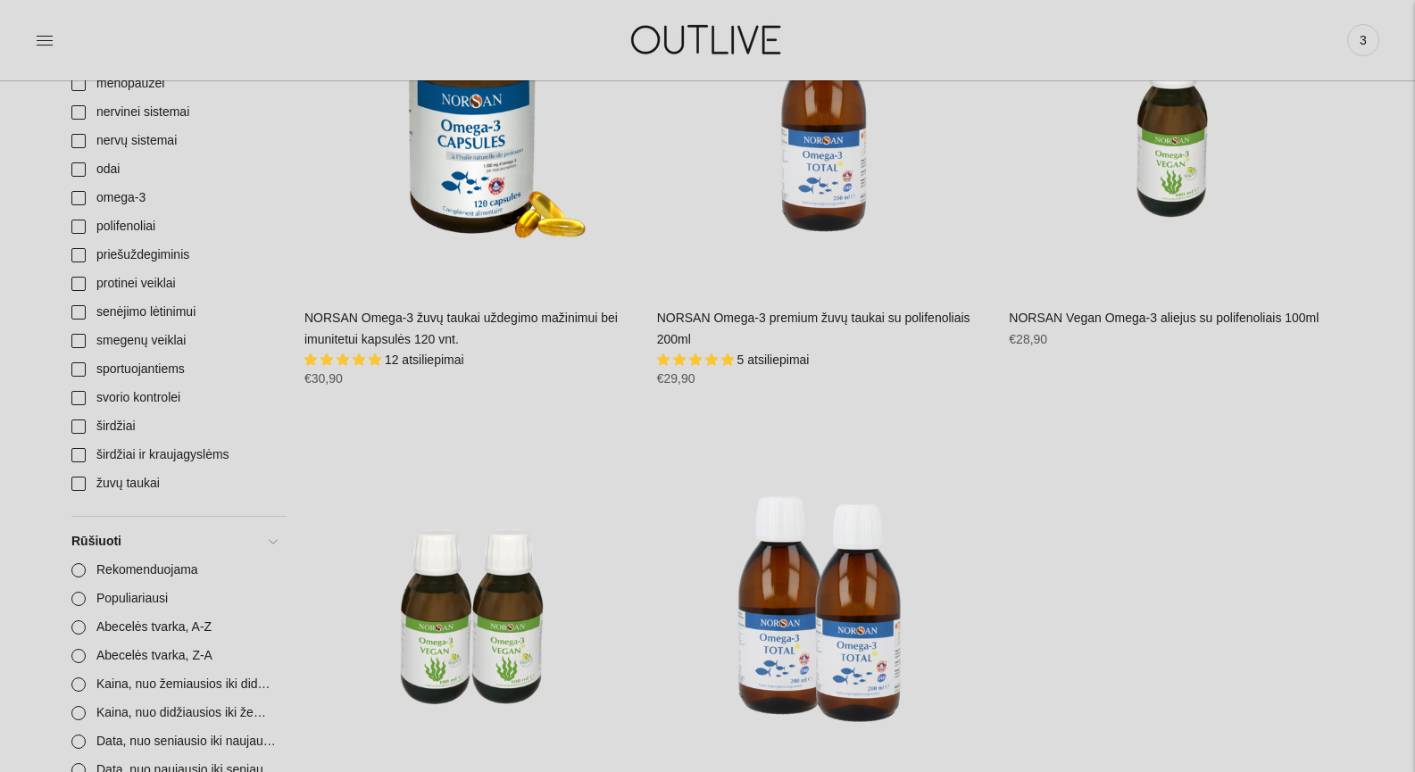
scroll to position [237, 0]
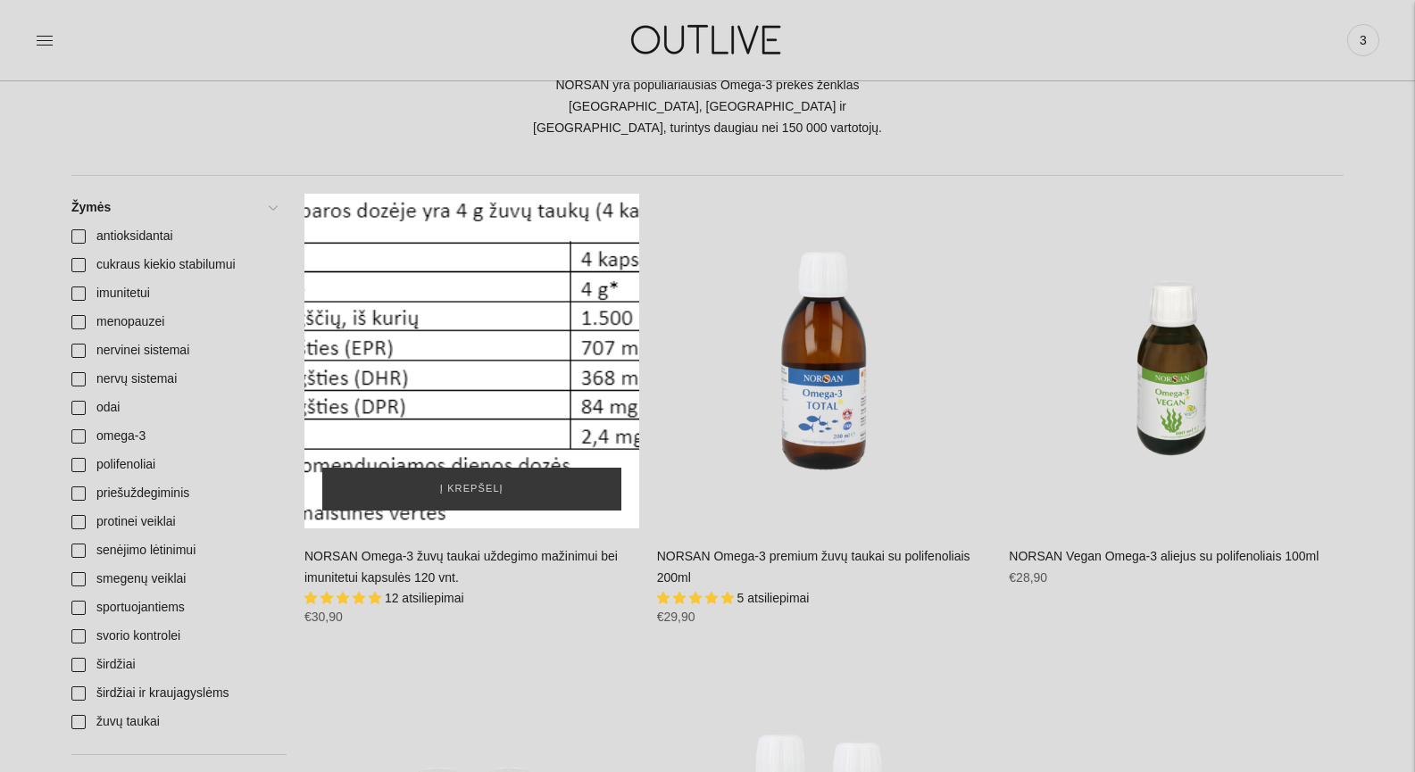
click at [454, 327] on div "NORSAN Omega-3 žuvų taukai uždegimo mažinimui bei imunitetui kapsulės 120 vnt.\a" at bounding box center [471, 361] width 335 height 335
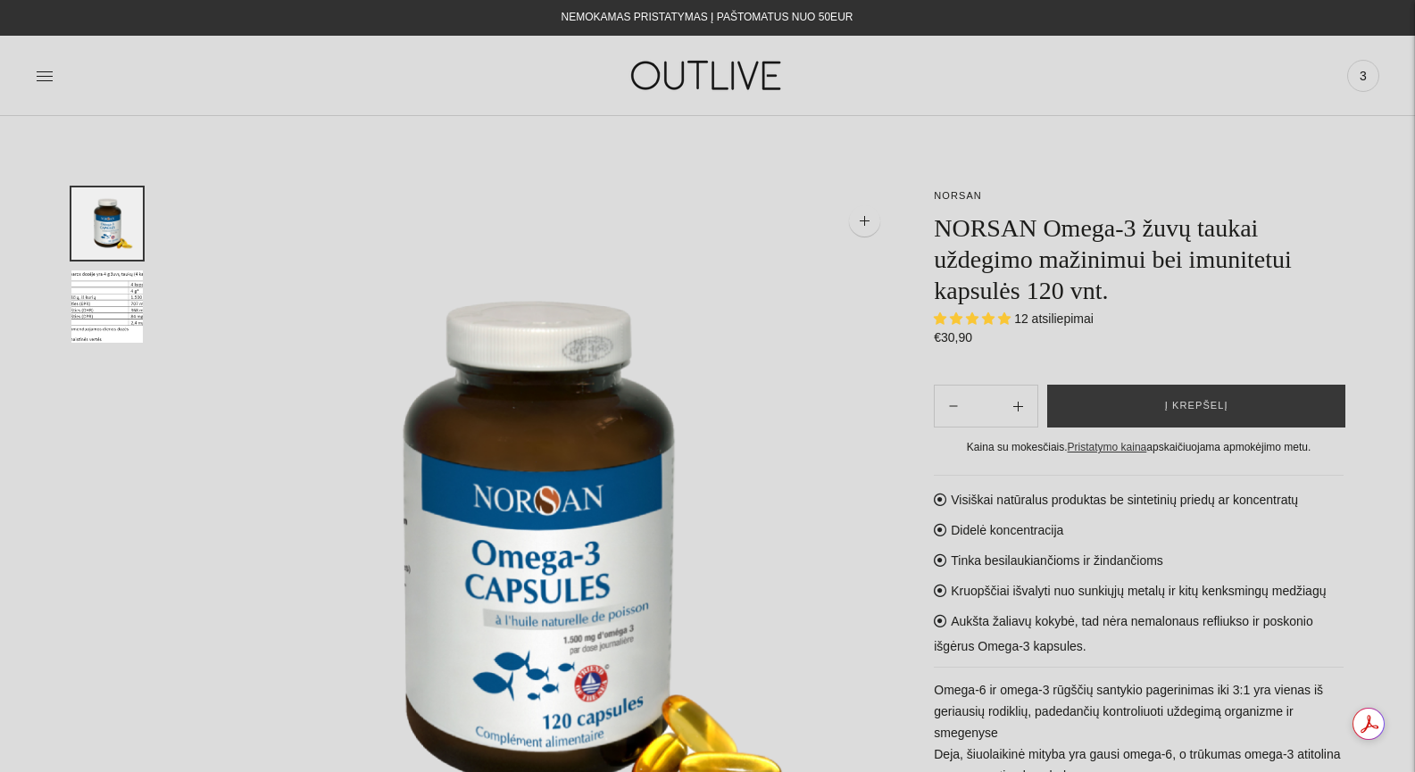
select select "**********"
click at [104, 301] on img "Translation missing: en.general.accessibility.image_thumbail" at bounding box center [106, 306] width 71 height 72
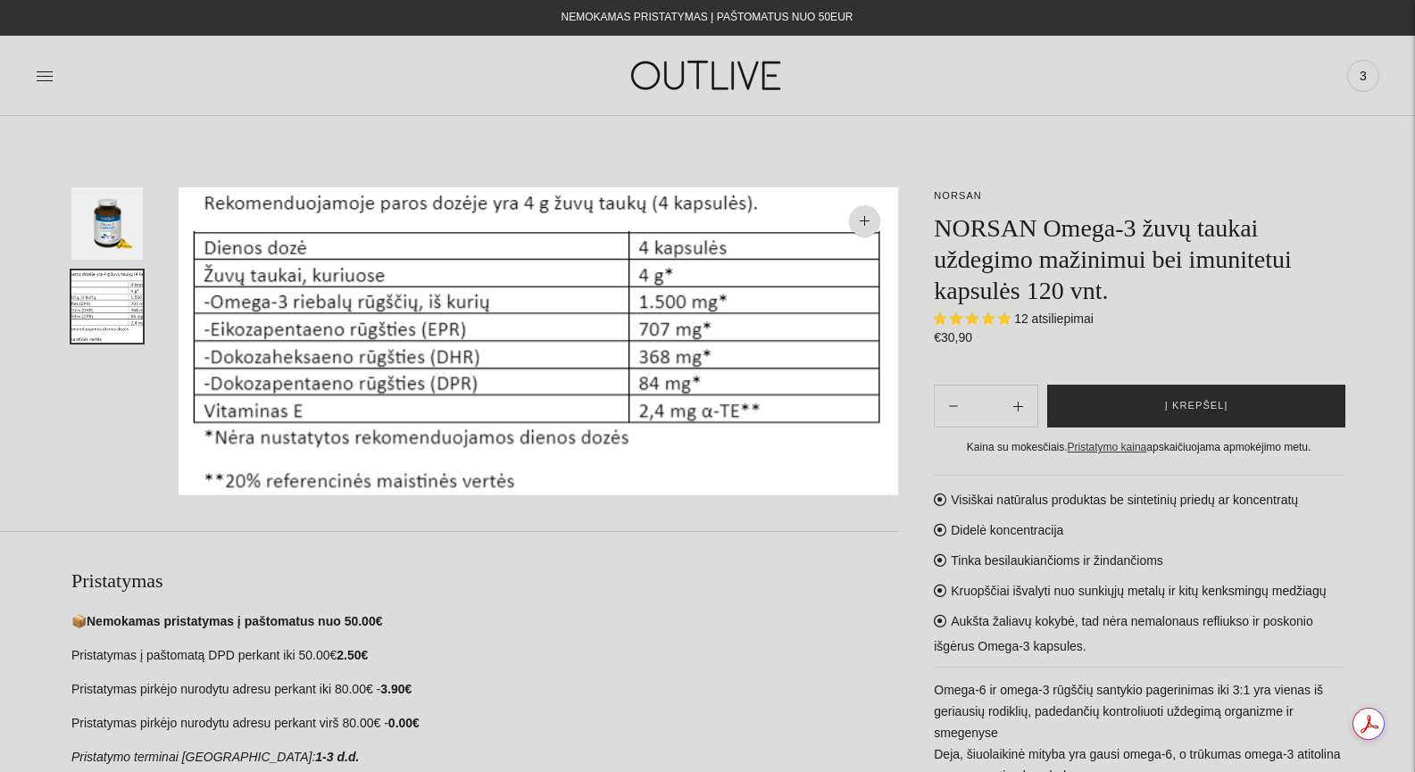
click at [1255, 414] on button "Į krepšelį" at bounding box center [1196, 406] width 298 height 43
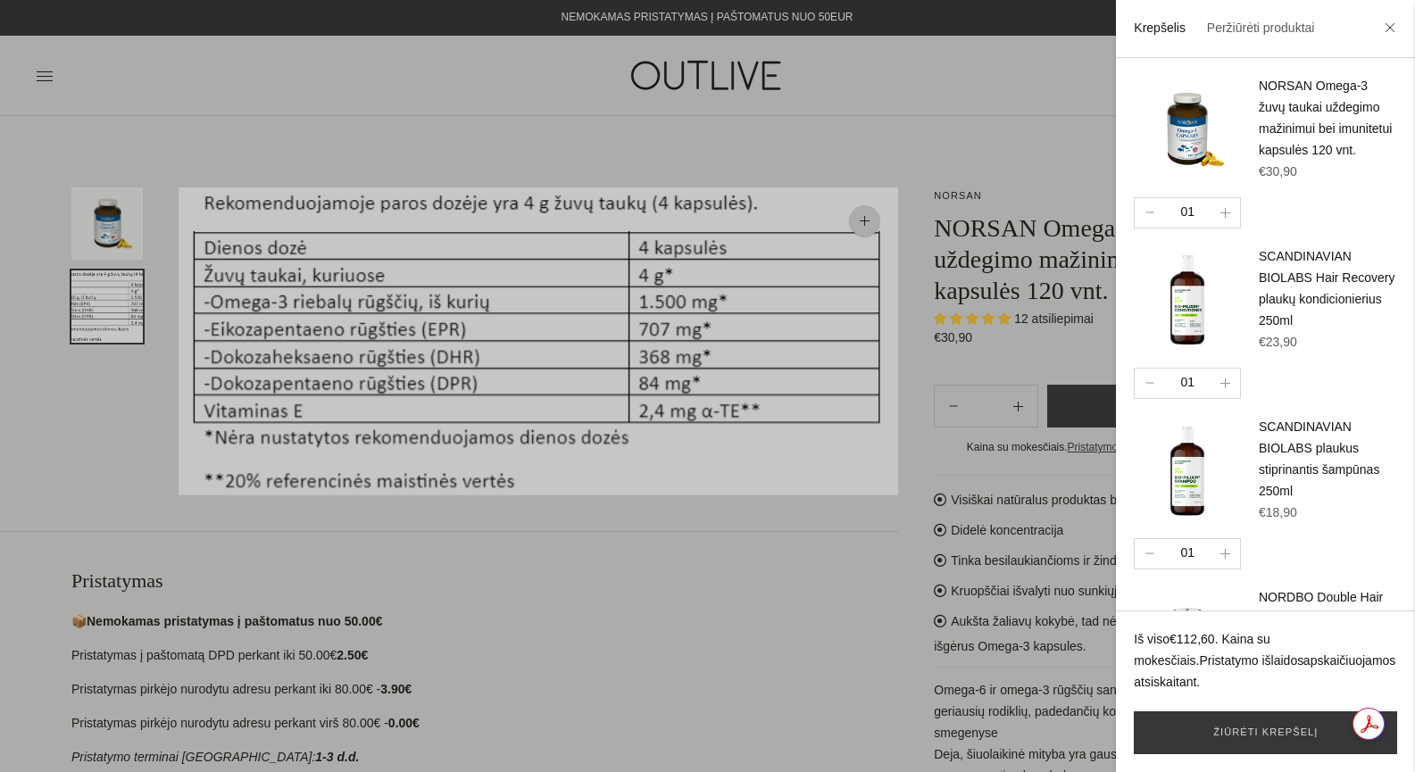
click at [917, 591] on div at bounding box center [707, 386] width 1415 height 772
